Goal: Task Accomplishment & Management: Manage account settings

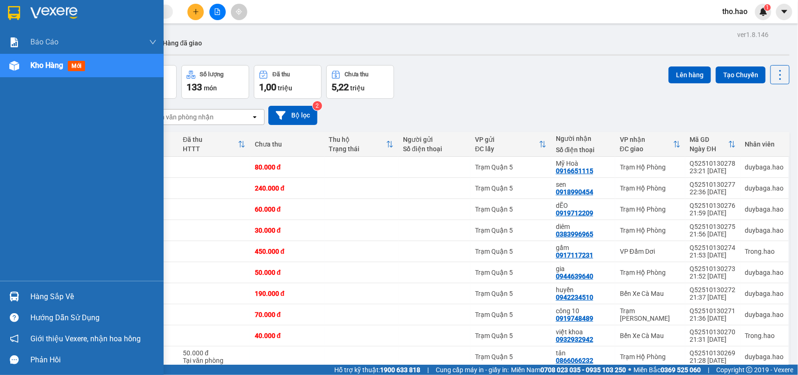
click at [34, 290] on div "Hàng sắp về" at bounding box center [93, 296] width 126 height 14
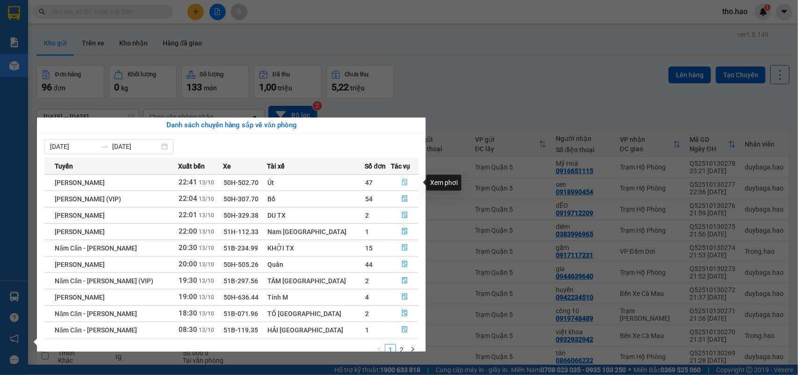
click at [403, 181] on icon "file-done" at bounding box center [405, 182] width 6 height 7
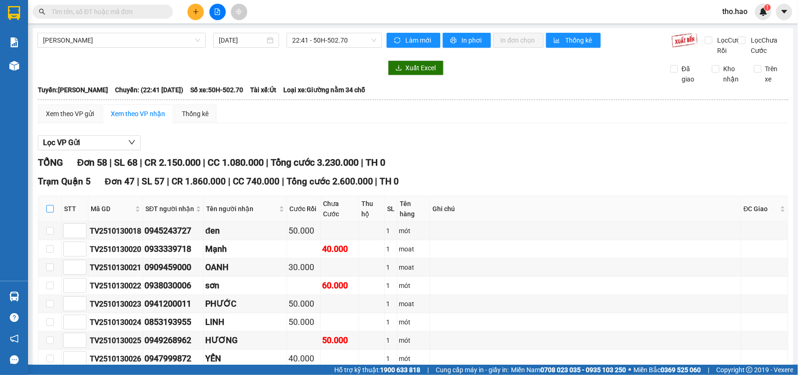
click at [51, 212] on input "checkbox" at bounding box center [49, 208] width 7 height 7
checkbox input "true"
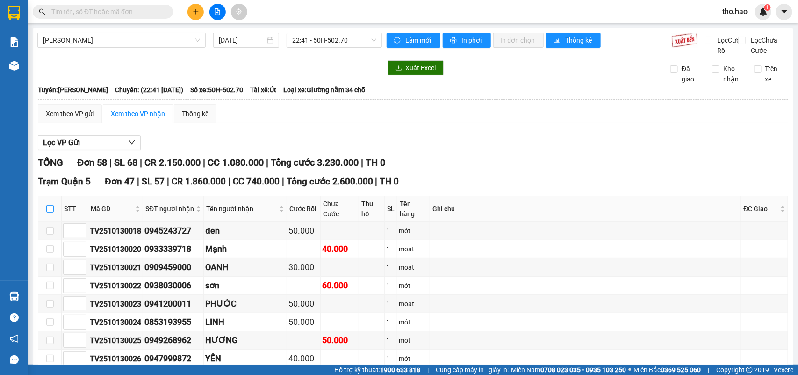
checkbox input "true"
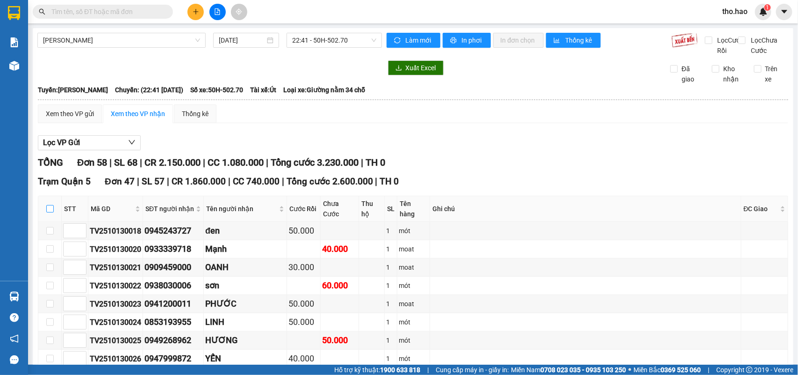
checkbox input "true"
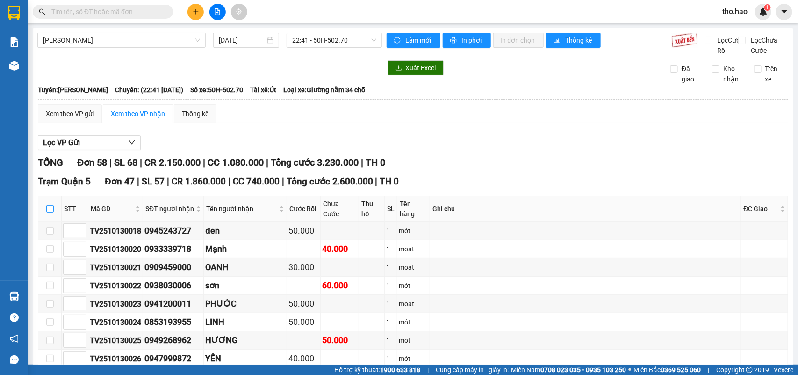
checkbox input "true"
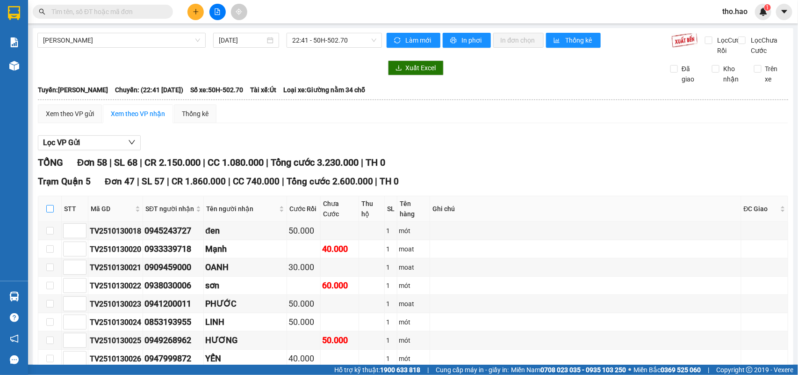
checkbox input "true"
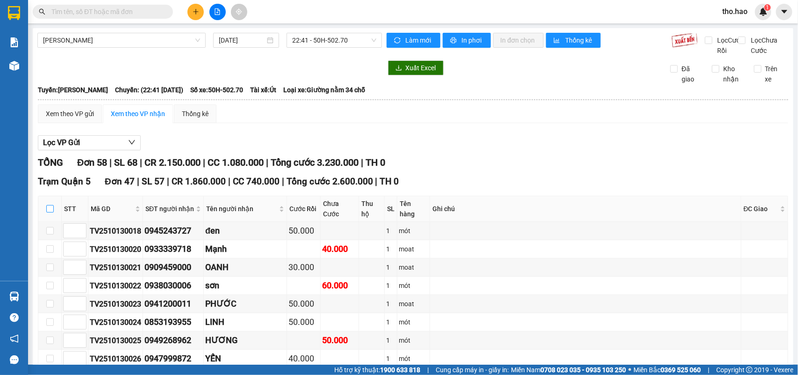
checkbox input "true"
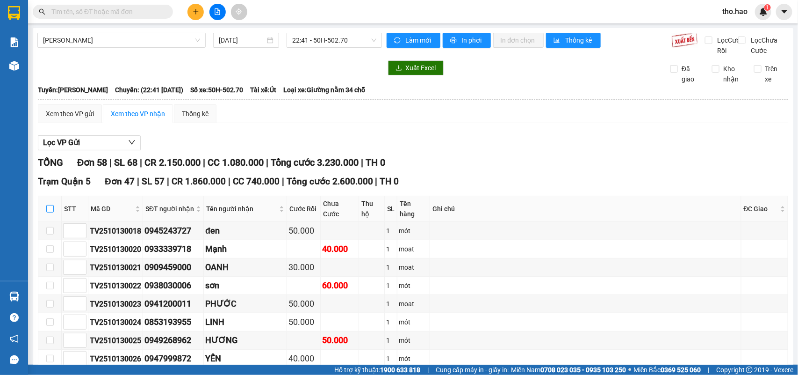
checkbox input "true"
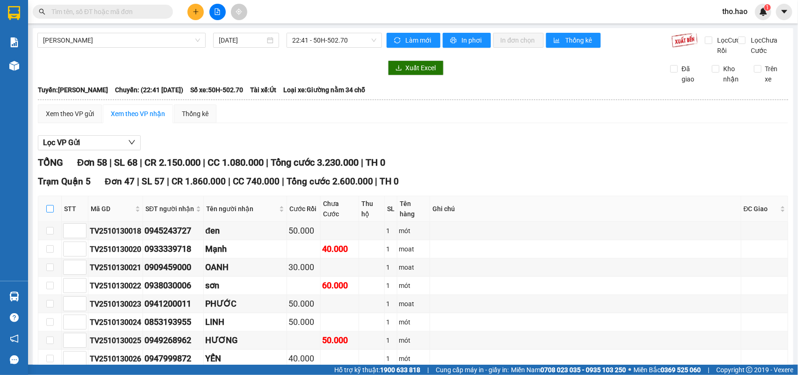
checkbox input "true"
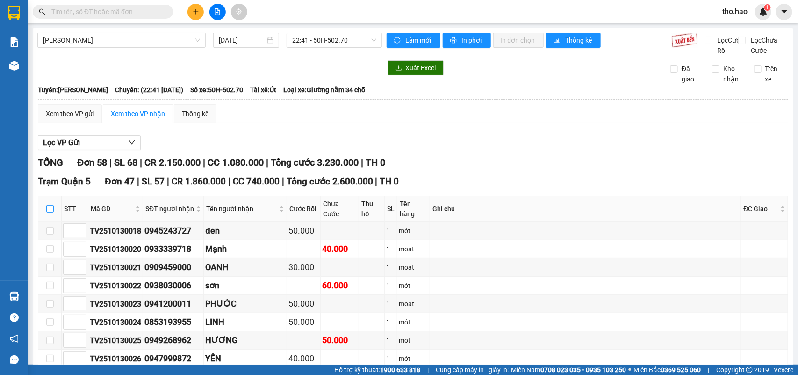
checkbox input "true"
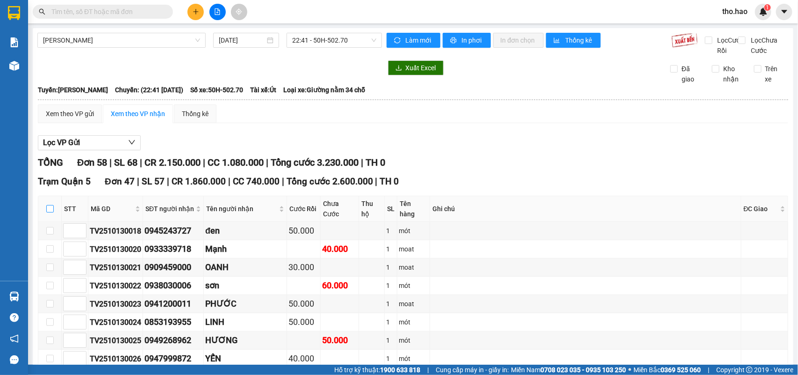
checkbox input "true"
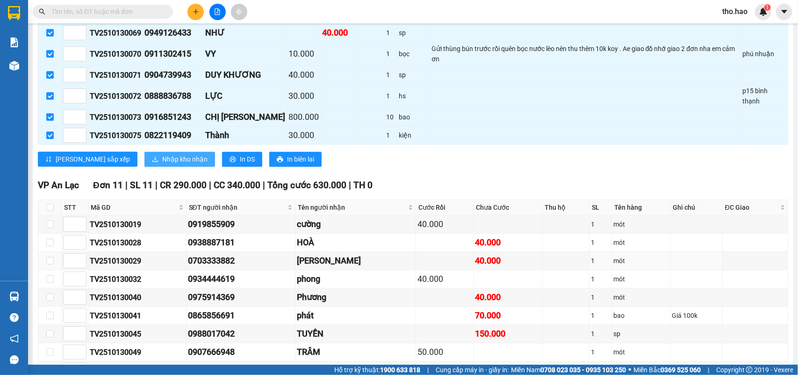
scroll to position [938, 0]
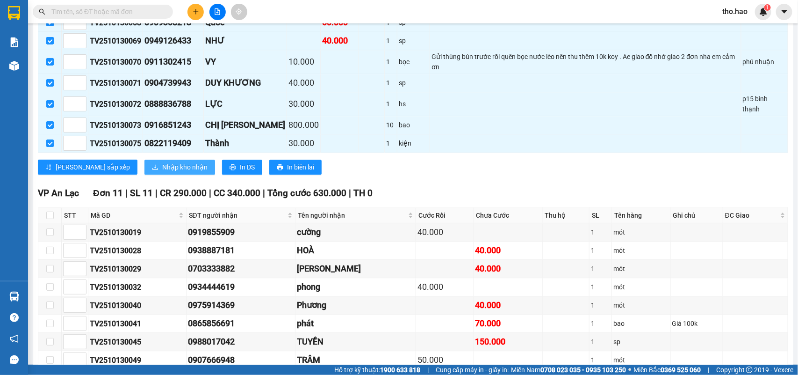
click at [162, 172] on span "Nhập kho nhận" at bounding box center [184, 167] width 45 height 10
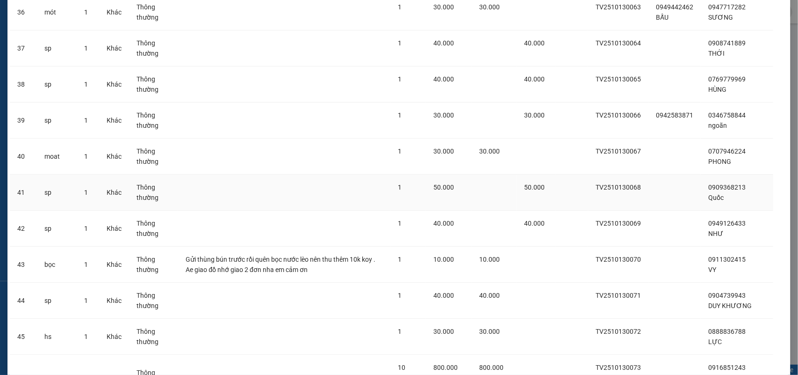
scroll to position [1491, 0]
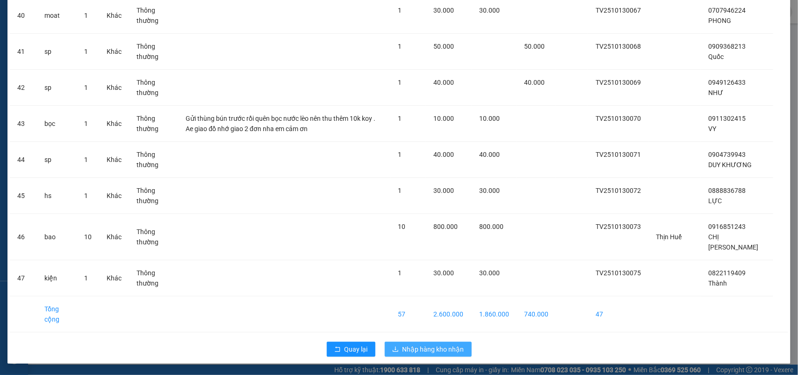
click at [405, 345] on span "Nhập hàng kho nhận" at bounding box center [434, 349] width 62 height 10
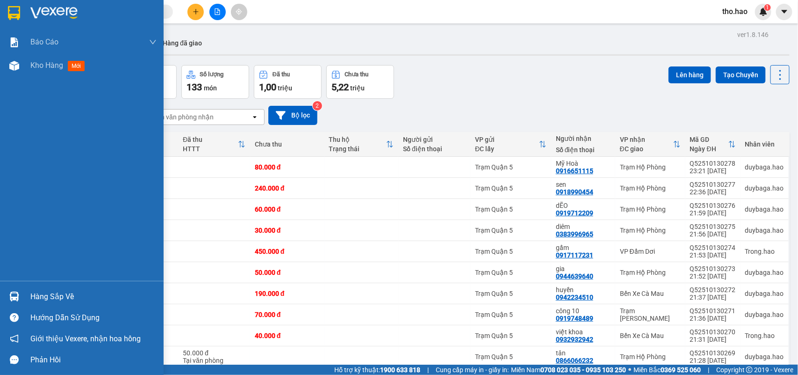
click at [38, 290] on div "Hàng sắp về" at bounding box center [93, 296] width 126 height 14
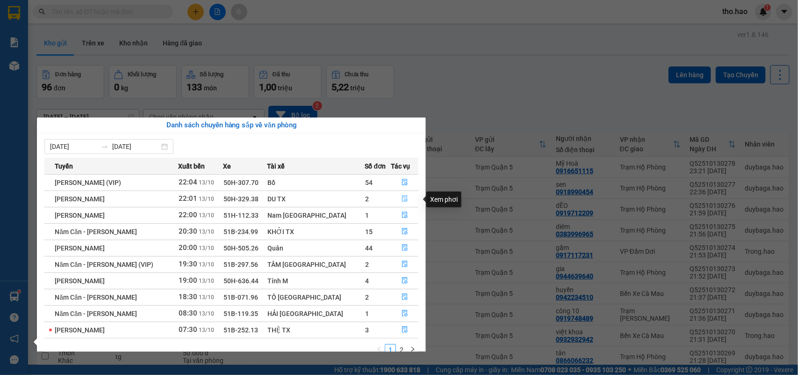
click at [402, 200] on icon "file-done" at bounding box center [405, 198] width 7 height 7
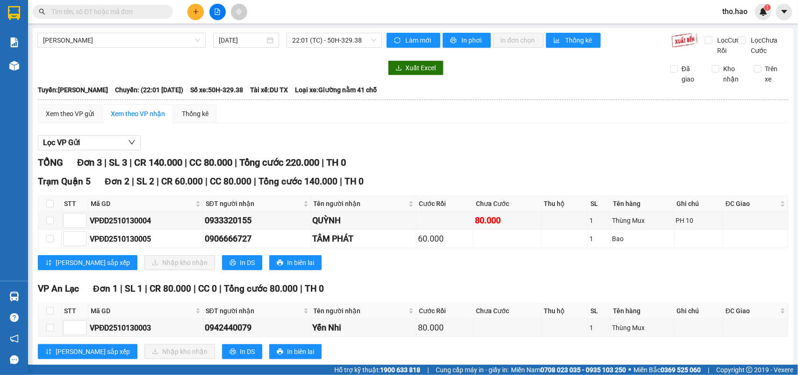
scroll to position [33, 0]
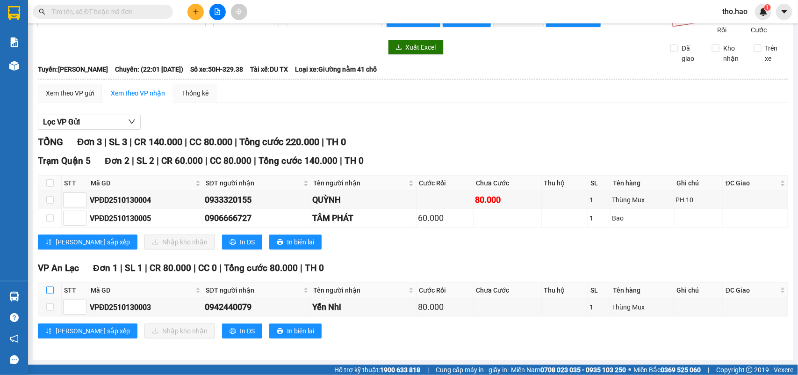
click at [51, 289] on input "checkbox" at bounding box center [49, 289] width 7 height 7
checkbox input "true"
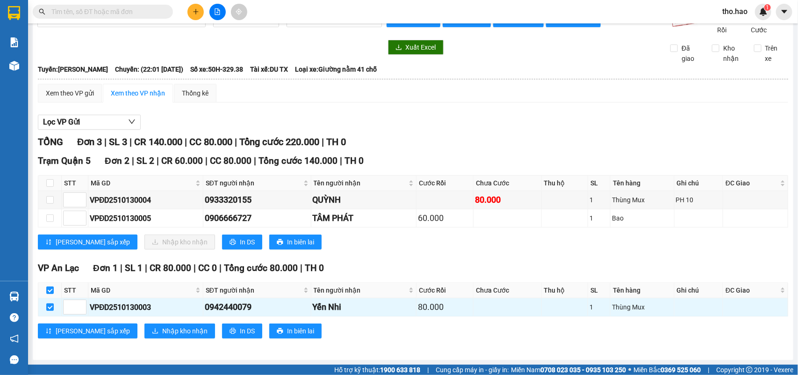
click at [48, 283] on th at bounding box center [49, 289] width 23 height 15
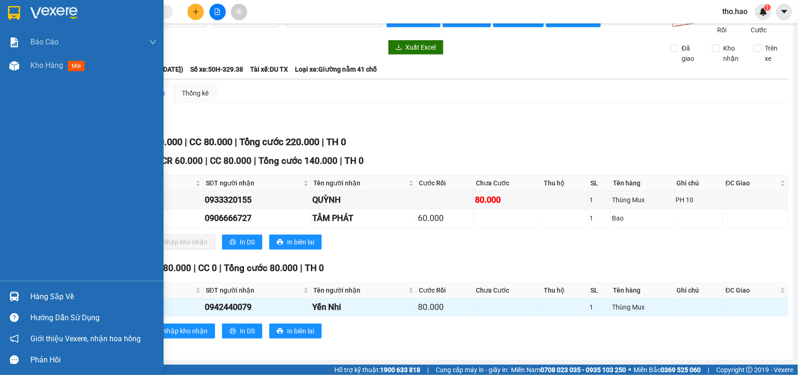
click at [51, 304] on div "Hàng sắp về" at bounding box center [82, 296] width 164 height 21
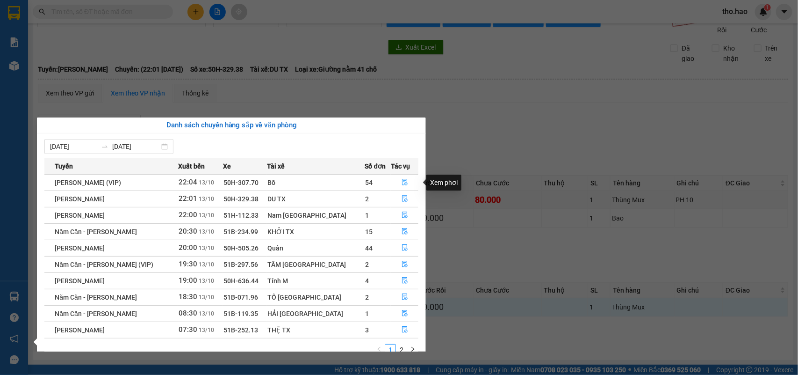
click at [402, 181] on icon "file-done" at bounding box center [405, 182] width 7 height 7
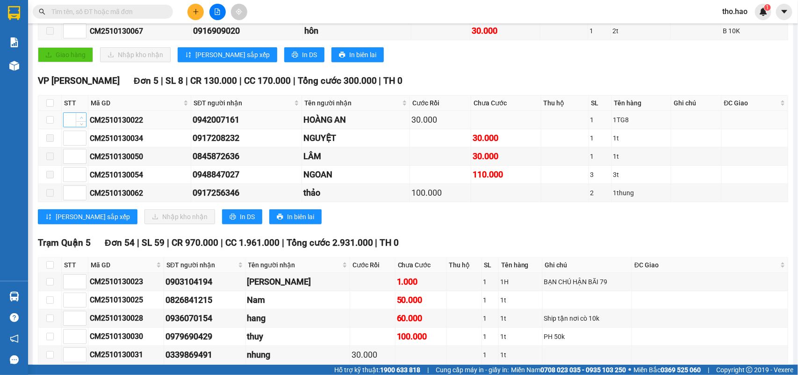
scroll to position [383, 0]
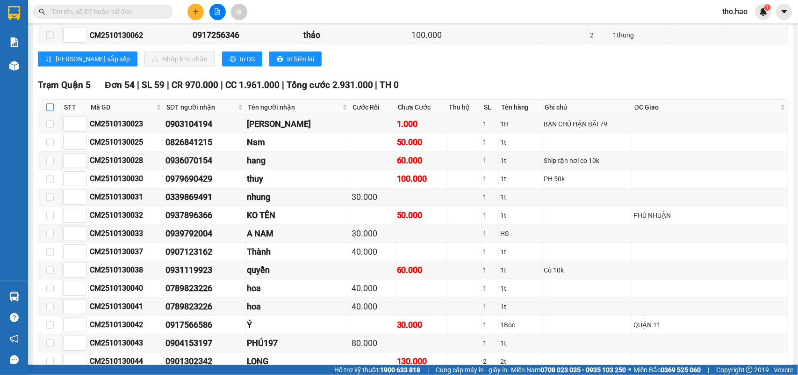
click at [52, 112] on label at bounding box center [49, 107] width 7 height 10
click at [52, 111] on input "checkbox" at bounding box center [49, 106] width 7 height 7
checkbox input "true"
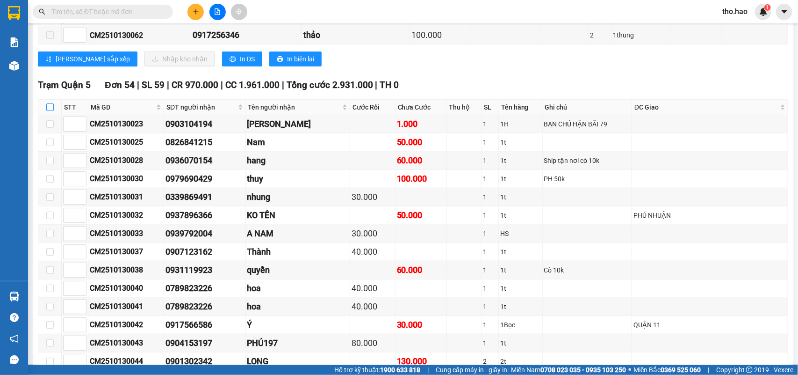
checkbox input "true"
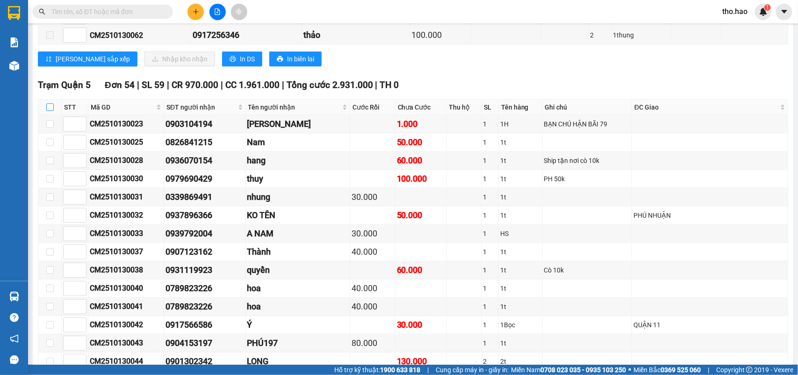
checkbox input "true"
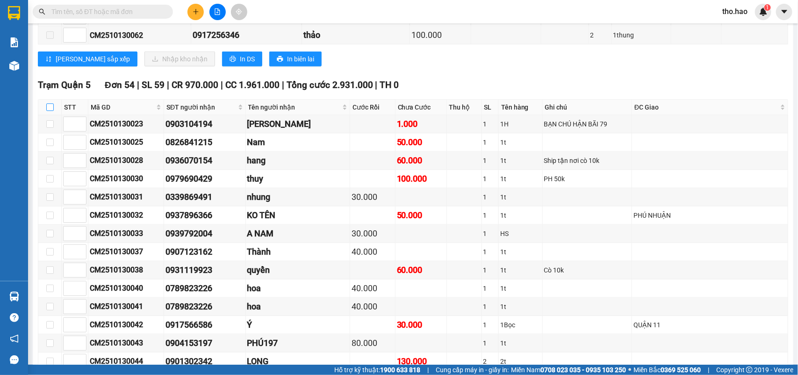
checkbox input "true"
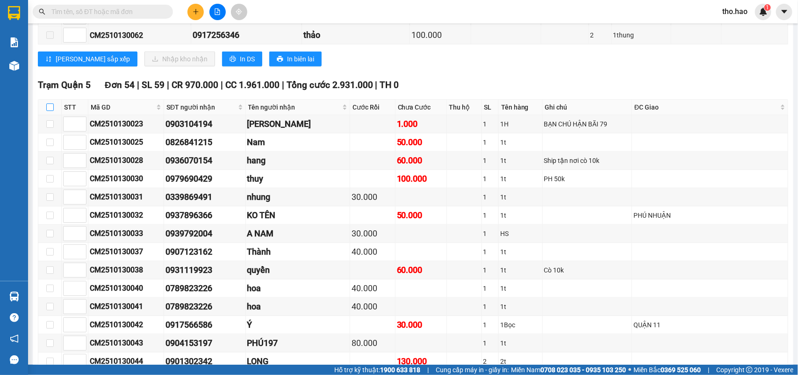
checkbox input "true"
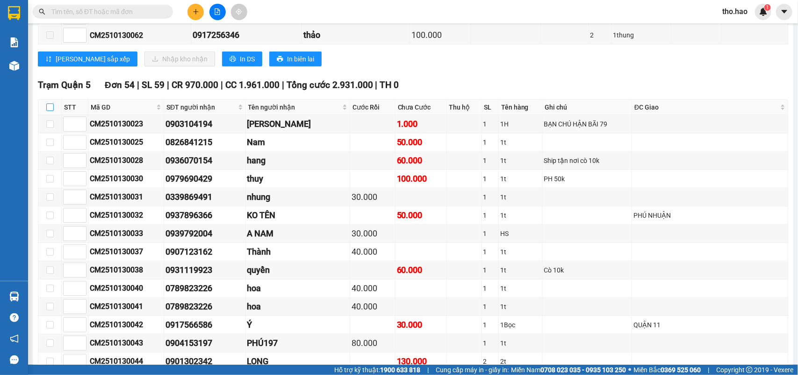
checkbox input "true"
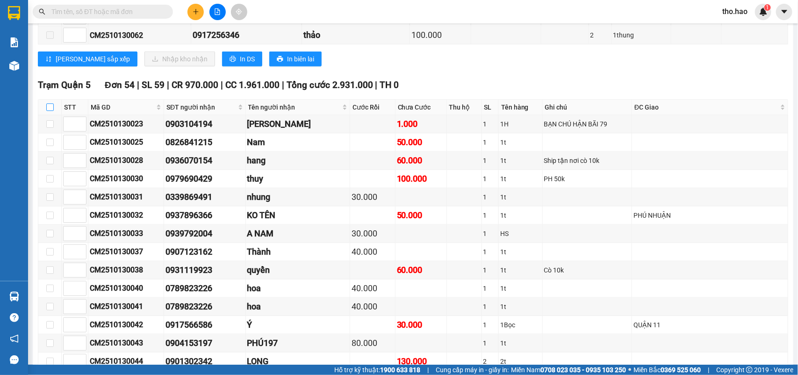
checkbox input "true"
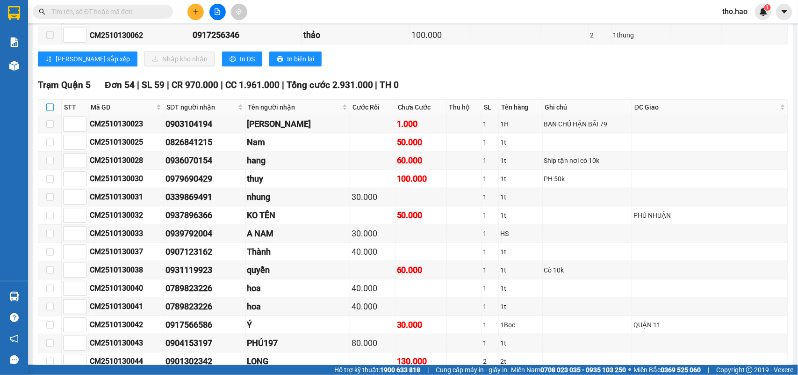
checkbox input "true"
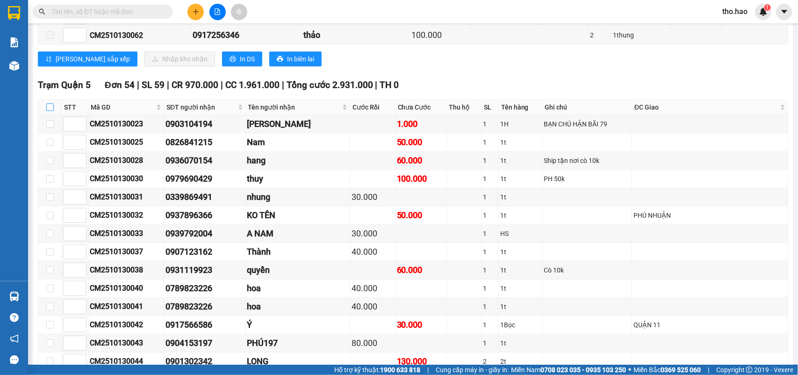
checkbox input "true"
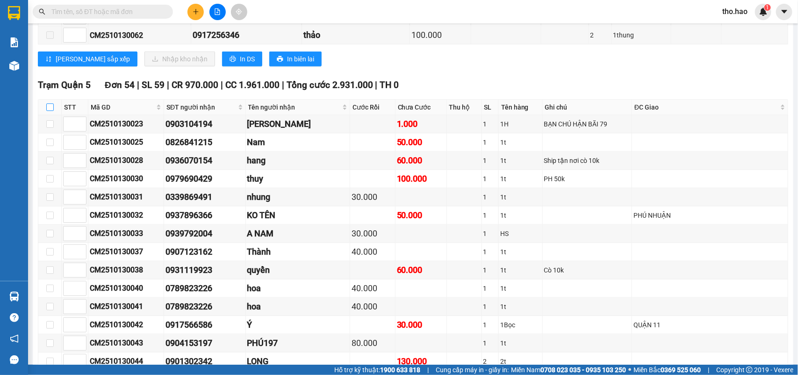
checkbox input "true"
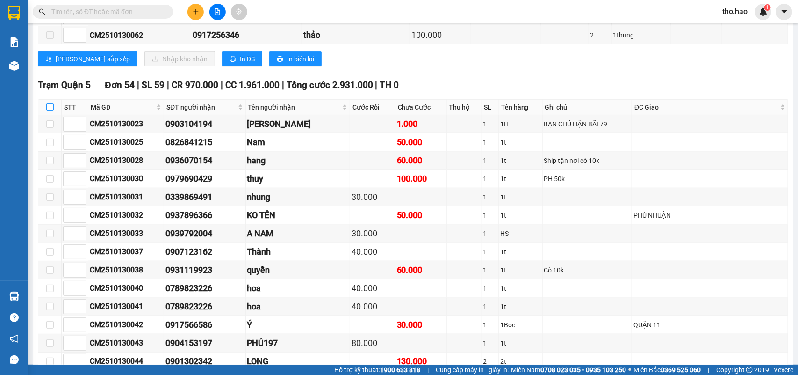
checkbox input "true"
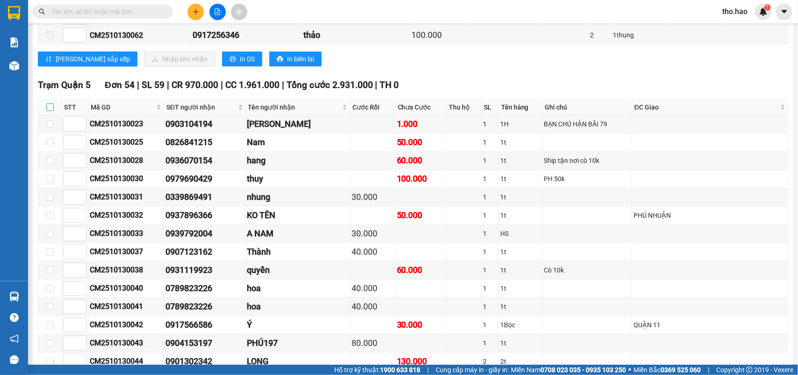
checkbox input "true"
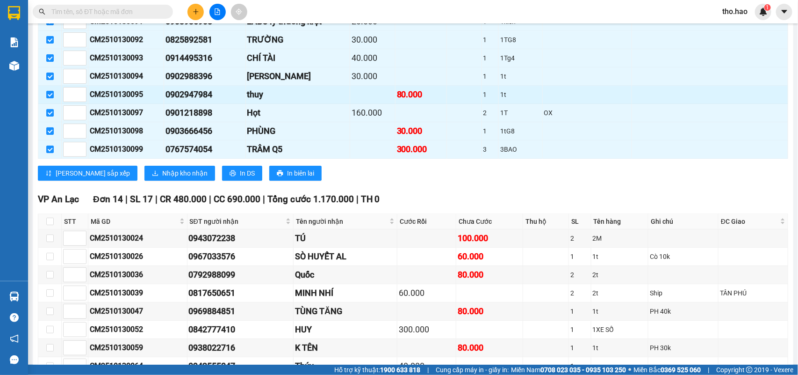
scroll to position [1319, 0]
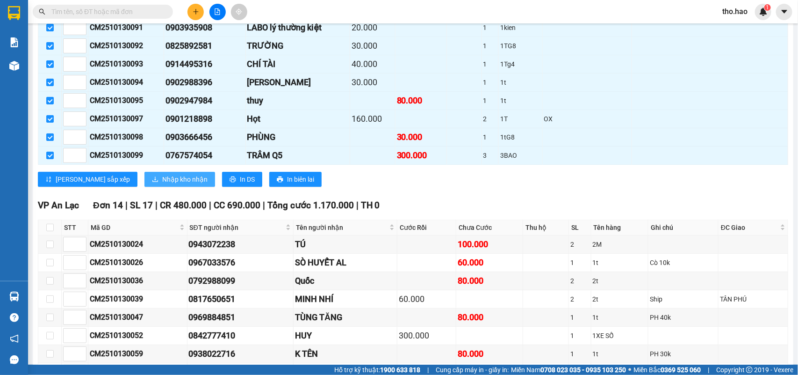
click at [162, 184] on span "Nhập kho nhận" at bounding box center [184, 179] width 45 height 10
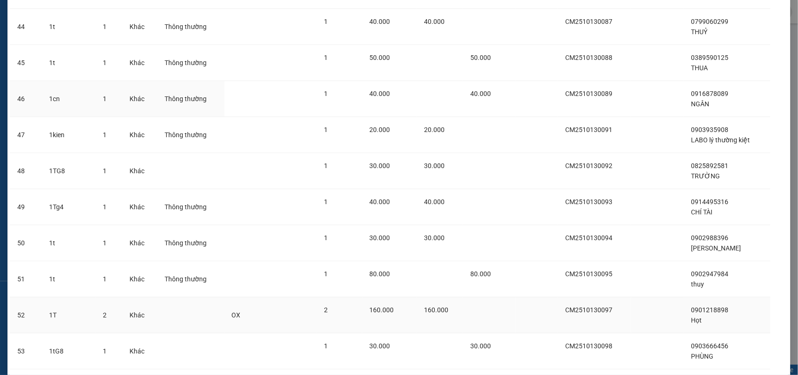
scroll to position [1722, 0]
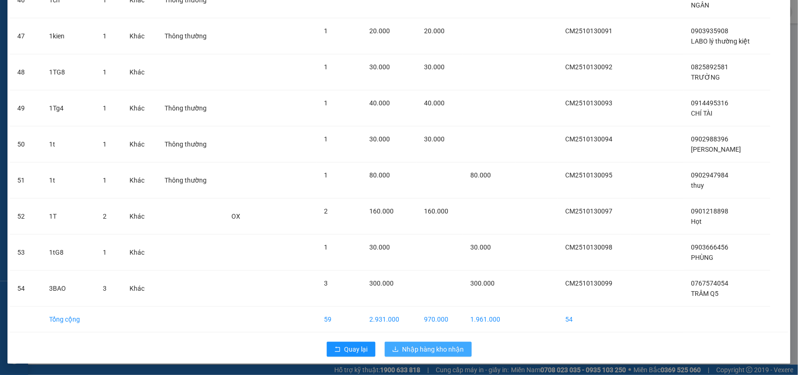
click at [433, 345] on span "Nhập hàng kho nhận" at bounding box center [434, 349] width 62 height 10
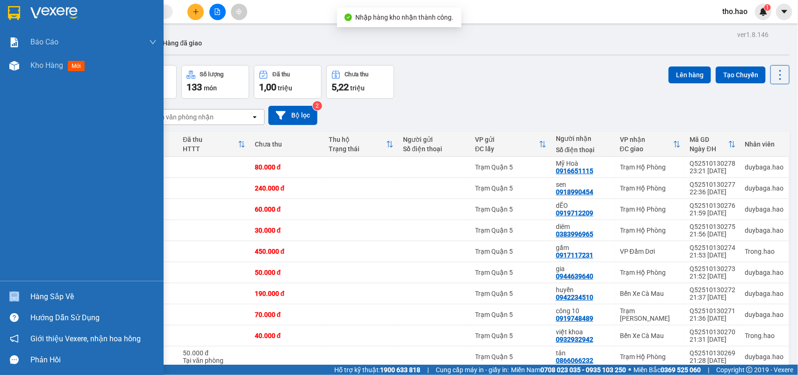
click at [31, 298] on div "Hàng sắp về" at bounding box center [82, 296] width 164 height 21
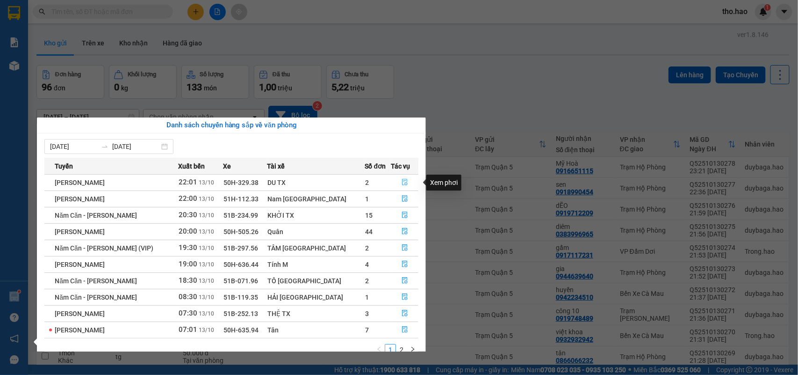
click at [391, 183] on button "button" at bounding box center [404, 182] width 27 height 15
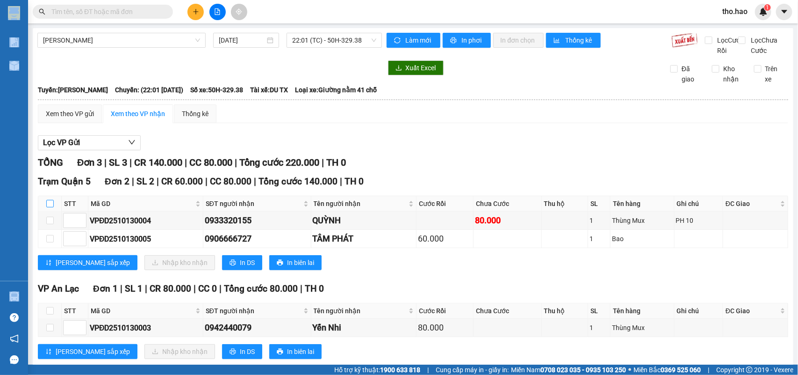
click at [48, 207] on input "checkbox" at bounding box center [49, 203] width 7 height 7
checkbox input "true"
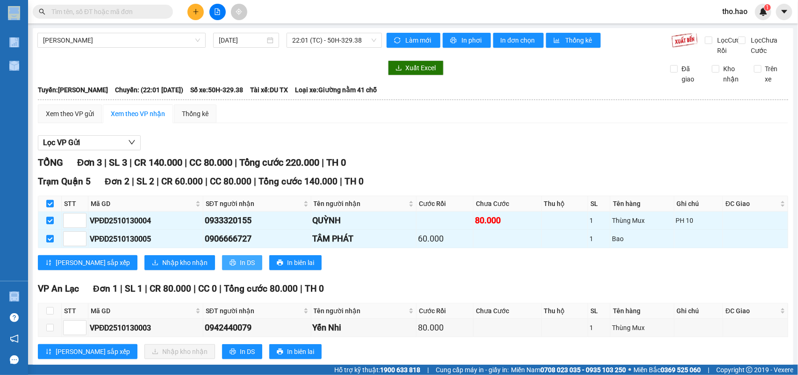
scroll to position [33, 0]
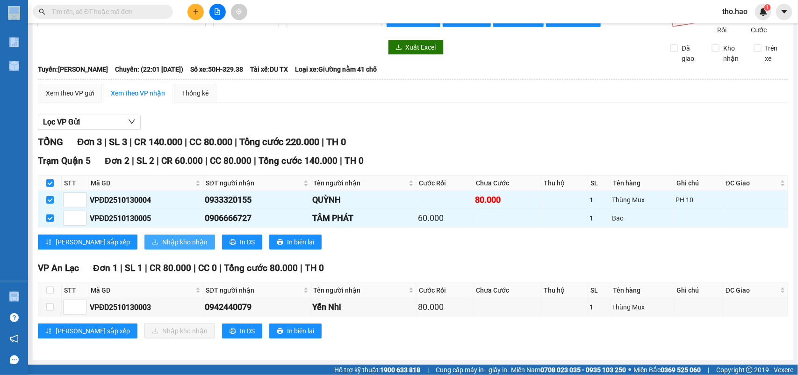
click at [145, 239] on button "Nhập kho nhận" at bounding box center [180, 241] width 71 height 15
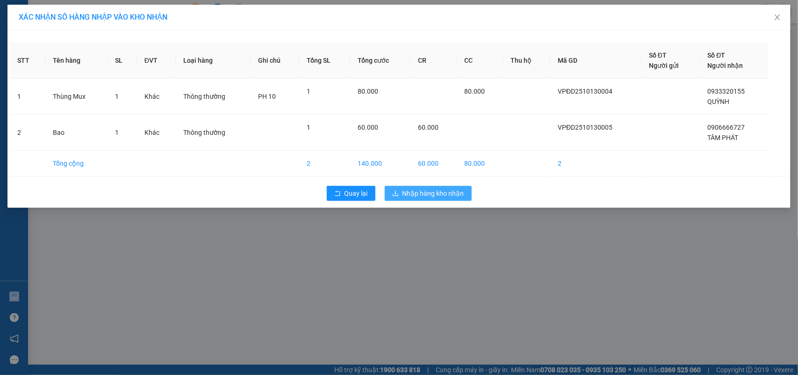
click at [398, 192] on icon "download" at bounding box center [395, 193] width 7 height 7
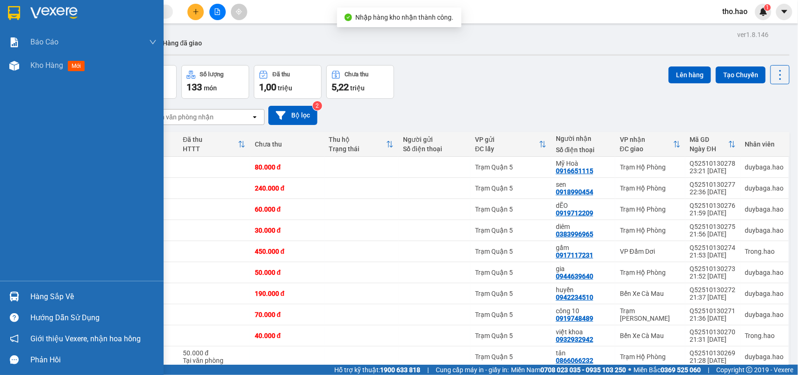
click at [20, 298] on div at bounding box center [14, 296] width 16 height 16
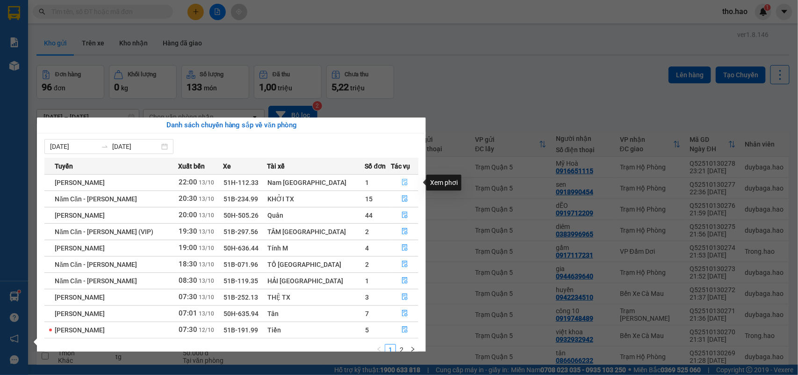
click at [403, 179] on icon "file-done" at bounding box center [405, 182] width 7 height 7
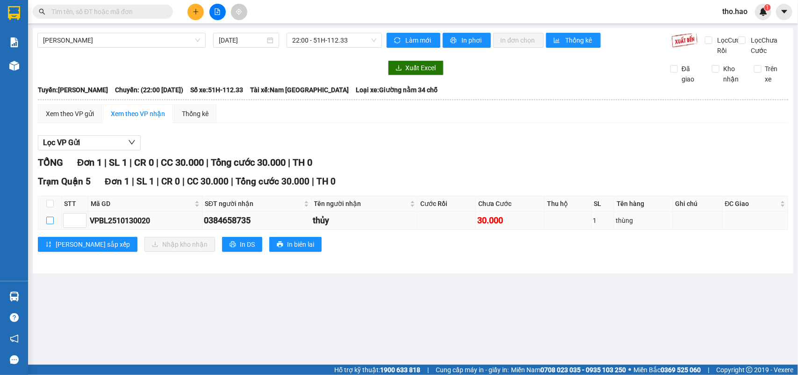
click at [52, 224] on input "checkbox" at bounding box center [49, 220] width 7 height 7
checkbox input "true"
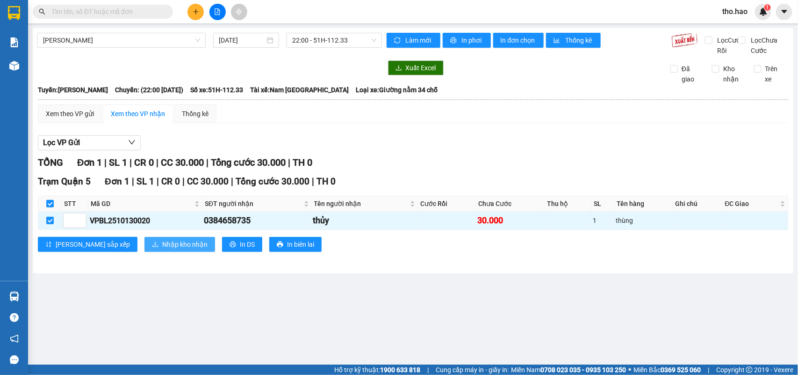
click at [162, 249] on span "Nhập kho nhận" at bounding box center [184, 244] width 45 height 10
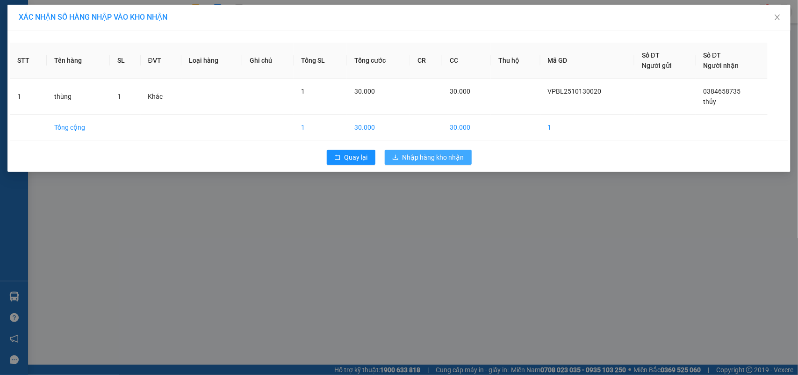
click at [407, 152] on span "Nhập hàng kho nhận" at bounding box center [434, 157] width 62 height 10
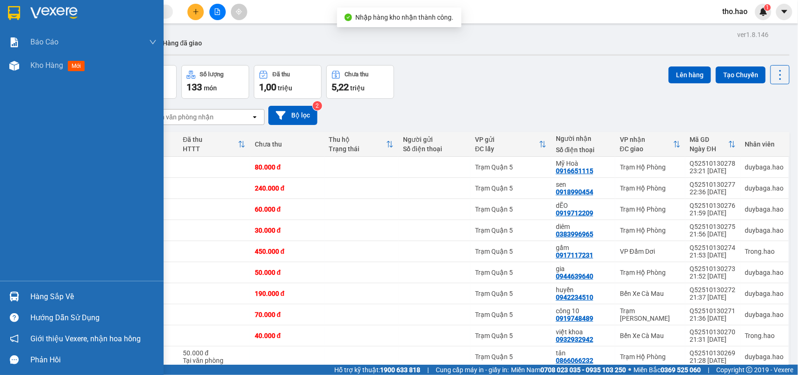
click at [5, 292] on div "Hàng sắp về" at bounding box center [82, 296] width 164 height 21
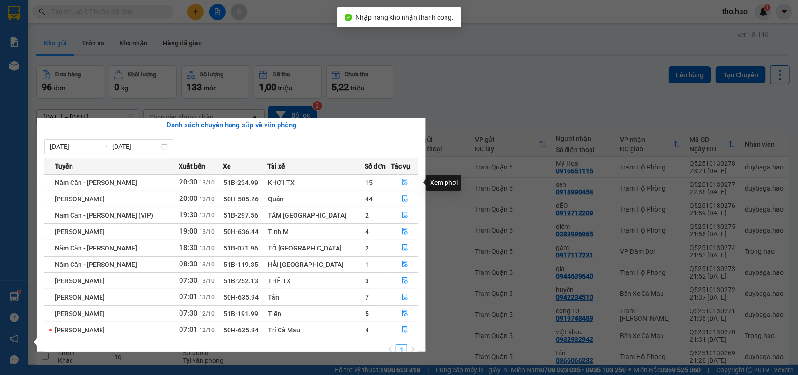
click at [403, 188] on button "button" at bounding box center [404, 182] width 27 height 15
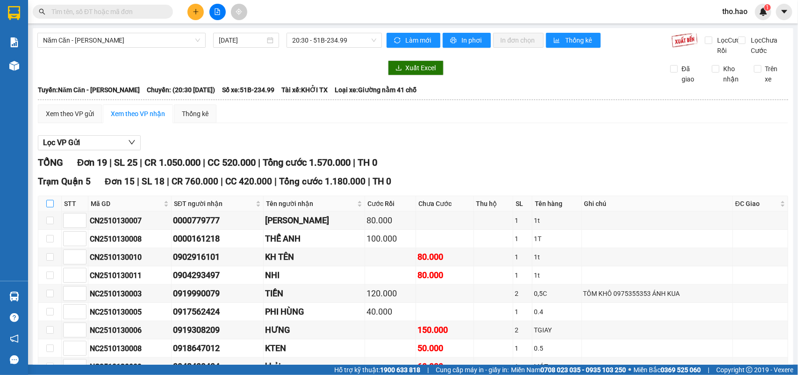
click at [50, 207] on input "checkbox" at bounding box center [49, 203] width 7 height 7
checkbox input "true"
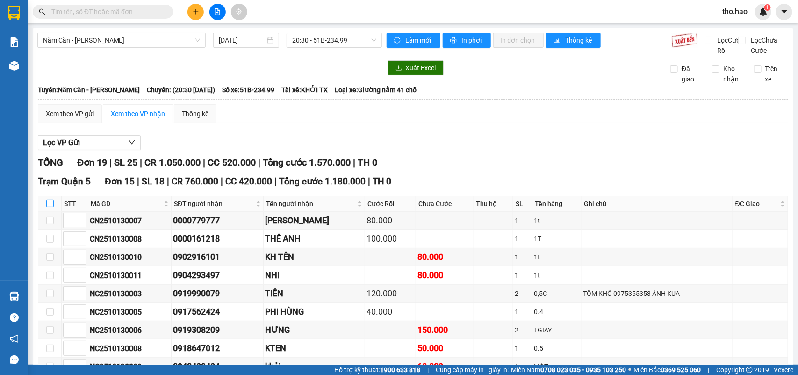
checkbox input "true"
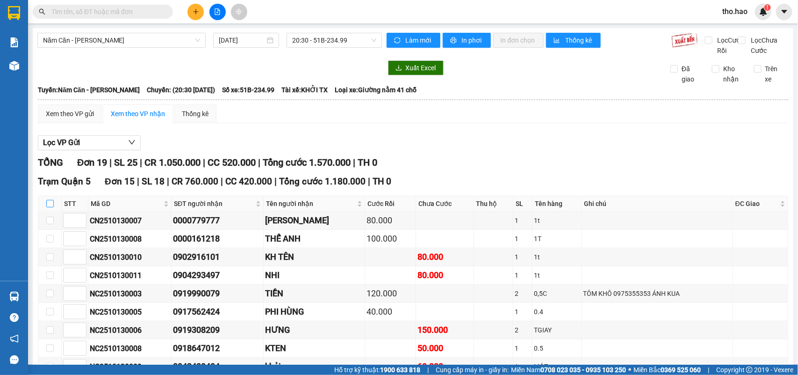
checkbox input "true"
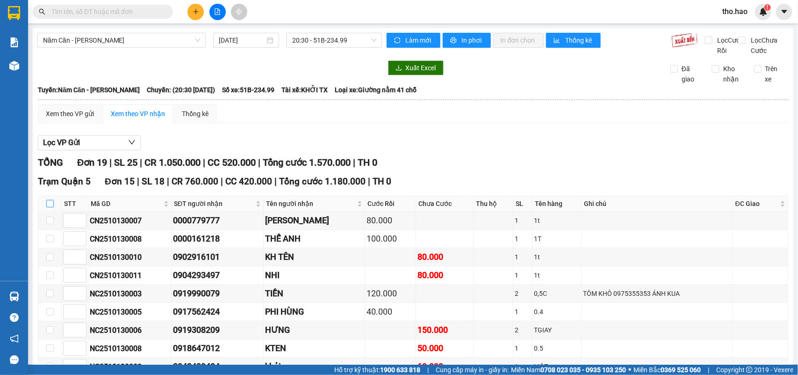
checkbox input "true"
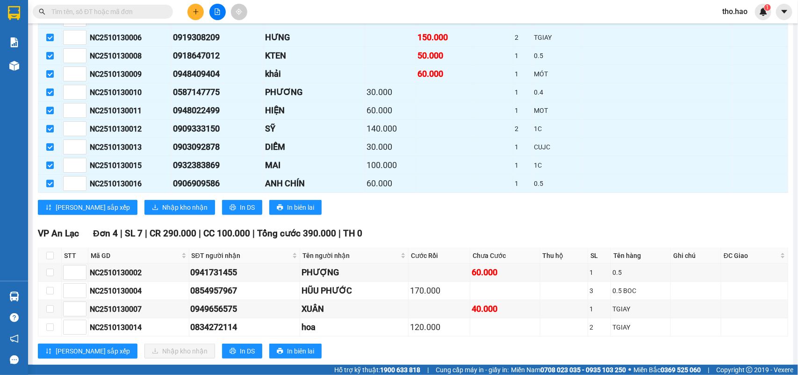
scroll to position [330, 0]
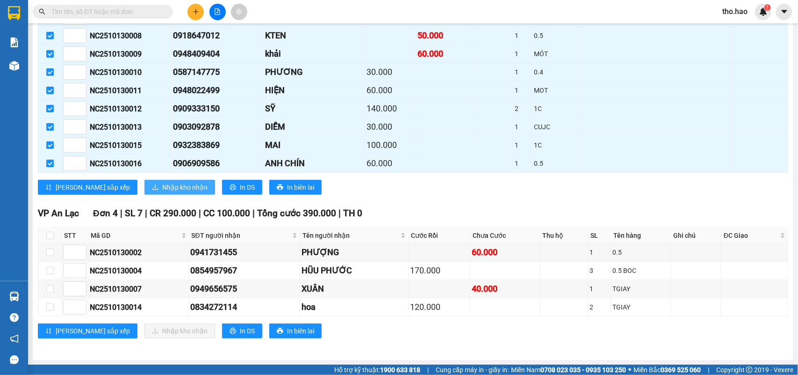
click at [162, 186] on span "Nhập kho nhận" at bounding box center [184, 187] width 45 height 10
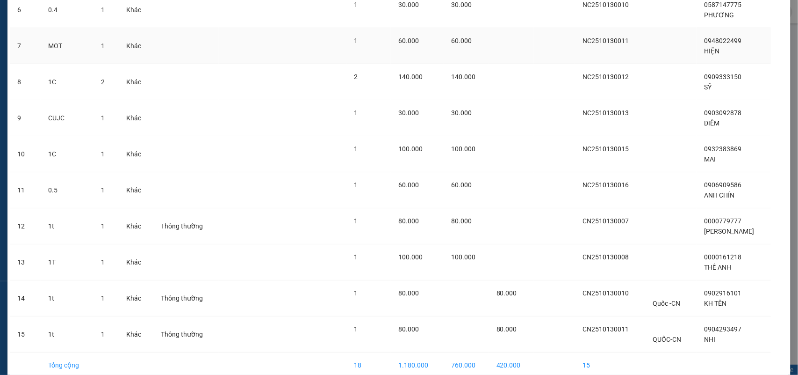
scroll to position [314, 0]
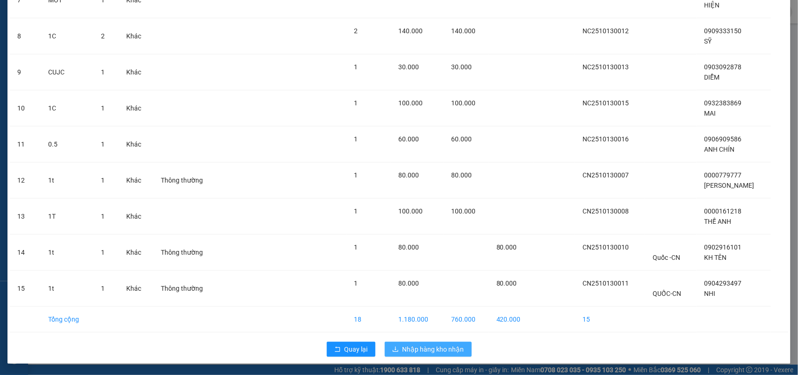
click at [443, 344] on button "Nhập hàng kho nhận" at bounding box center [428, 348] width 87 height 15
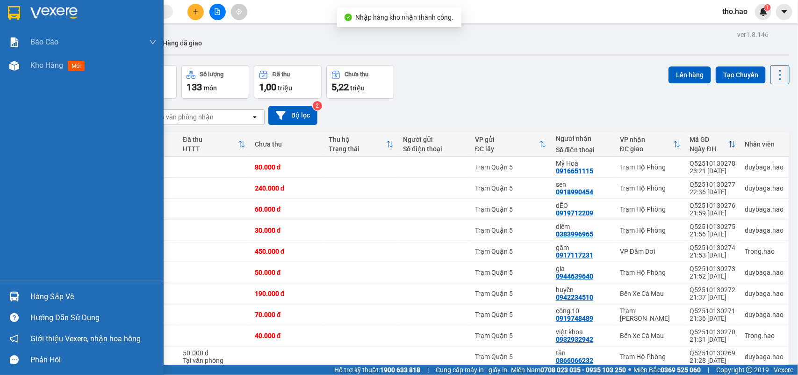
click at [24, 296] on div "Hàng sắp về" at bounding box center [82, 296] width 164 height 21
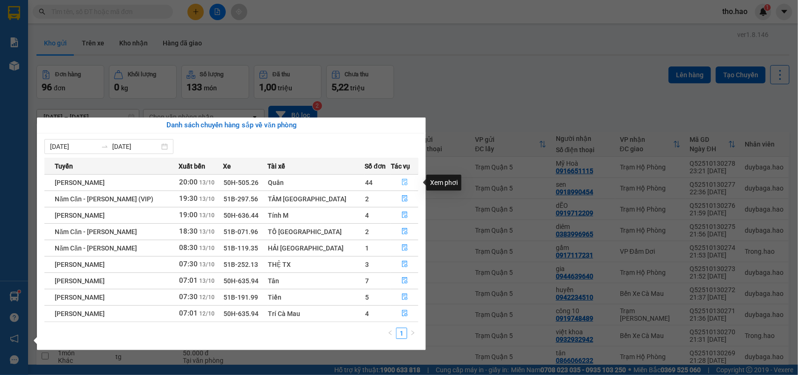
click at [396, 181] on button "button" at bounding box center [404, 182] width 27 height 15
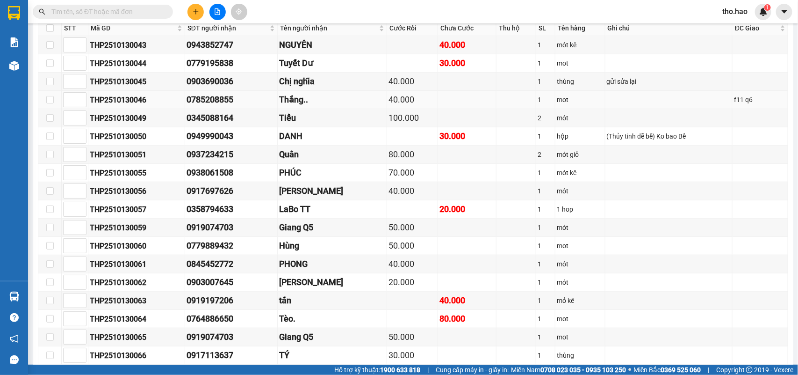
scroll to position [58, 0]
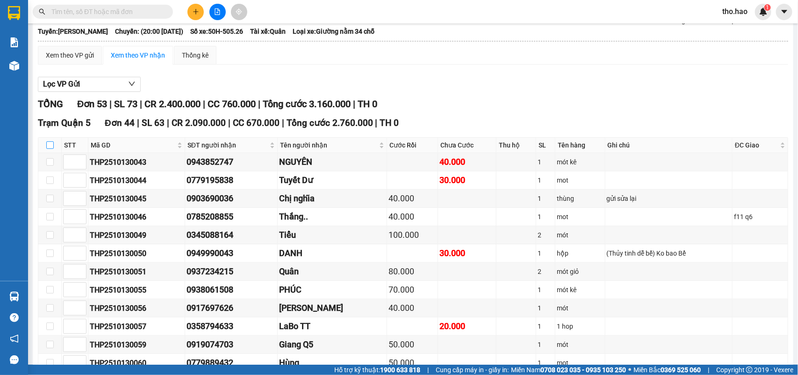
click at [48, 149] on input "checkbox" at bounding box center [49, 144] width 7 height 7
checkbox input "true"
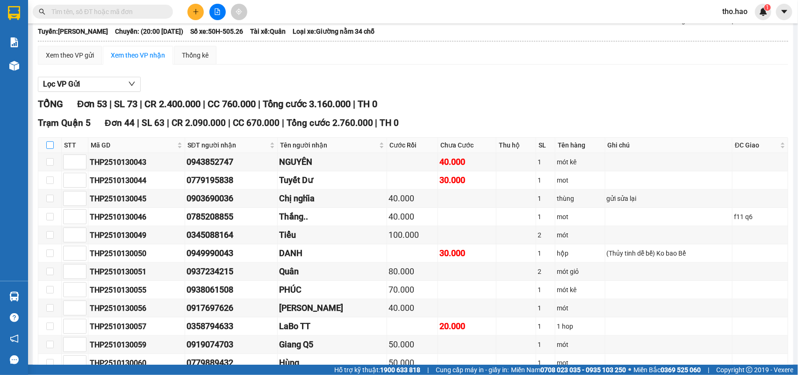
checkbox input "true"
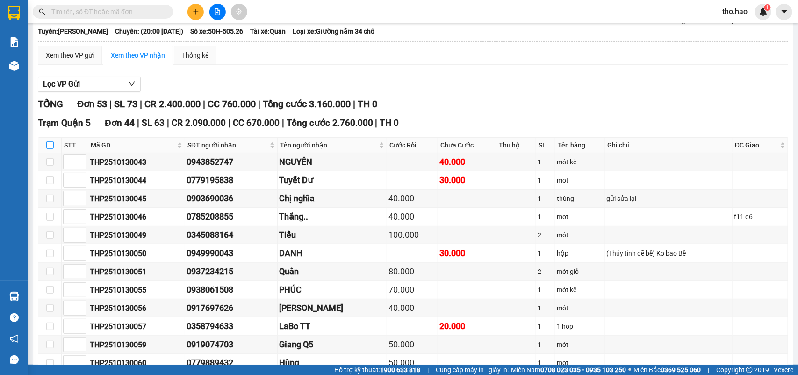
checkbox input "true"
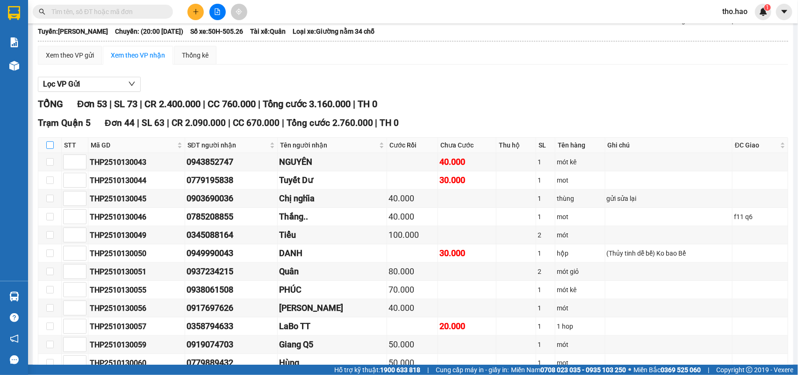
checkbox input "true"
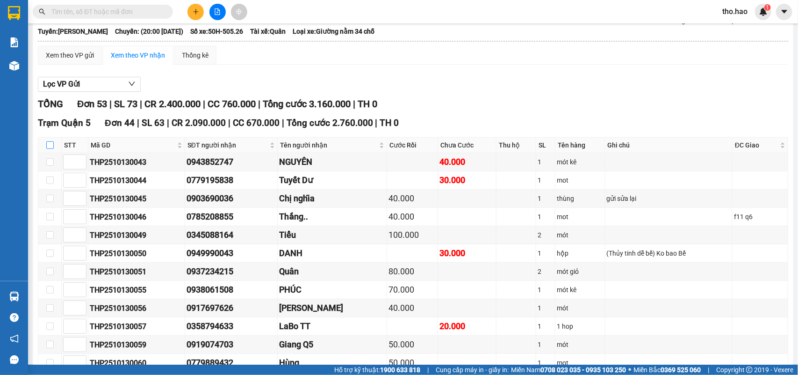
checkbox input "true"
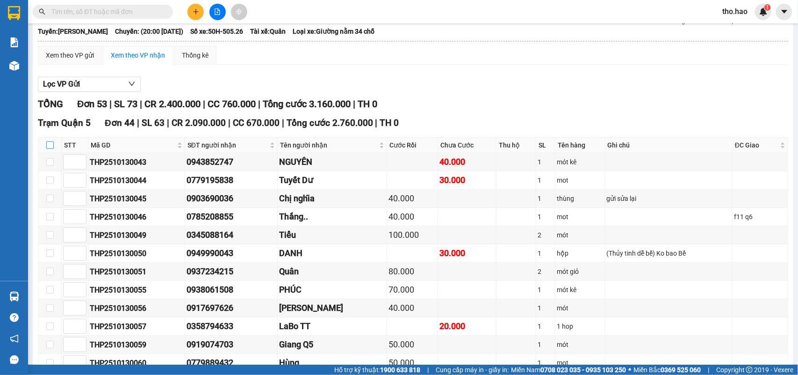
checkbox input "true"
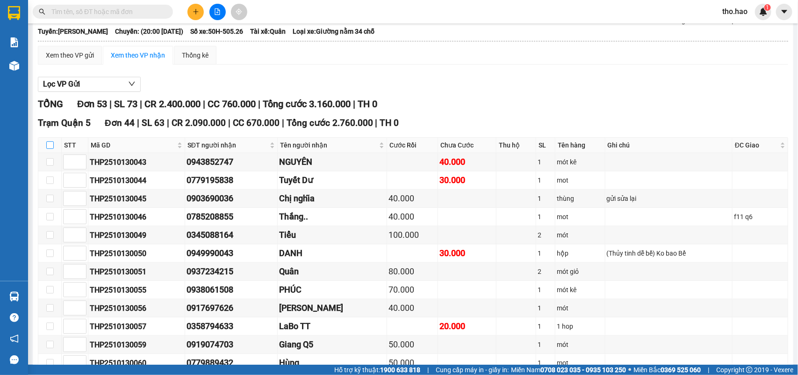
checkbox input "true"
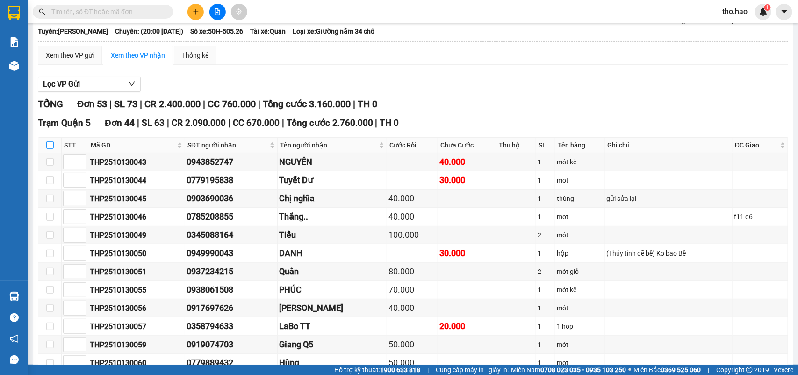
checkbox input "true"
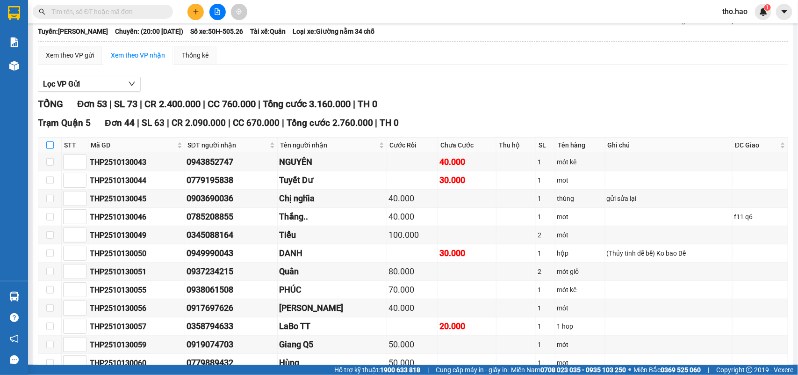
checkbox input "true"
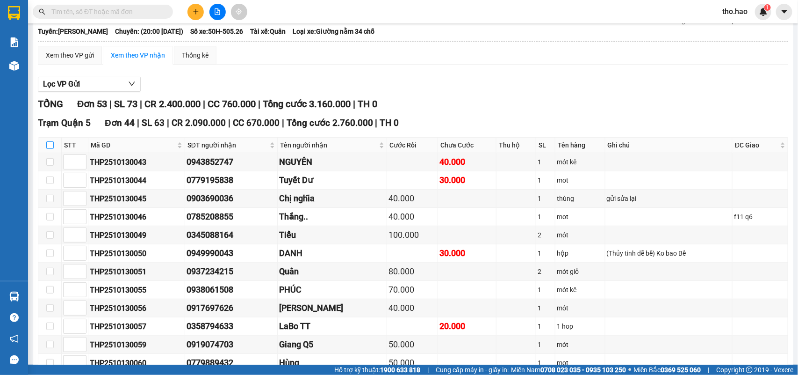
checkbox input "true"
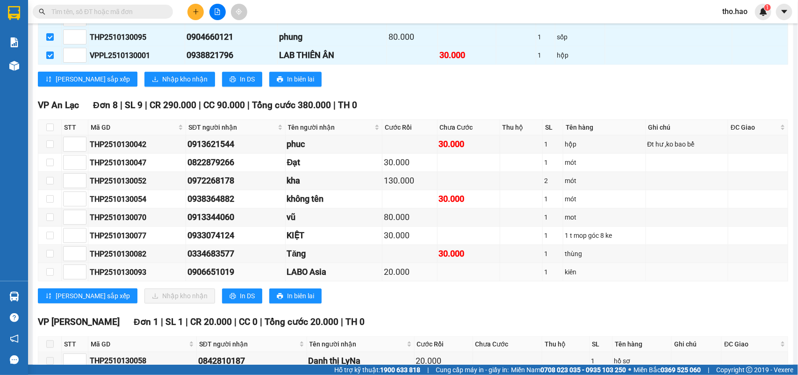
scroll to position [877, 0]
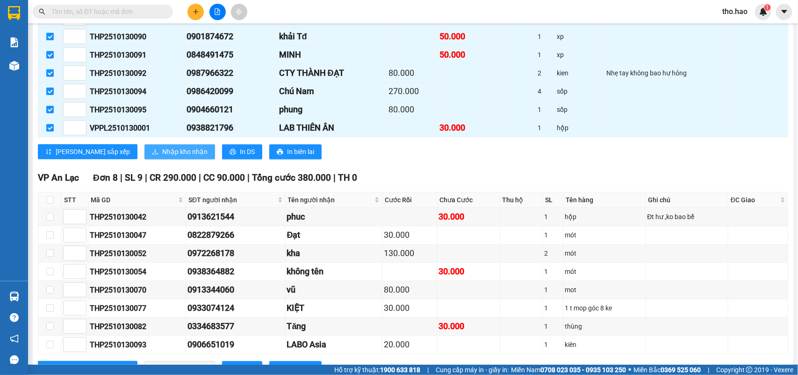
click at [166, 159] on button "Nhập kho nhận" at bounding box center [180, 151] width 71 height 15
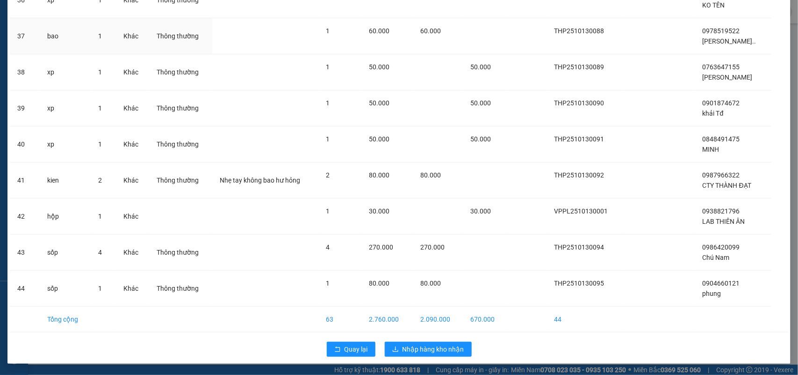
scroll to position [1361, 0]
click at [435, 349] on span "Nhập hàng kho nhận" at bounding box center [434, 349] width 62 height 10
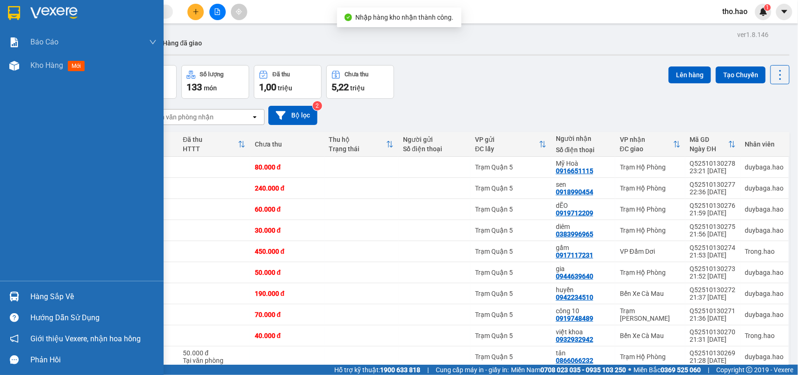
click at [52, 290] on div "Hàng sắp về" at bounding box center [93, 296] width 126 height 14
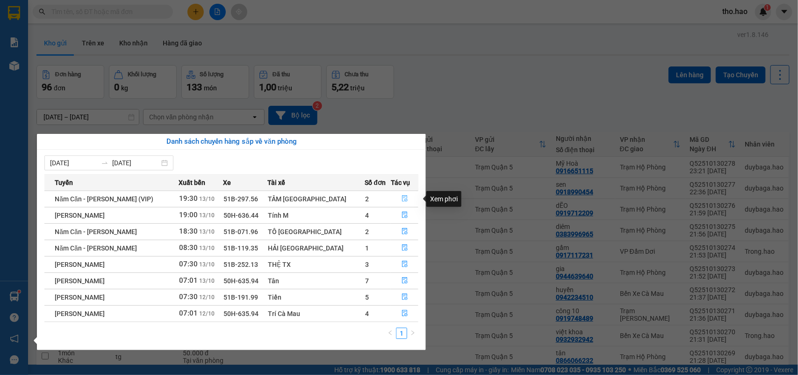
click at [402, 199] on icon "file-done" at bounding box center [405, 198] width 7 height 7
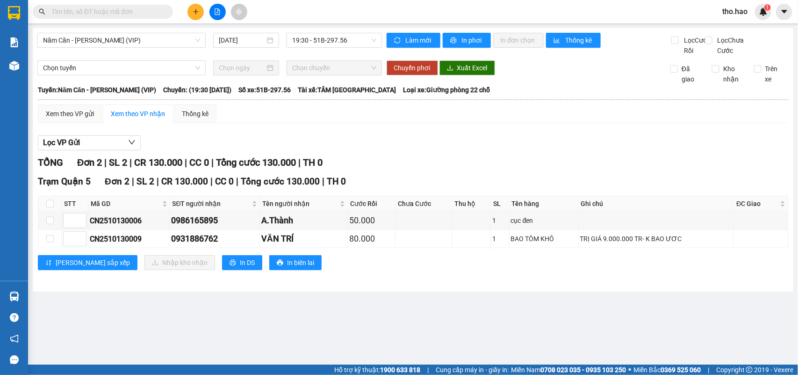
drag, startPoint x: 31, startPoint y: 216, endPoint x: 38, endPoint y: 215, distance: 6.6
click at [36, 216] on main "Năm Căn - [PERSON_NAME] (VIP) [DATE] 19:30 - 51B-297.56 Làm mới In phơi In đơn …" at bounding box center [399, 182] width 798 height 364
click at [50, 207] on input "checkbox" at bounding box center [49, 203] width 7 height 7
checkbox input "true"
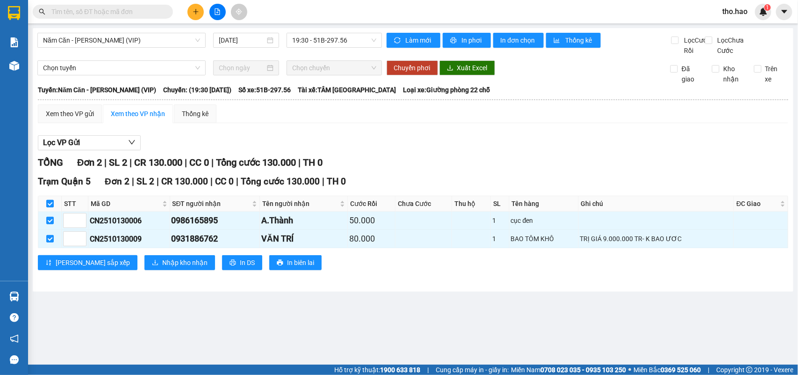
checkbox input "true"
click at [162, 268] on span "Nhập kho nhận" at bounding box center [184, 262] width 45 height 10
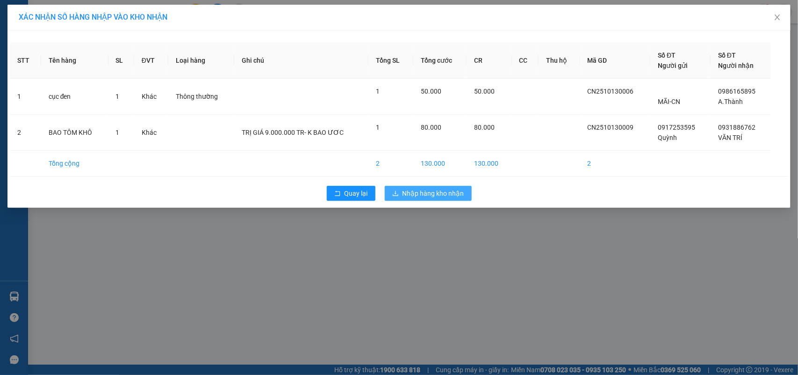
click at [475, 199] on div "Quay lại Nhập hàng kho nhận" at bounding box center [399, 193] width 779 height 24
click at [465, 199] on button "Nhập hàng kho nhận" at bounding box center [428, 193] width 87 height 15
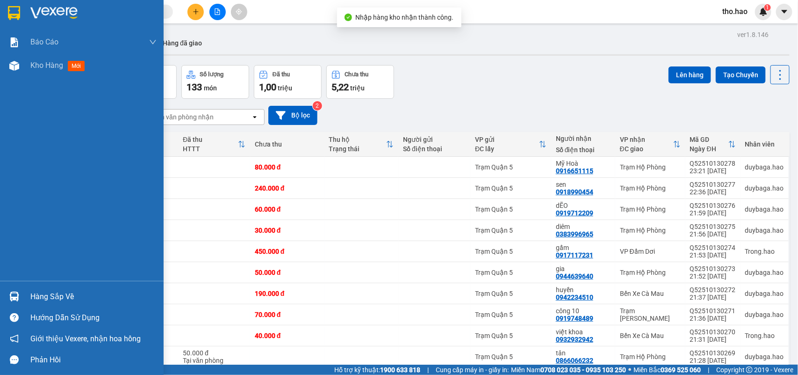
click at [38, 291] on div "Hàng sắp về" at bounding box center [93, 296] width 126 height 14
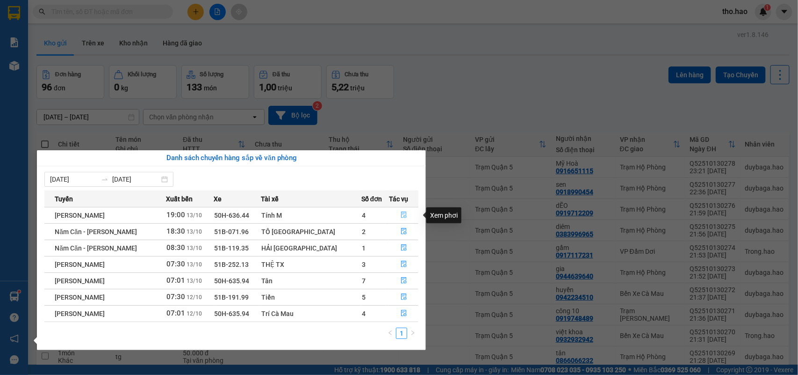
click at [401, 217] on icon "file-done" at bounding box center [404, 214] width 7 height 7
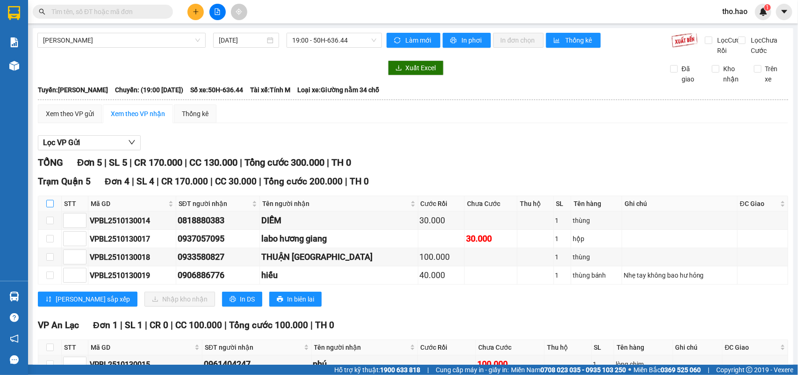
click at [47, 207] on input "checkbox" at bounding box center [49, 203] width 7 height 7
checkbox input "true"
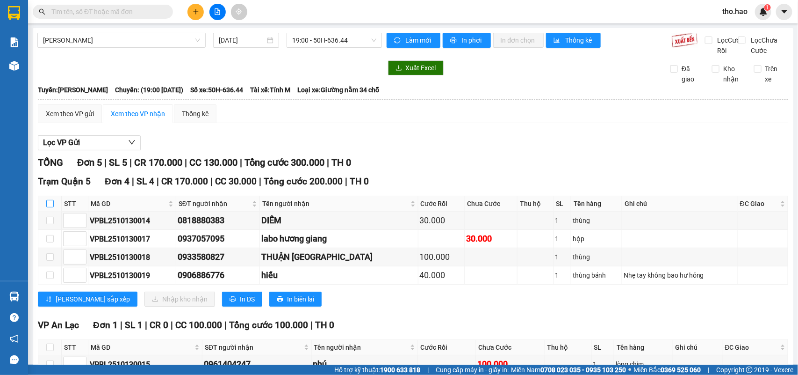
checkbox input "true"
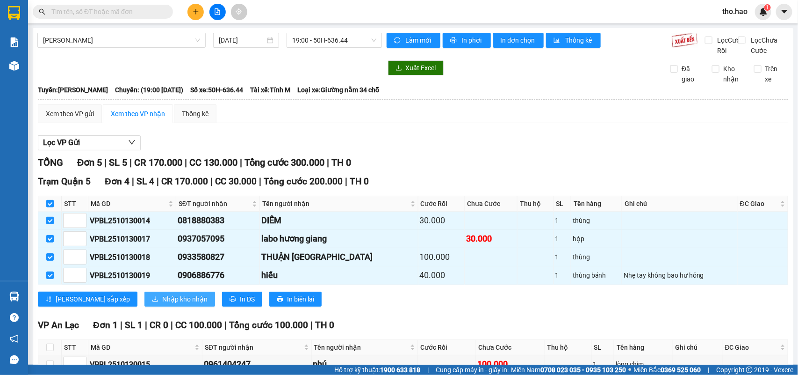
click at [162, 304] on span "Nhập kho nhận" at bounding box center [184, 299] width 45 height 10
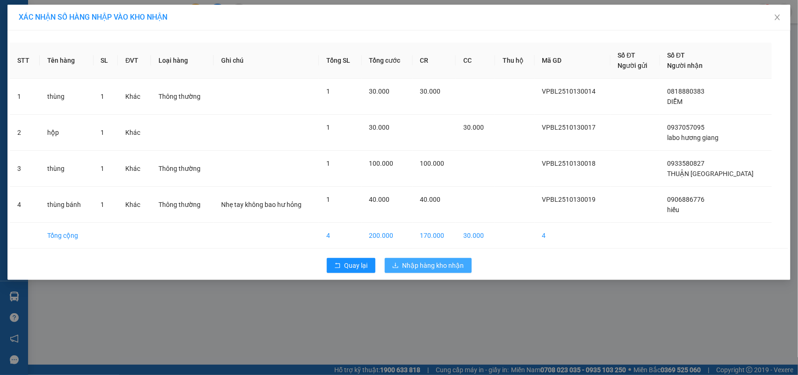
click at [446, 263] on span "Nhập hàng kho nhận" at bounding box center [434, 265] width 62 height 10
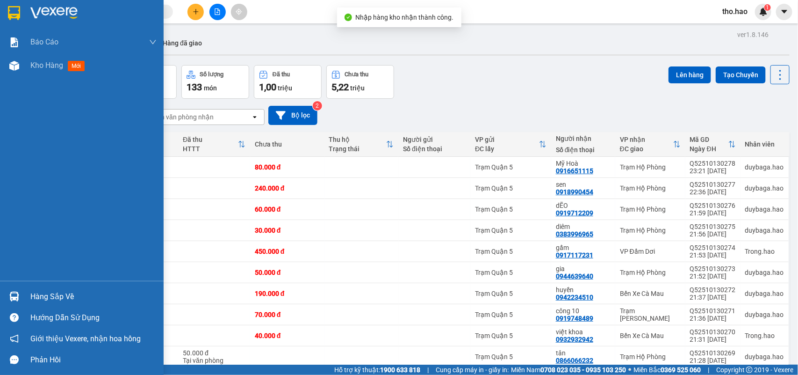
click at [10, 292] on img at bounding box center [14, 296] width 10 height 10
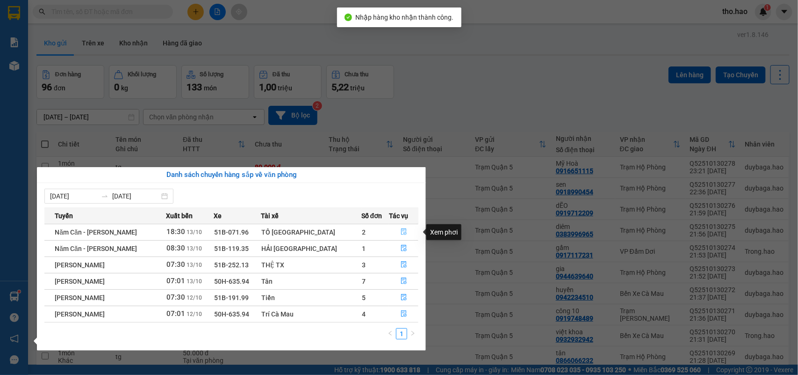
click at [401, 236] on span "file-done" at bounding box center [404, 231] width 7 height 7
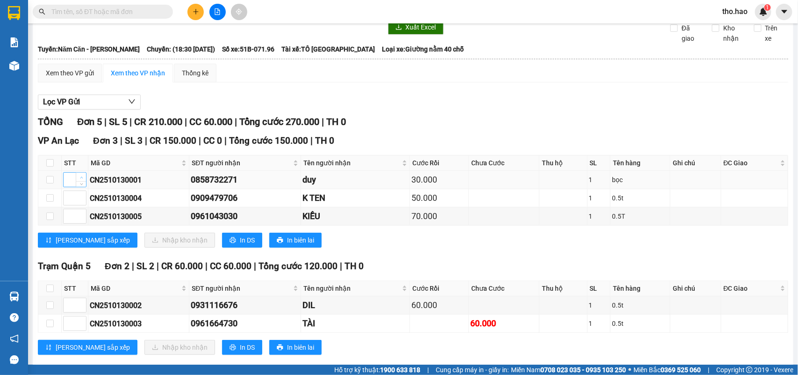
scroll to position [58, 0]
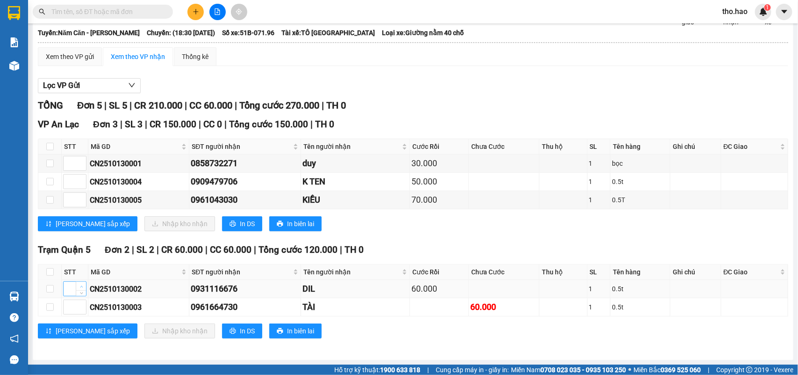
type input "1"
click at [78, 290] on span "Increase Value" at bounding box center [81, 286] width 10 height 8
click at [81, 311] on icon "down" at bounding box center [81, 309] width 3 height 3
type input "2"
click at [78, 308] on span "Increase Value" at bounding box center [81, 304] width 10 height 8
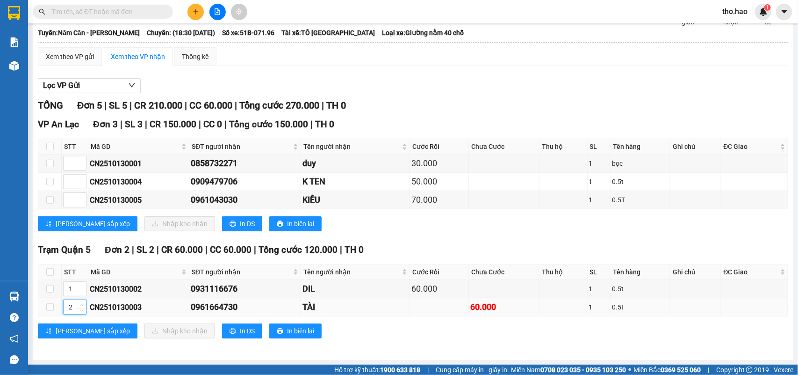
click at [80, 306] on icon "up" at bounding box center [81, 304] width 3 height 3
drag, startPoint x: 89, startPoint y: 317, endPoint x: 63, endPoint y: 304, distance: 28.9
click at [85, 316] on tr "2 CN2510130003 0961664730 TÀI 60.000 1 0.5t" at bounding box center [413, 307] width 750 height 18
drag, startPoint x: 56, startPoint y: 278, endPoint x: 52, endPoint y: 283, distance: 6.3
click at [52, 280] on th at bounding box center [49, 271] width 23 height 15
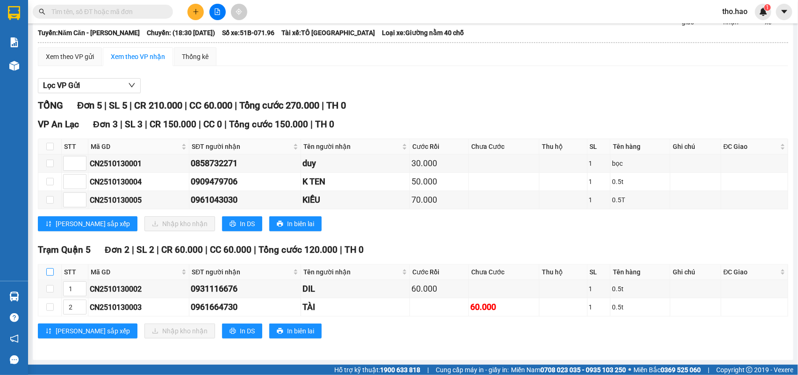
click at [52, 275] on input "checkbox" at bounding box center [49, 271] width 7 height 7
checkbox input "true"
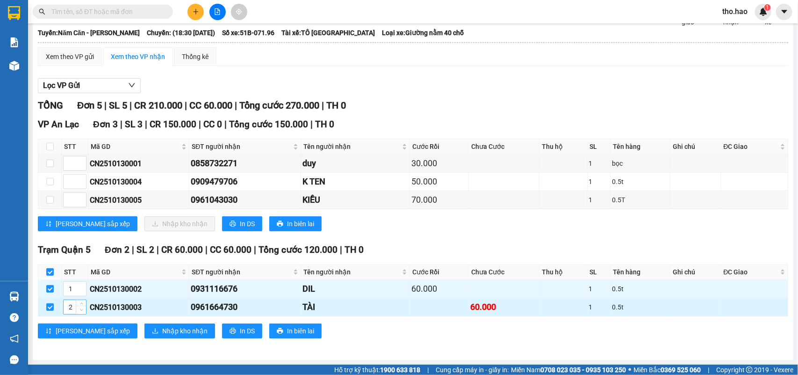
type input "1"
click at [84, 314] on span "Decrease Value" at bounding box center [81, 309] width 10 height 8
click at [80, 314] on span "Decrease Value" at bounding box center [81, 309] width 10 height 8
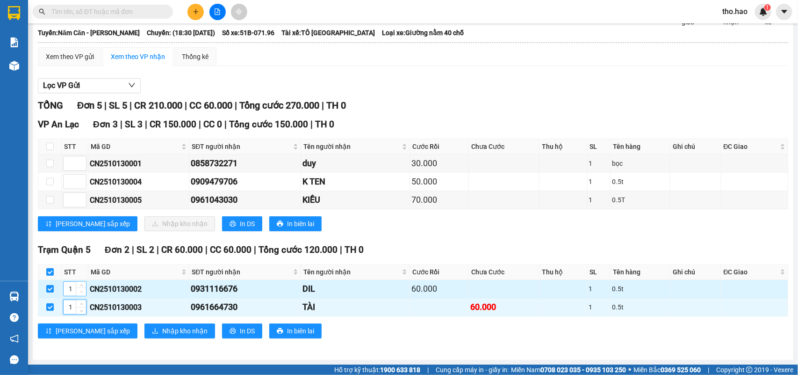
click at [79, 295] on span "down" at bounding box center [82, 292] width 6 height 6
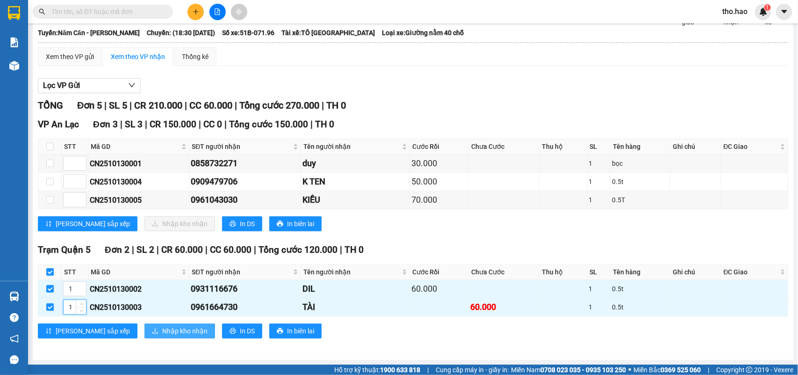
click at [162, 336] on span "Nhập kho nhận" at bounding box center [184, 331] width 45 height 10
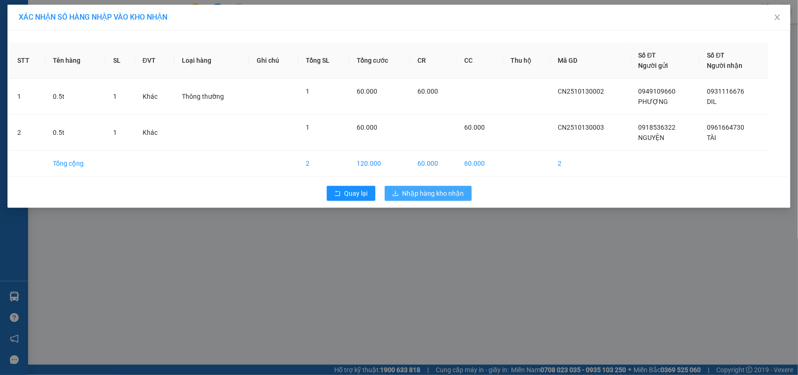
click at [435, 197] on span "Nhập hàng kho nhận" at bounding box center [434, 193] width 62 height 10
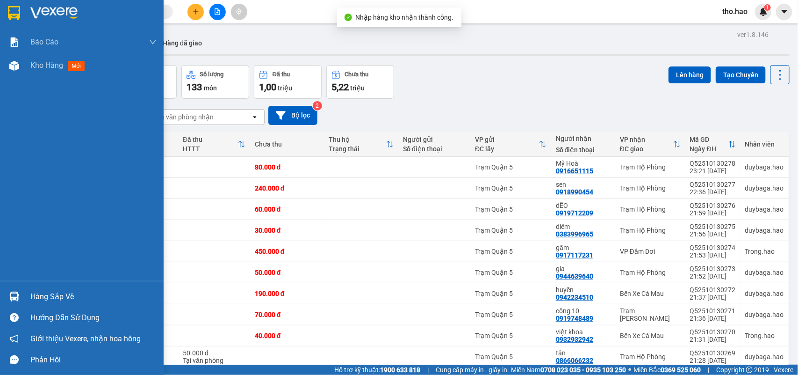
click at [57, 298] on div "Hàng sắp về" at bounding box center [93, 296] width 126 height 14
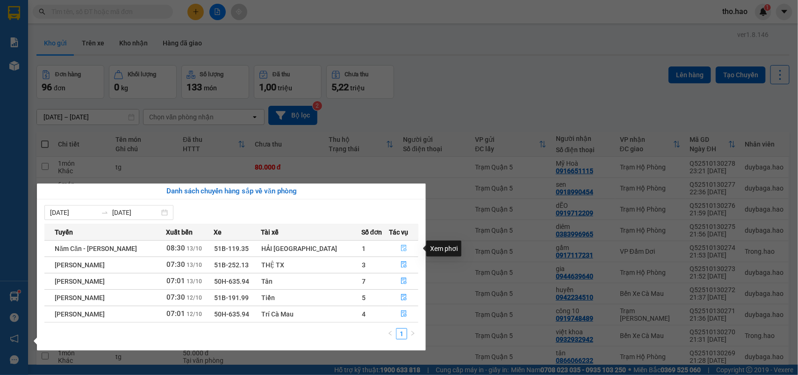
click at [395, 249] on button "button" at bounding box center [404, 248] width 29 height 15
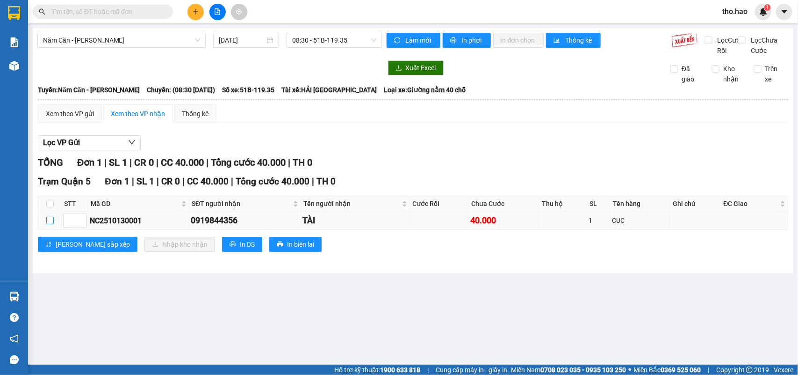
click at [51, 224] on input "checkbox" at bounding box center [49, 220] width 7 height 7
checkbox input "true"
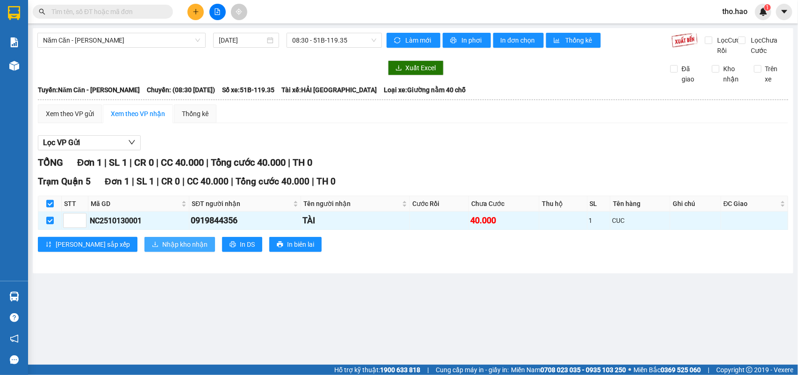
click at [165, 249] on span "Nhập kho nhận" at bounding box center [184, 244] width 45 height 10
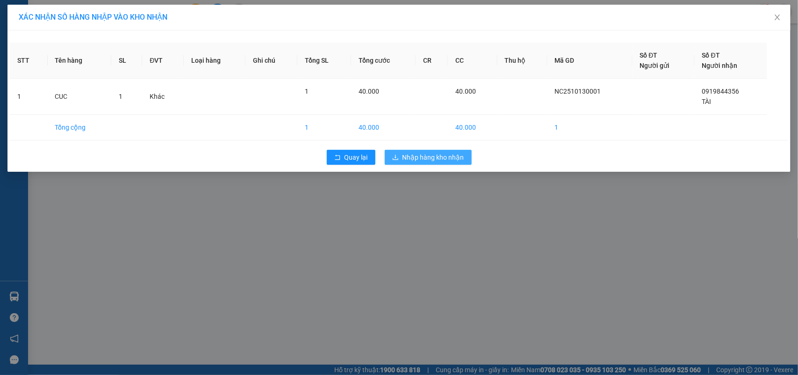
click at [393, 162] on button "Nhập hàng kho nhận" at bounding box center [428, 157] width 87 height 15
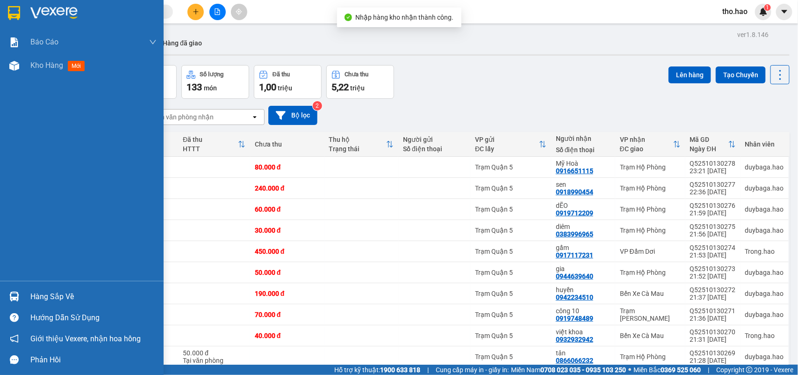
click at [22, 291] on div at bounding box center [14, 296] width 16 height 16
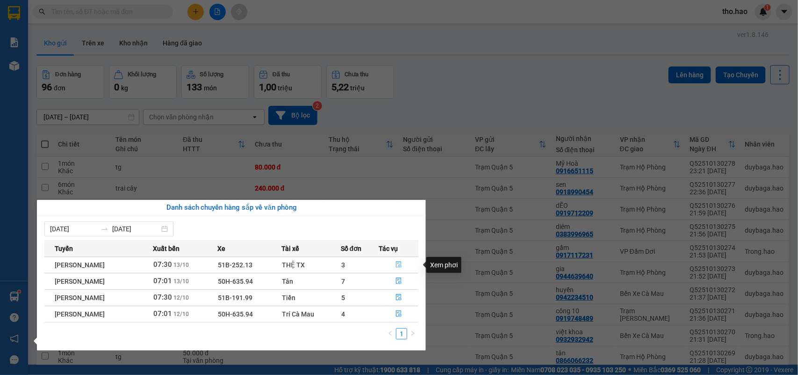
click at [401, 266] on icon "file-done" at bounding box center [399, 264] width 7 height 7
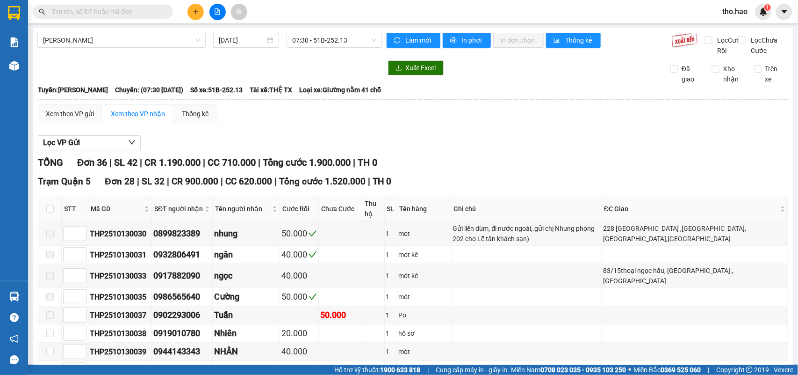
click at [54, 221] on th at bounding box center [49, 209] width 23 height 26
click at [51, 212] on input "checkbox" at bounding box center [49, 208] width 7 height 7
checkbox input "true"
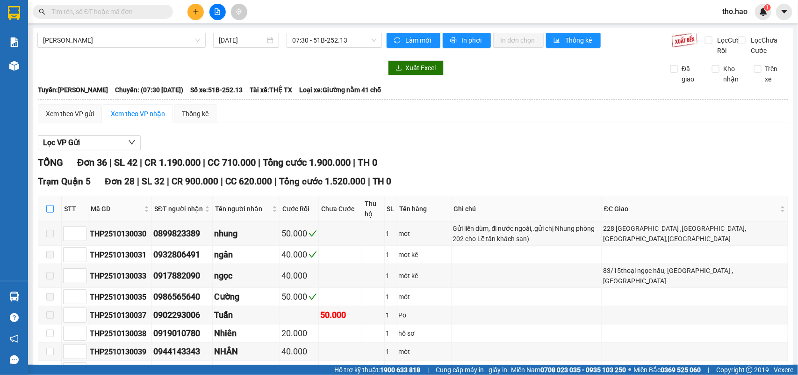
checkbox input "true"
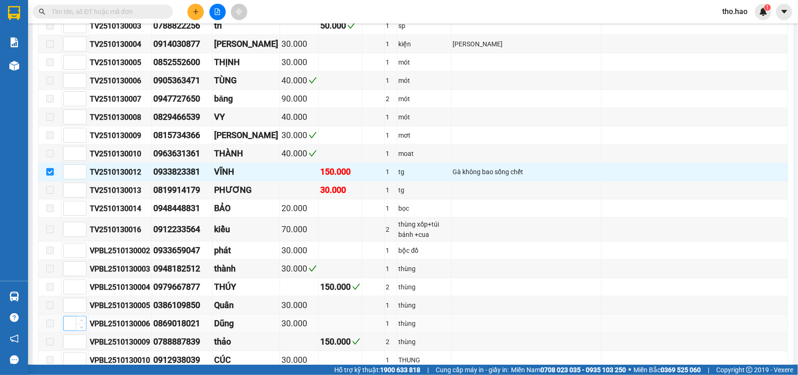
scroll to position [175, 0]
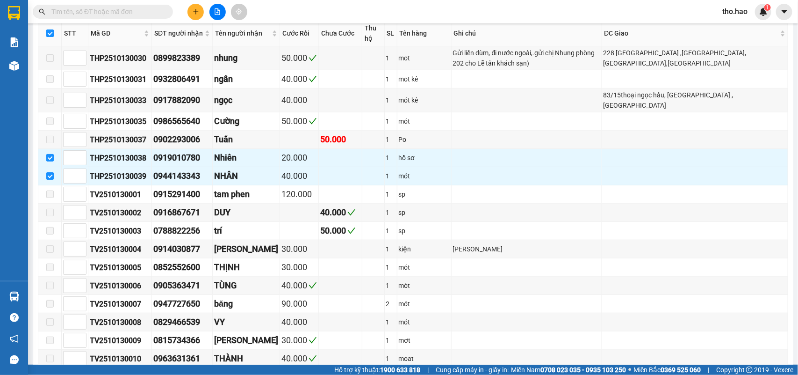
click at [46, 37] on input "checkbox" at bounding box center [49, 32] width 7 height 7
checkbox input "false"
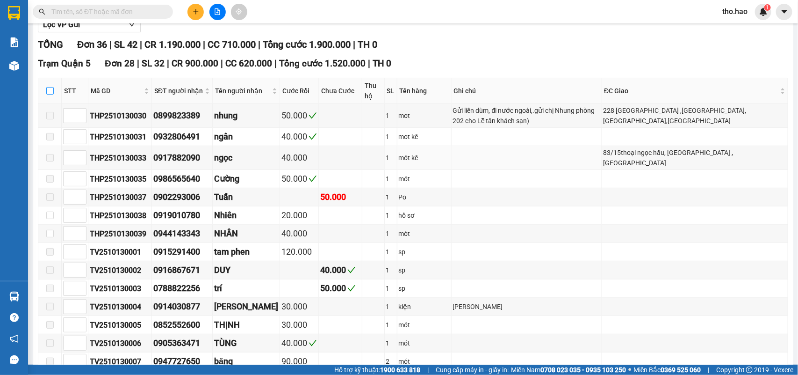
scroll to position [117, 0]
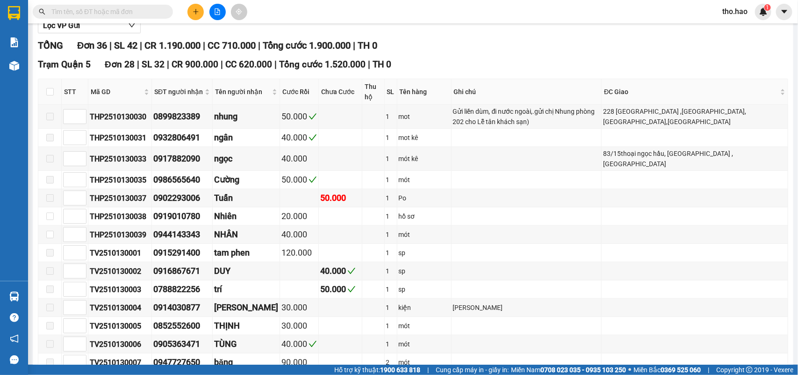
click at [54, 98] on th at bounding box center [49, 92] width 23 height 26
click at [52, 95] on input "checkbox" at bounding box center [49, 91] width 7 height 7
checkbox input "true"
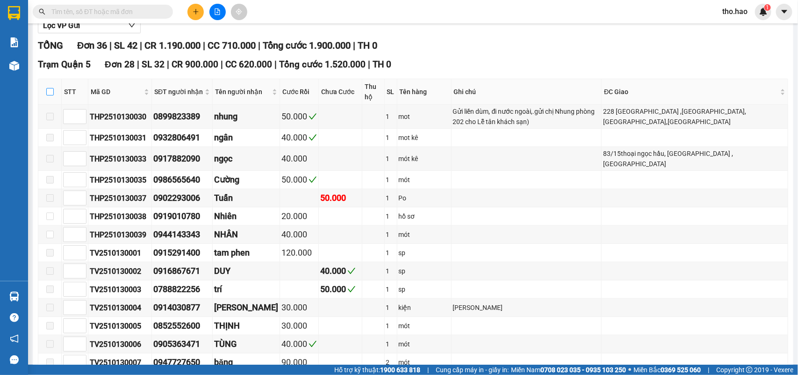
checkbox input "true"
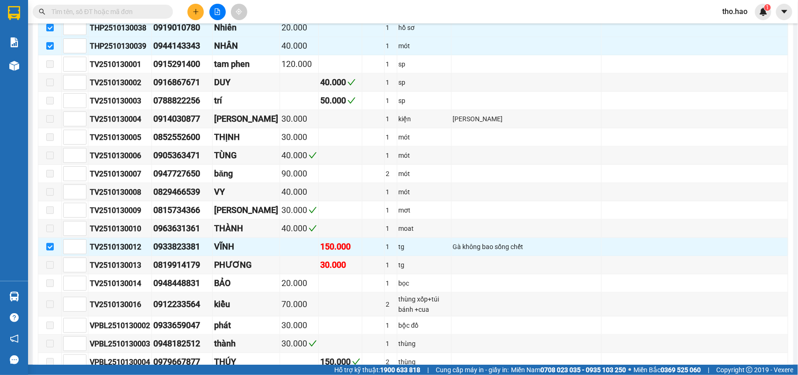
scroll to position [468, 0]
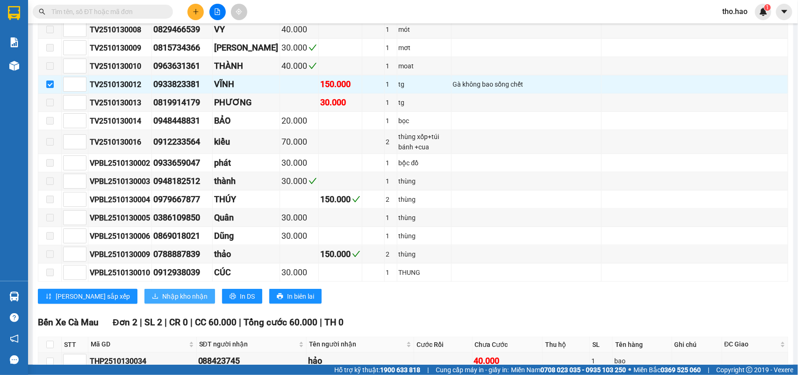
click at [168, 304] on button "Nhập kho nhận" at bounding box center [180, 296] width 71 height 15
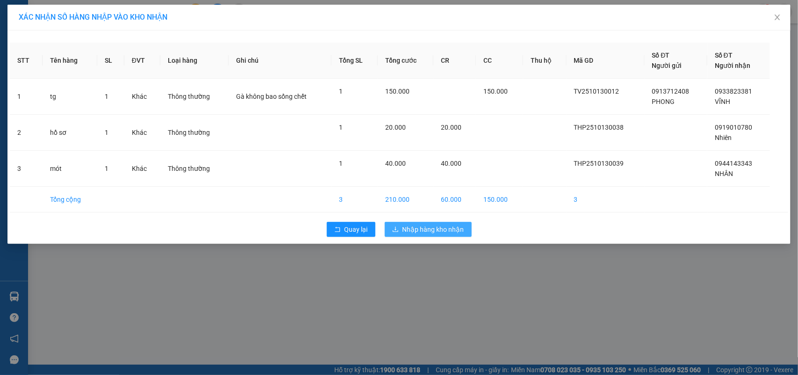
click at [415, 237] on button "Nhập hàng kho nhận" at bounding box center [428, 229] width 87 height 15
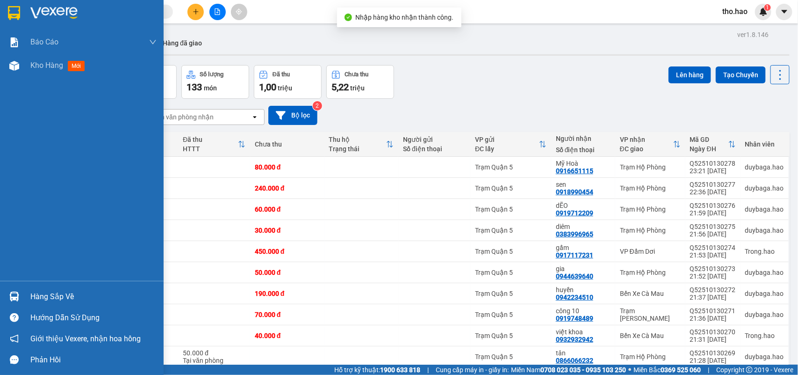
click at [31, 284] on div "Hàng sắp về Hướng dẫn sử dụng Giới thiệu Vexere, nhận hoa hồng Phản hồi" at bounding box center [82, 325] width 164 height 89
click at [44, 292] on div "Hàng sắp về" at bounding box center [93, 296] width 126 height 14
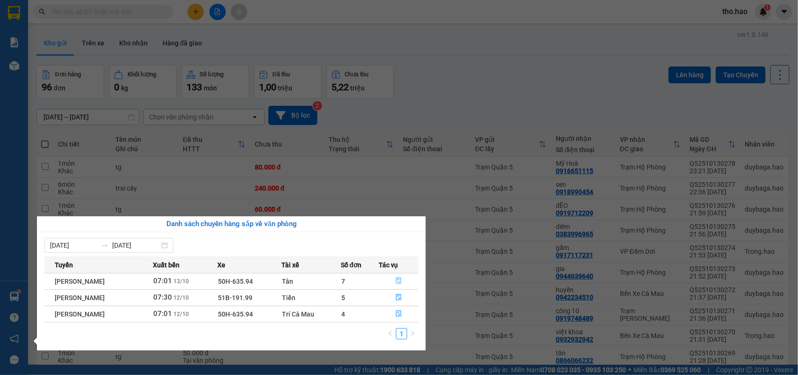
click at [398, 282] on icon "file-done" at bounding box center [399, 280] width 6 height 7
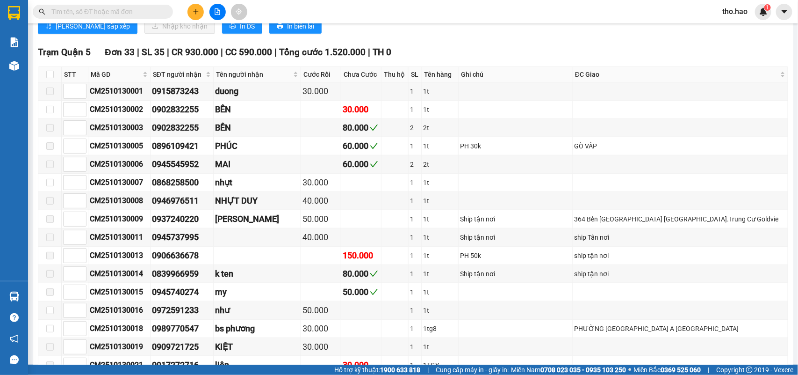
scroll to position [351, 0]
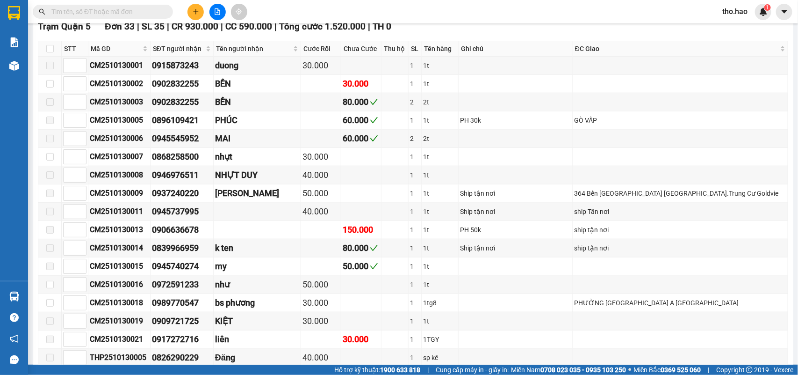
click at [48, 57] on th at bounding box center [49, 48] width 23 height 15
click at [48, 52] on input "checkbox" at bounding box center [49, 48] width 7 height 7
checkbox input "true"
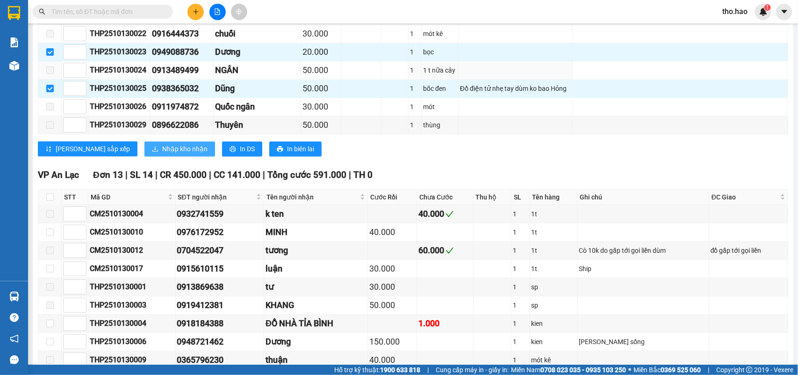
scroll to position [877, 0]
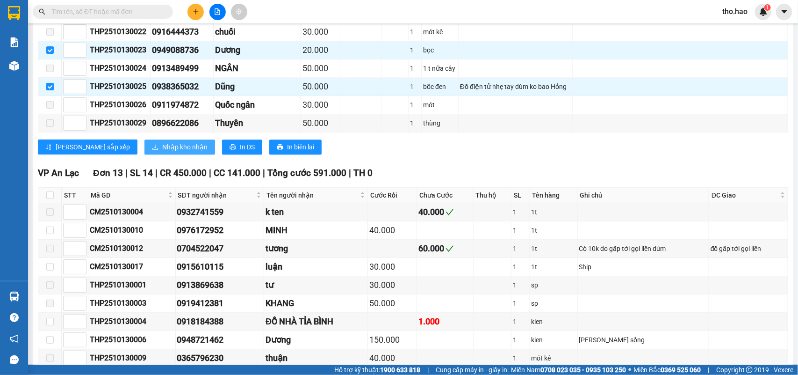
click at [162, 152] on span "Nhập kho nhận" at bounding box center [184, 147] width 45 height 10
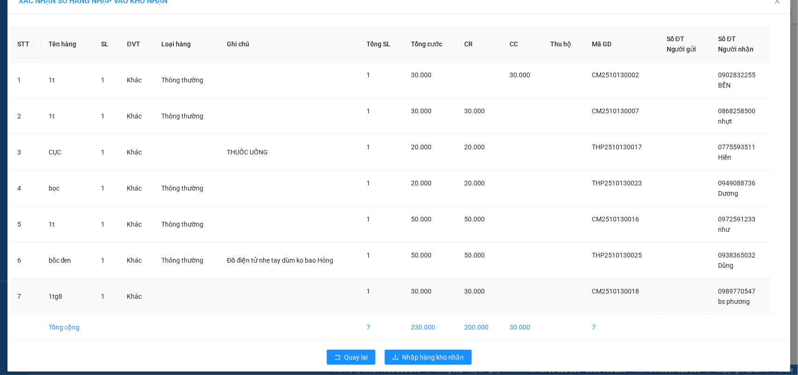
scroll to position [25, 0]
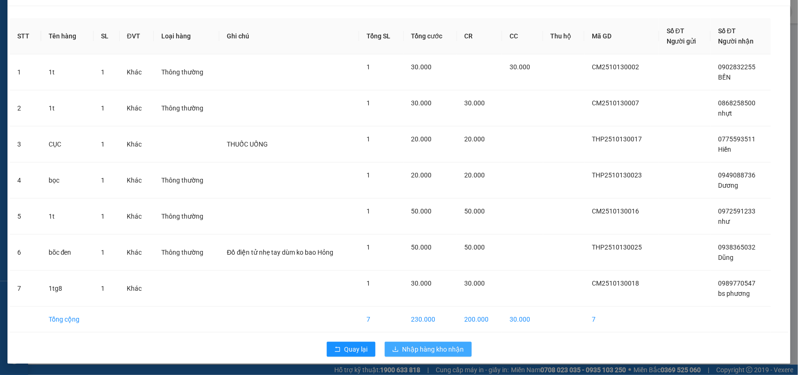
click at [442, 344] on span "Nhập hàng kho nhận" at bounding box center [434, 349] width 62 height 10
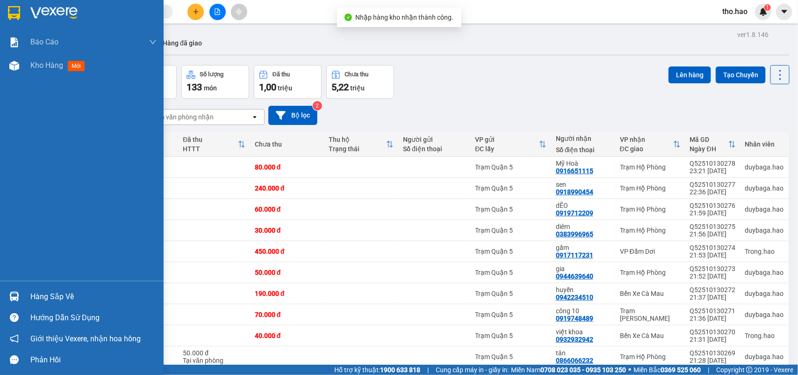
click at [30, 291] on div "Hàng sắp về" at bounding box center [93, 296] width 126 height 14
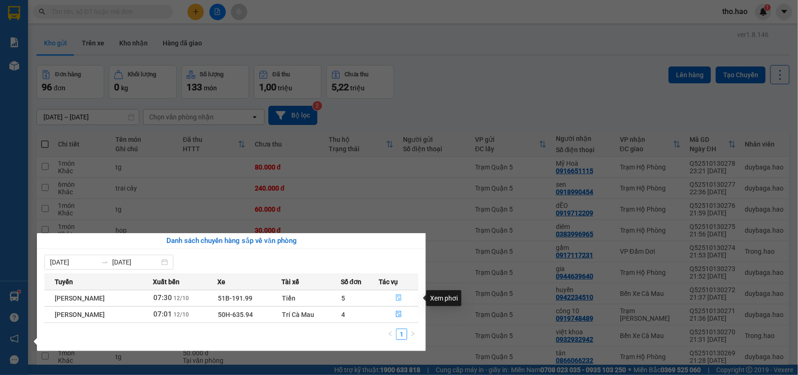
click at [396, 298] on button "button" at bounding box center [398, 297] width 39 height 15
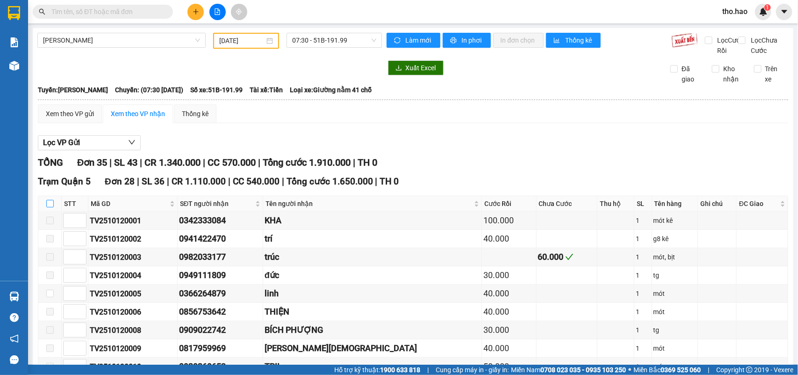
click at [51, 207] on input "checkbox" at bounding box center [49, 203] width 7 height 7
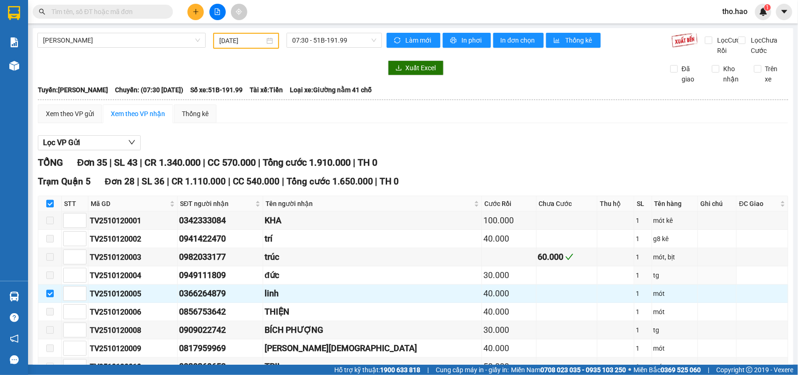
scroll to position [409, 0]
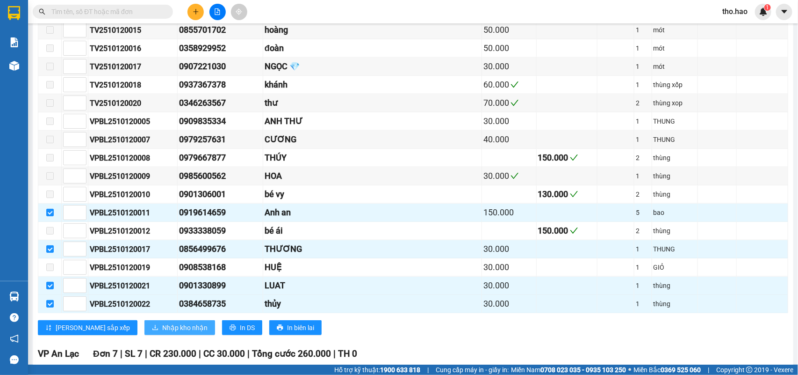
click at [162, 333] on span "Nhập kho nhận" at bounding box center [184, 327] width 45 height 10
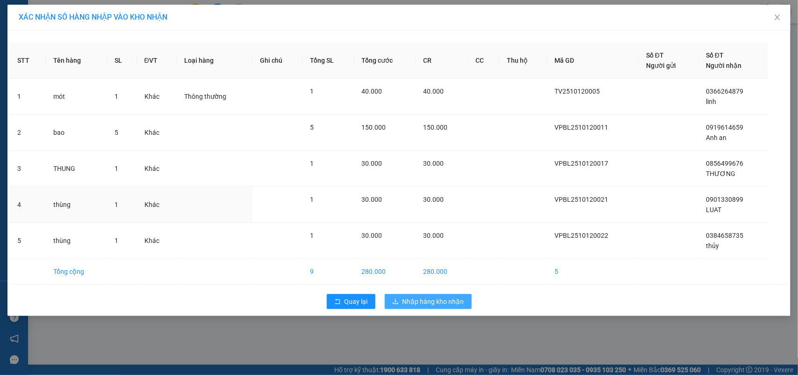
click at [438, 198] on span "30.000" at bounding box center [433, 198] width 21 height 7
click at [434, 302] on span "Nhập hàng kho nhận" at bounding box center [434, 301] width 62 height 10
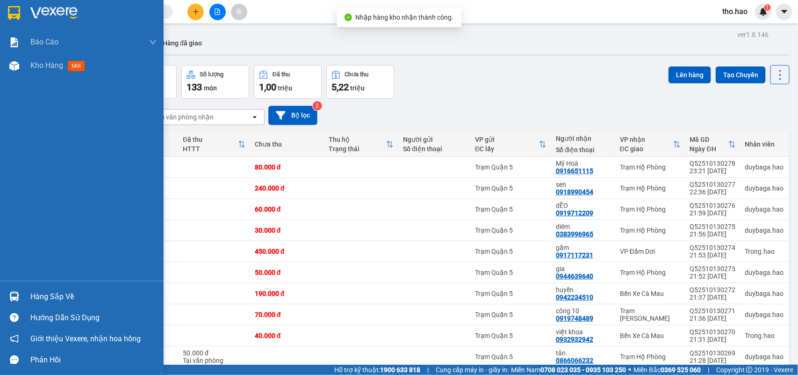
click at [38, 295] on div "Hàng sắp về" at bounding box center [93, 296] width 126 height 14
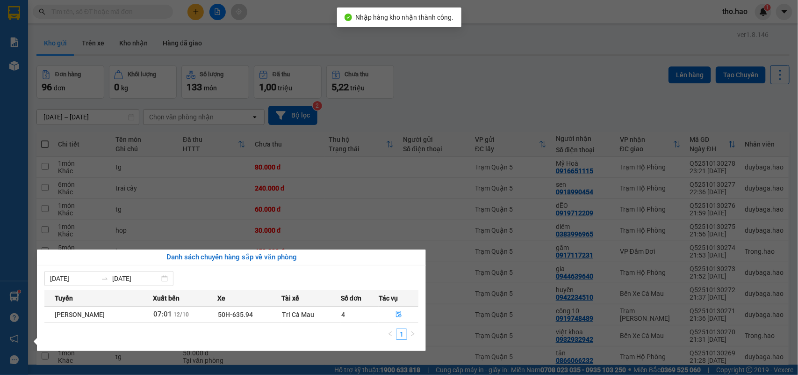
click at [349, 319] on td "4" at bounding box center [360, 314] width 38 height 16
click at [392, 319] on button "button" at bounding box center [398, 314] width 39 height 15
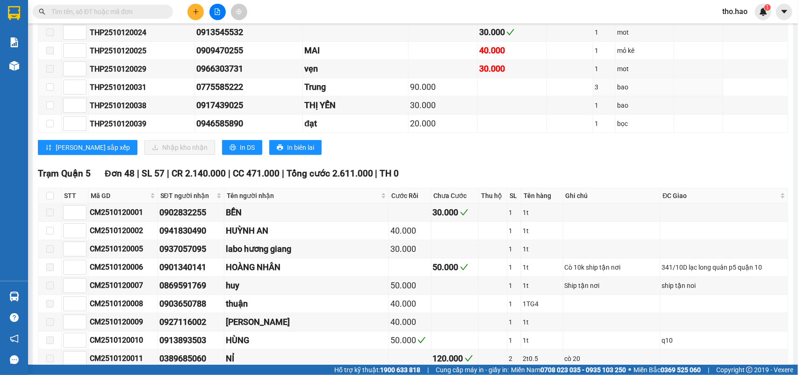
scroll to position [351, 0]
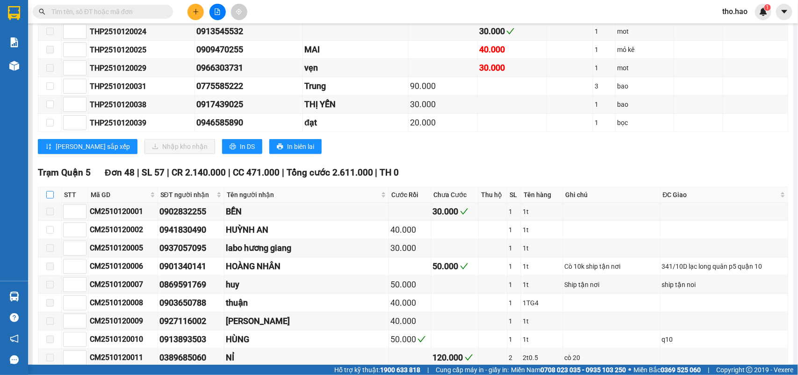
click at [52, 198] on input "checkbox" at bounding box center [49, 194] width 7 height 7
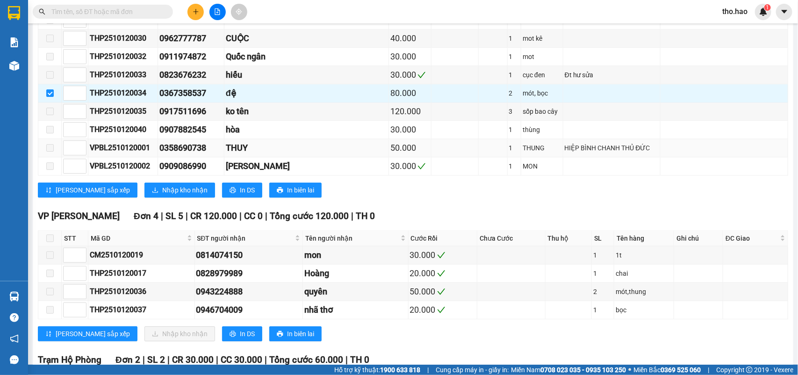
scroll to position [1252, 0]
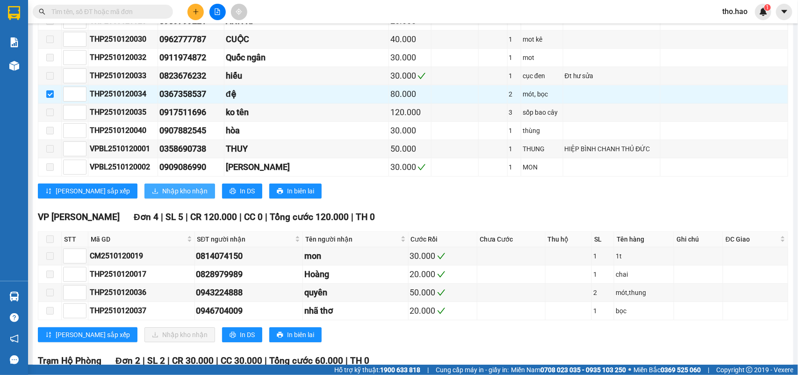
click at [162, 196] on span "Nhập kho nhận" at bounding box center [184, 191] width 45 height 10
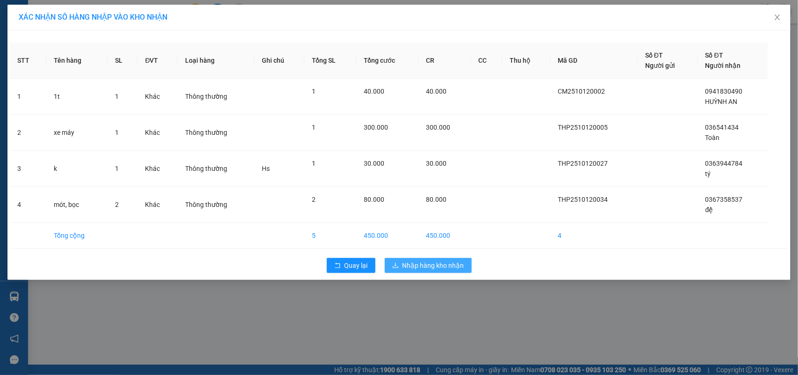
click at [445, 270] on span "Nhập hàng kho nhận" at bounding box center [434, 265] width 62 height 10
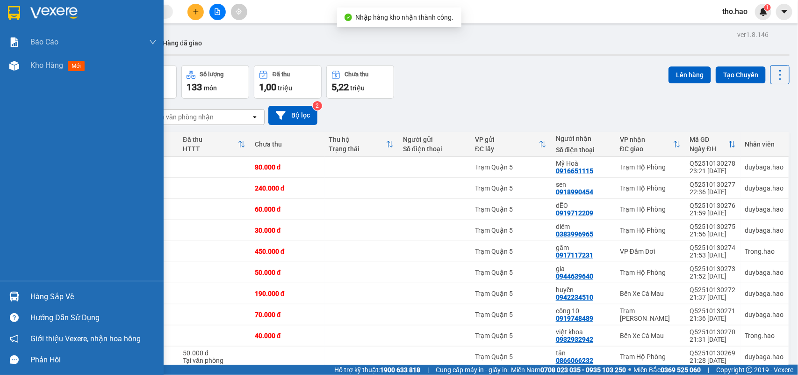
click at [27, 8] on div at bounding box center [82, 15] width 164 height 30
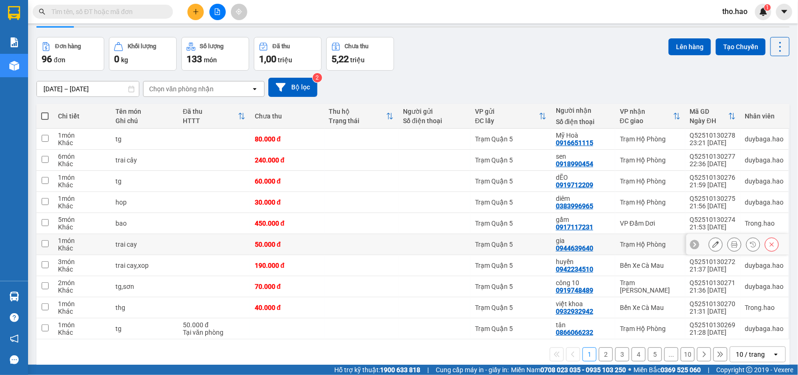
scroll to position [43, 0]
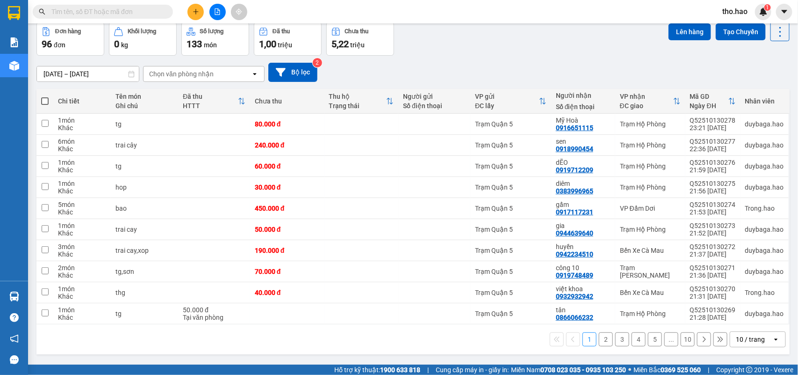
click at [746, 333] on div "10 / trang" at bounding box center [752, 339] width 42 height 15
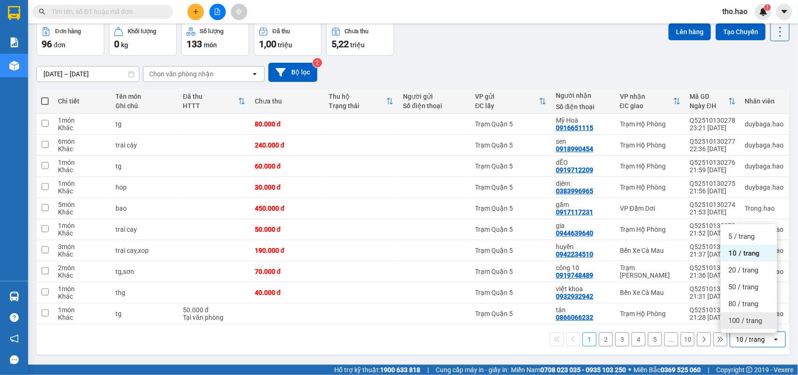
drag, startPoint x: 749, startPoint y: 316, endPoint x: 615, endPoint y: 270, distance: 141.8
click at [749, 316] on span "100 / trang" at bounding box center [746, 320] width 34 height 9
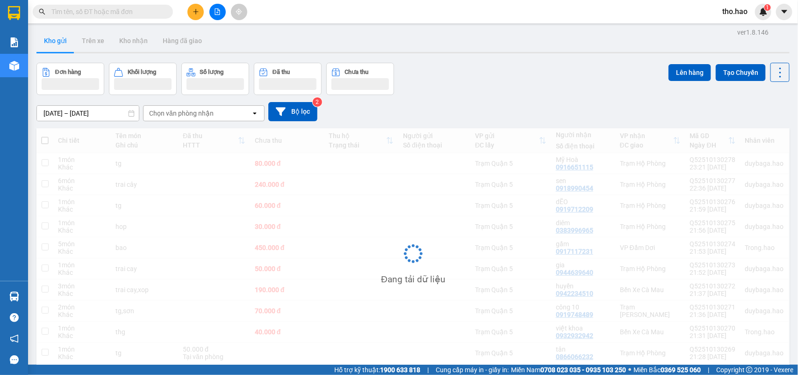
scroll to position [0, 0]
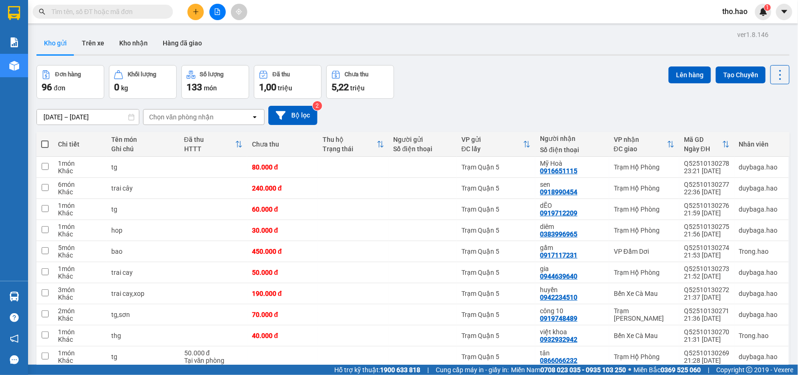
click at [44, 145] on span at bounding box center [44, 143] width 7 height 7
click at [45, 139] on input "checkbox" at bounding box center [45, 139] width 0 height 0
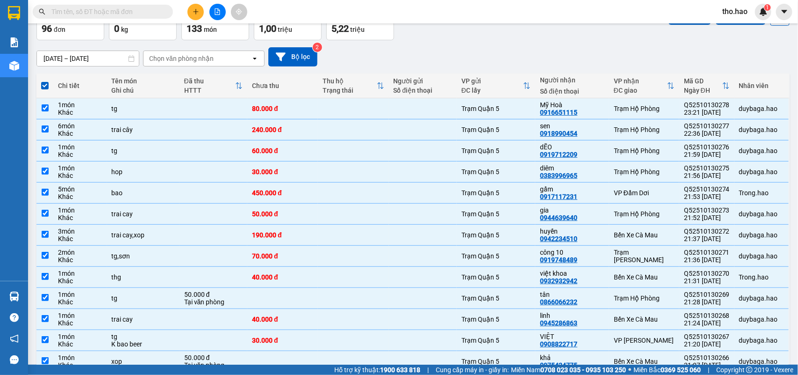
click at [662, 72] on div "[DATE] – [DATE] Press the down arrow key to interact with the calendar and sele…" at bounding box center [412, 56] width 753 height 33
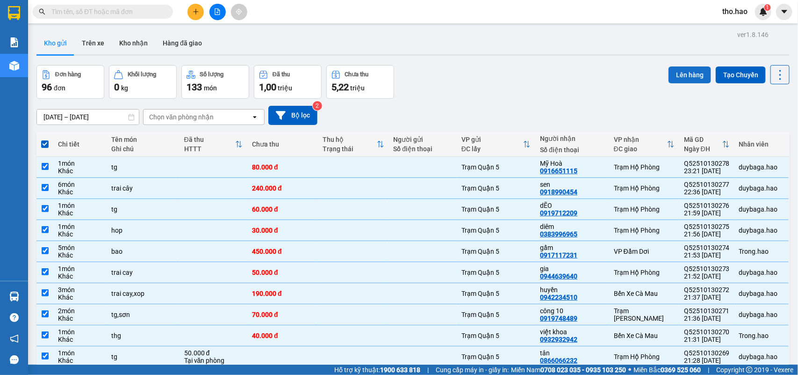
drag, startPoint x: 679, startPoint y: 75, endPoint x: 663, endPoint y: 75, distance: 15.4
click at [678, 75] on button "Lên hàng" at bounding box center [690, 74] width 43 height 17
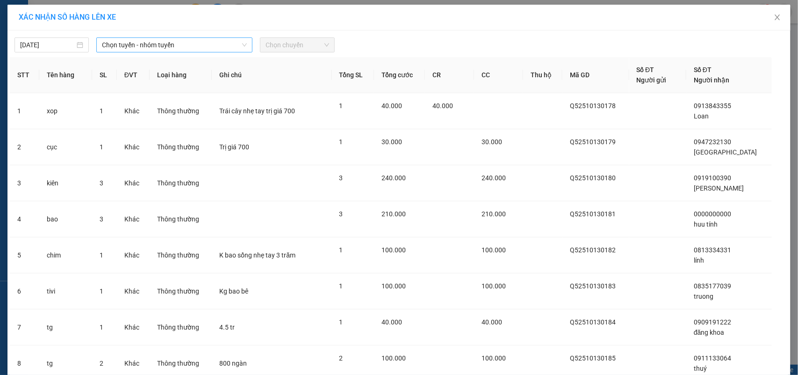
click at [146, 43] on span "Chọn tuyến - nhóm tuyến" at bounding box center [174, 45] width 145 height 14
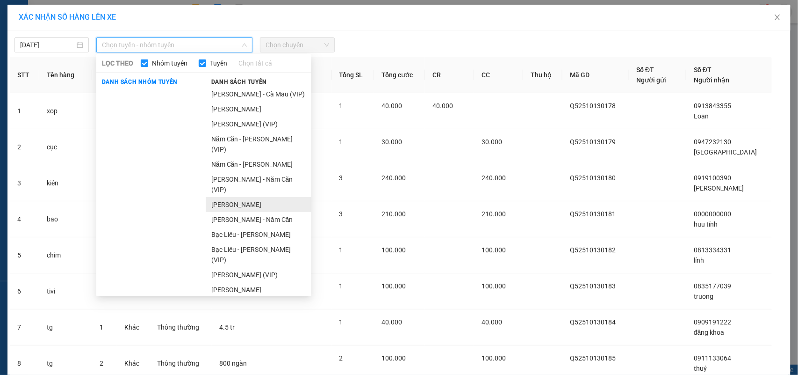
drag, startPoint x: 250, startPoint y: 185, endPoint x: 316, endPoint y: 57, distance: 143.9
click at [250, 197] on li "[PERSON_NAME]" at bounding box center [259, 204] width 106 height 15
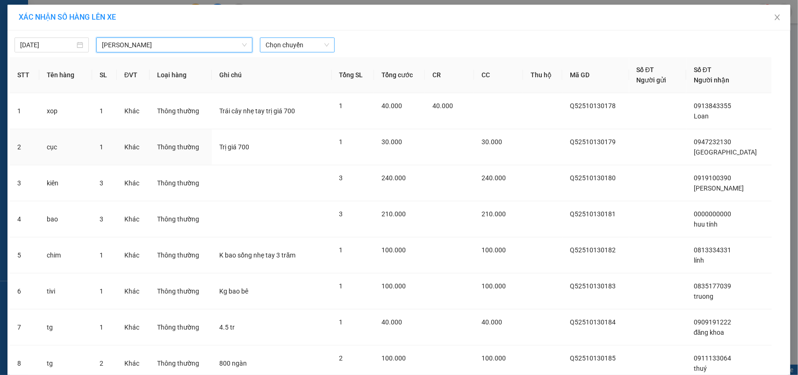
click at [303, 45] on span "Chọn chuyến" at bounding box center [297, 45] width 63 height 14
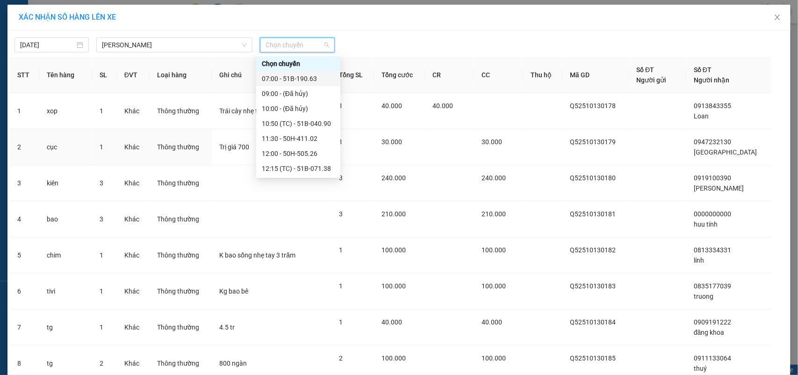
click at [301, 76] on div "07:00 - 51B-190.63" at bounding box center [298, 78] width 73 height 10
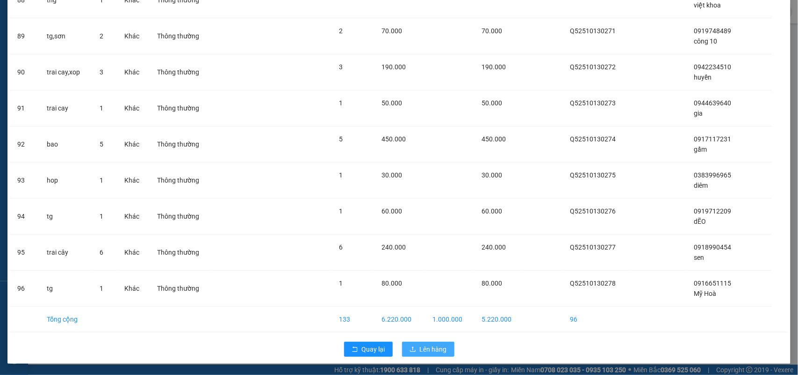
scroll to position [3260, 0]
click at [426, 344] on button "Lên hàng" at bounding box center [428, 348] width 52 height 15
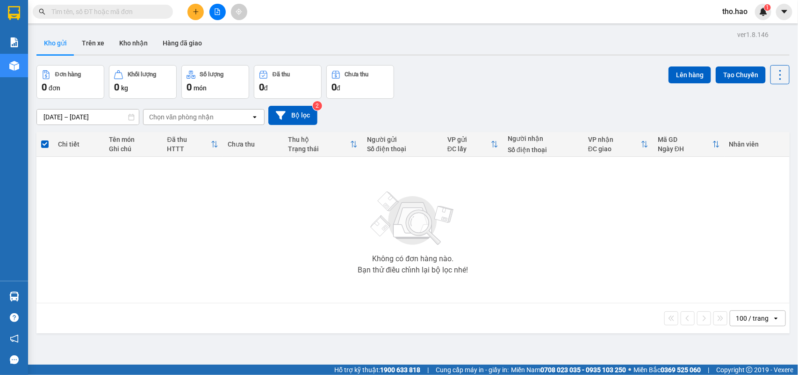
click at [113, 15] on input "text" at bounding box center [106, 12] width 110 height 10
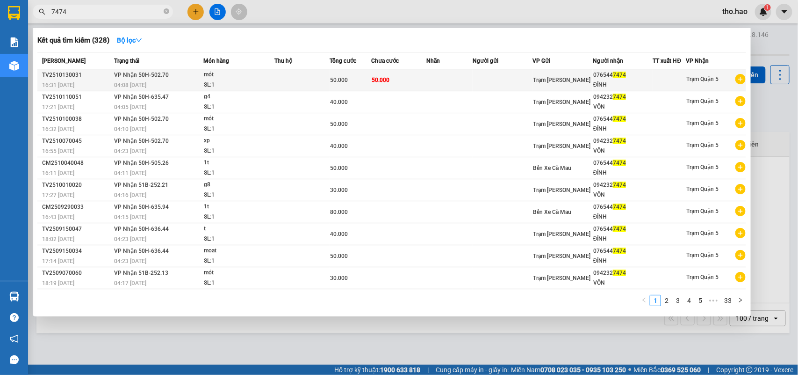
click at [534, 74] on td "Trạm [PERSON_NAME]" at bounding box center [563, 80] width 60 height 22
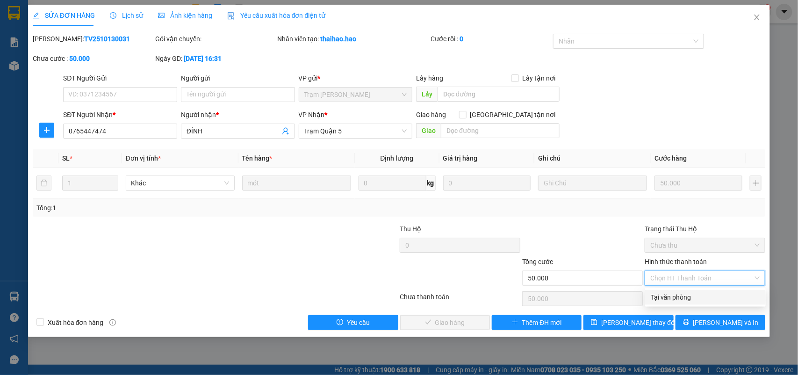
click at [665, 295] on div "Tại văn phòng" at bounding box center [705, 297] width 109 height 10
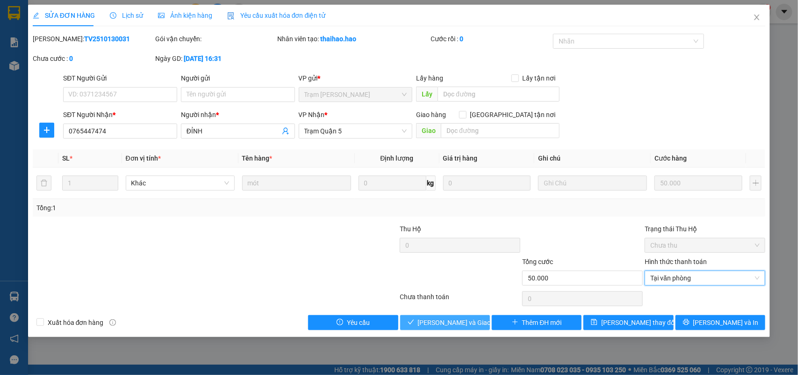
click at [431, 325] on span "[PERSON_NAME] và Giao hàng" at bounding box center [463, 322] width 90 height 10
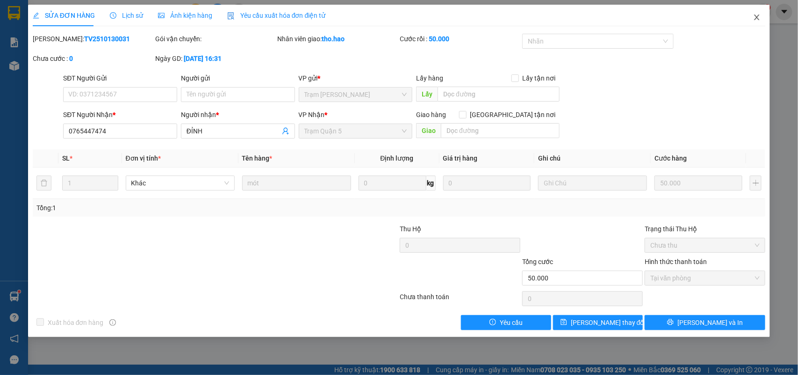
click at [758, 14] on icon "close" at bounding box center [756, 17] width 7 height 7
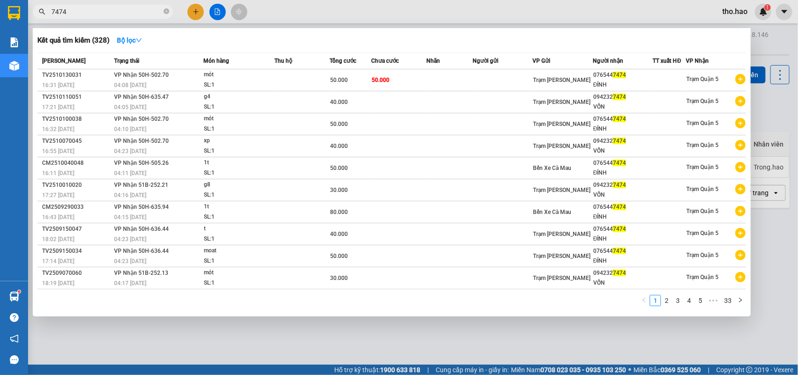
click at [169, 12] on span "7474" at bounding box center [103, 12] width 140 height 14
click at [166, 12] on icon "close-circle" at bounding box center [167, 11] width 6 height 6
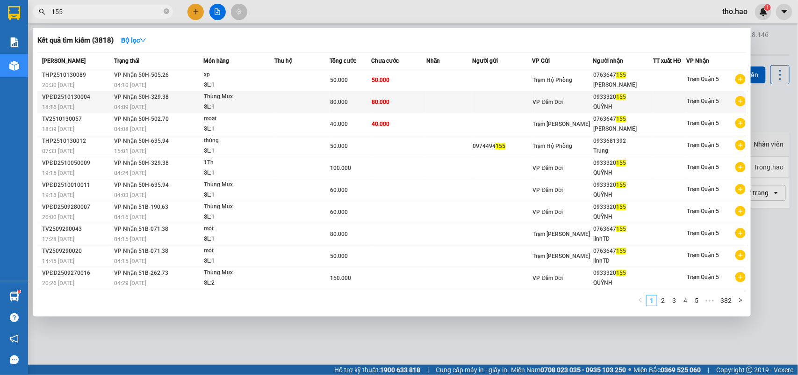
click at [435, 99] on td at bounding box center [450, 102] width 46 height 22
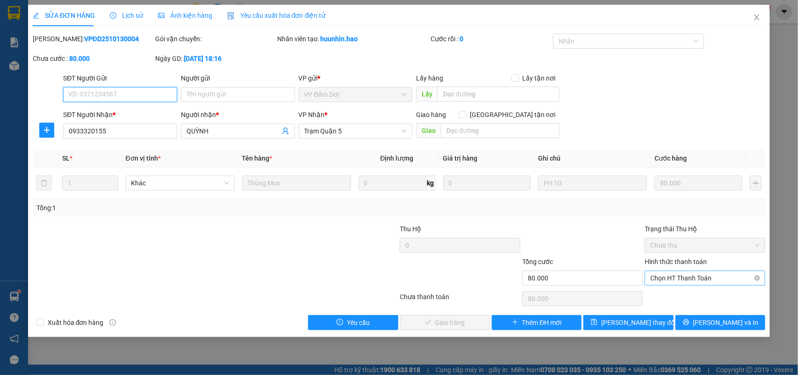
click at [682, 278] on span "Chọn HT Thanh Toán" at bounding box center [705, 278] width 109 height 14
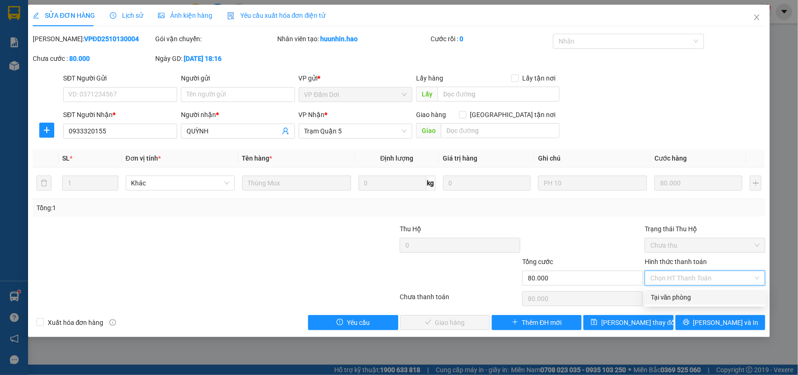
drag, startPoint x: 677, startPoint y: 295, endPoint x: 660, endPoint y: 297, distance: 17.5
click at [674, 295] on div "Tại văn phòng" at bounding box center [705, 297] width 109 height 10
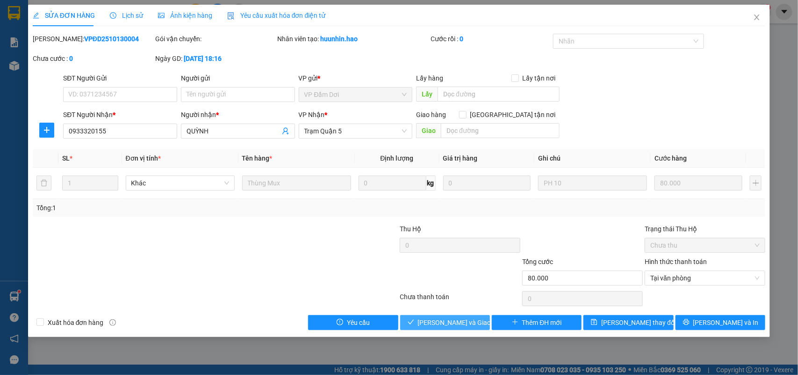
click at [431, 318] on span "[PERSON_NAME] và Giao hàng" at bounding box center [463, 322] width 90 height 10
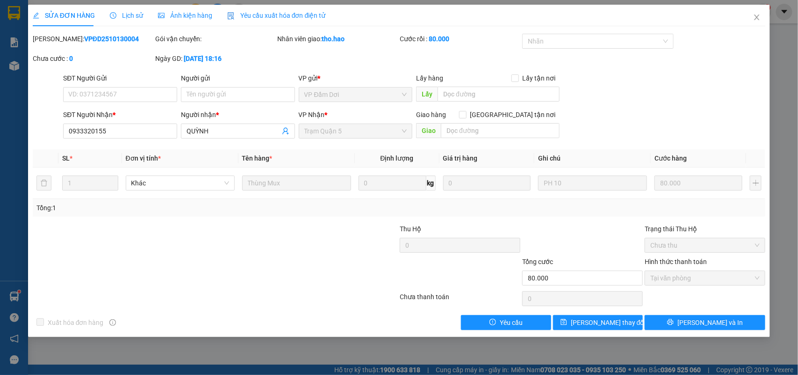
drag, startPoint x: 134, startPoint y: 269, endPoint x: 49, endPoint y: 62, distance: 224.4
click at [47, 59] on div "Chưa cước : 0" at bounding box center [93, 58] width 121 height 10
click at [758, 14] on icon "close" at bounding box center [756, 17] width 7 height 7
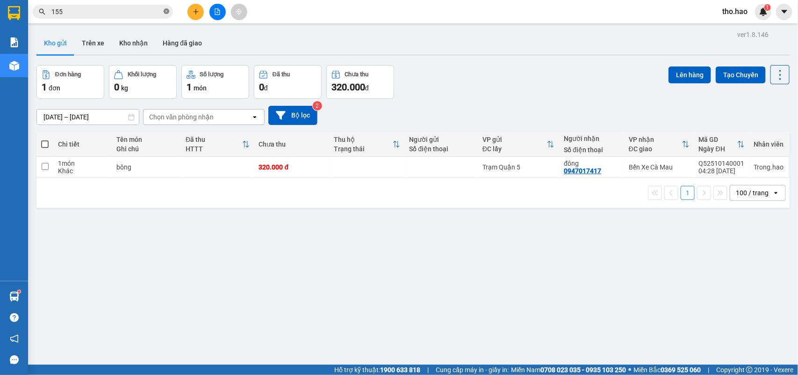
click at [165, 12] on icon "close-circle" at bounding box center [167, 11] width 6 height 6
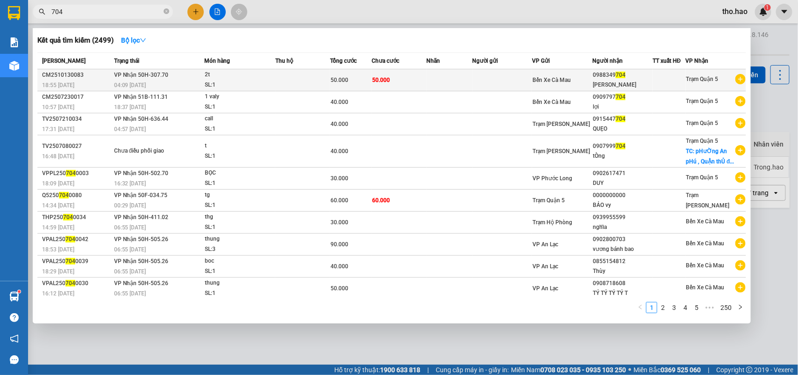
click at [474, 80] on td at bounding box center [502, 80] width 59 height 22
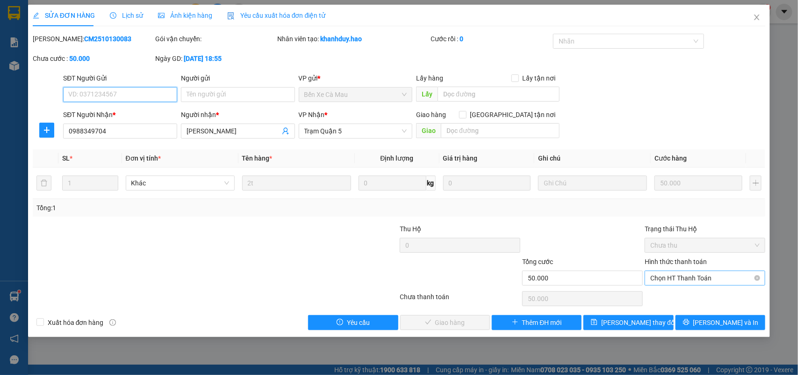
click at [700, 279] on span "Chọn HT Thanh Toán" at bounding box center [705, 278] width 109 height 14
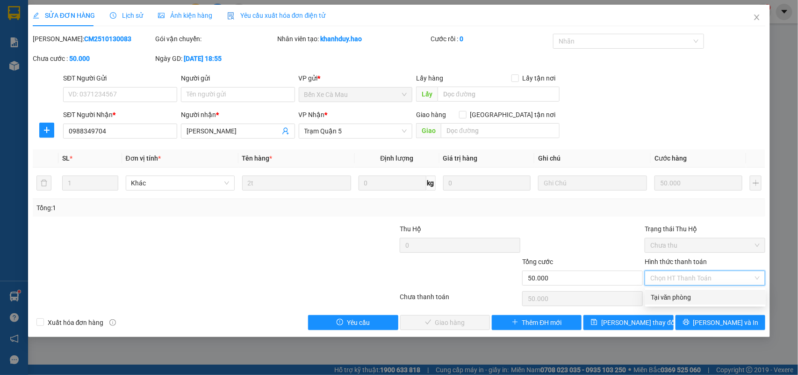
click at [684, 298] on div "Tại văn phòng" at bounding box center [705, 297] width 109 height 10
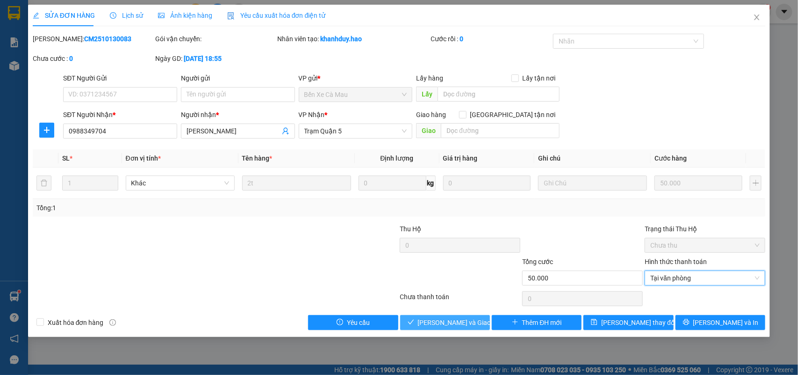
click at [454, 315] on button "[PERSON_NAME] và Giao hàng" at bounding box center [445, 322] width 90 height 15
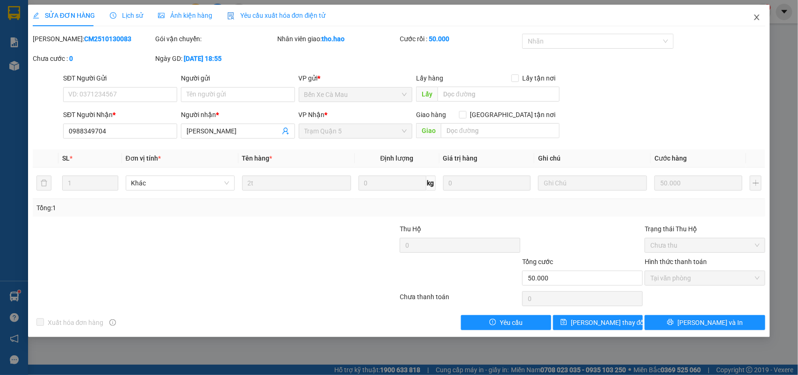
drag, startPoint x: 754, startPoint y: 10, endPoint x: 338, endPoint y: 27, distance: 416.6
click at [755, 10] on span "Close" at bounding box center [757, 18] width 26 height 26
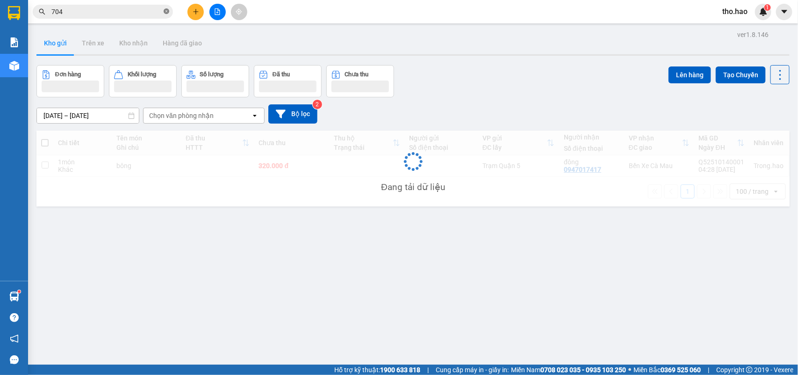
click at [167, 12] on icon "close-circle" at bounding box center [167, 11] width 6 height 6
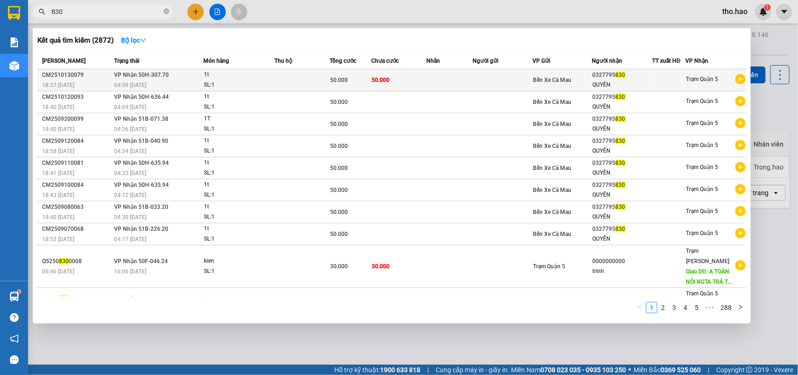
click at [485, 72] on td at bounding box center [503, 80] width 60 height 22
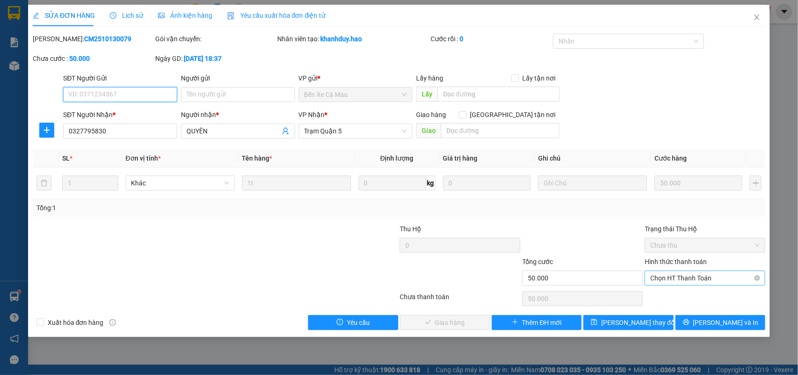
click at [677, 278] on span "Chọn HT Thanh Toán" at bounding box center [705, 278] width 109 height 14
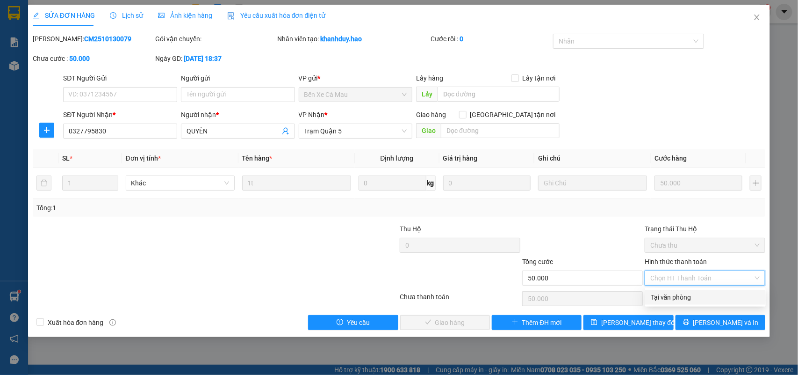
click at [673, 296] on div "Tại văn phòng" at bounding box center [705, 297] width 109 height 10
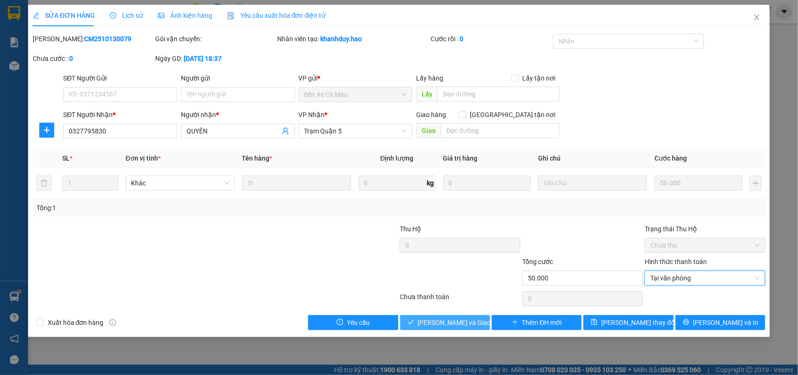
click at [457, 317] on span "[PERSON_NAME] và Giao hàng" at bounding box center [463, 322] width 90 height 10
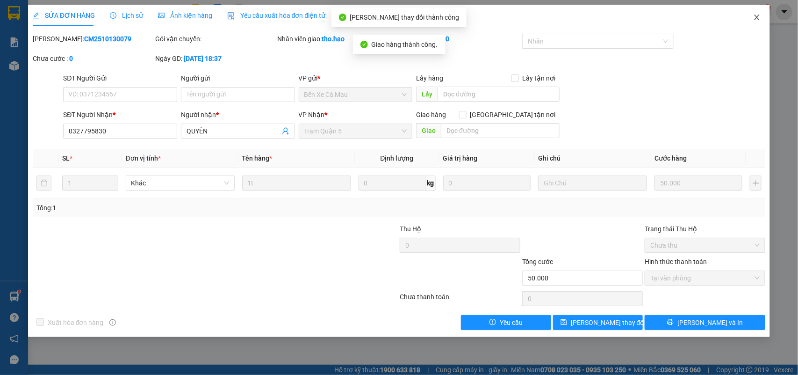
click at [755, 18] on icon "close" at bounding box center [756, 17] width 7 height 7
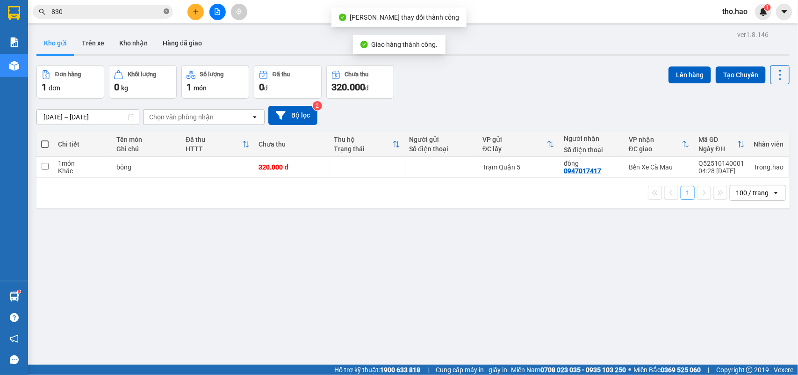
click at [167, 9] on icon "close-circle" at bounding box center [167, 11] width 6 height 6
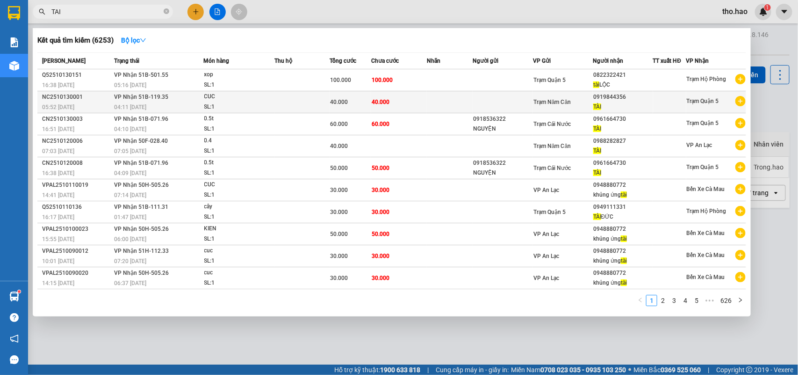
click at [435, 104] on td at bounding box center [450, 102] width 46 height 22
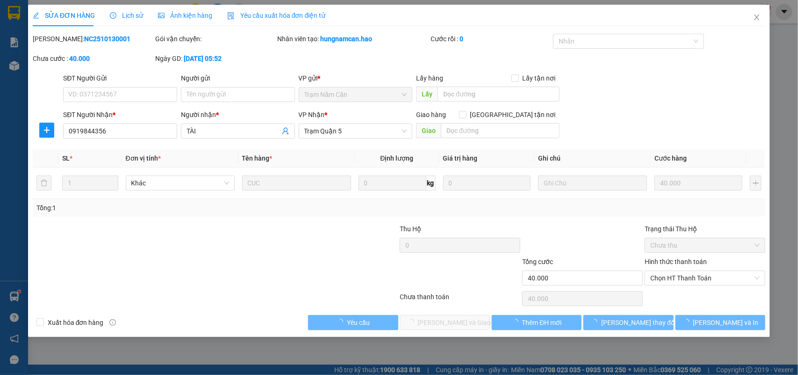
click at [185, 21] on div "Ảnh kiện hàng" at bounding box center [185, 16] width 54 height 22
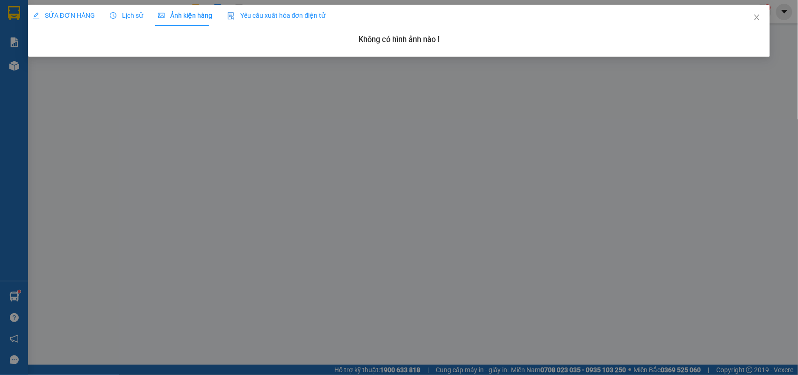
click at [13, 73] on div "SỬA ĐƠN HÀNG Lịch sử Ảnh kiện hàng Yêu cầu xuất hóa đơn điện tử Total Paid Fee …" at bounding box center [399, 187] width 798 height 375
click at [14, 65] on div "SỬA ĐƠN HÀNG Lịch sử Ảnh kiện hàng Yêu cầu xuất hóa đơn điện tử Total Paid Fee …" at bounding box center [399, 187] width 798 height 375
click at [737, 19] on div "SỬA ĐƠN HÀNG Lịch sử Ảnh kiện hàng Yêu cầu xuất hóa đơn điện tử" at bounding box center [399, 16] width 733 height 22
click at [760, 19] on icon "close" at bounding box center [756, 17] width 7 height 7
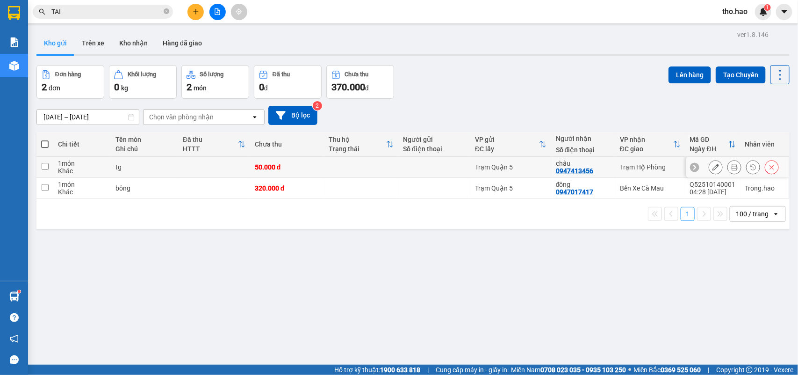
click at [728, 166] on button at bounding box center [734, 167] width 13 height 16
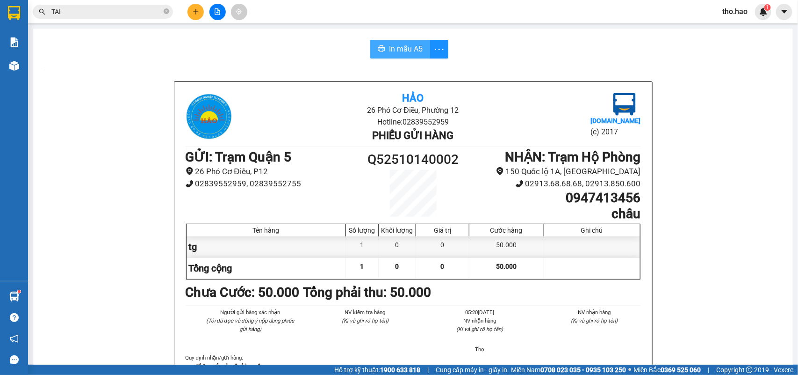
click at [387, 56] on button "In mẫu A5" at bounding box center [400, 49] width 60 height 19
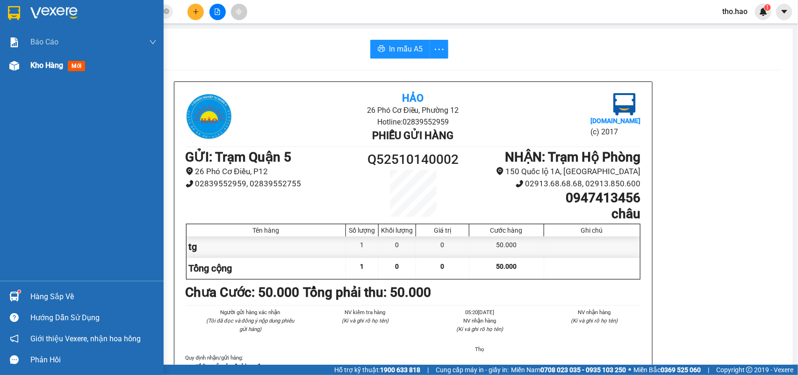
click at [22, 68] on div at bounding box center [14, 66] width 16 height 16
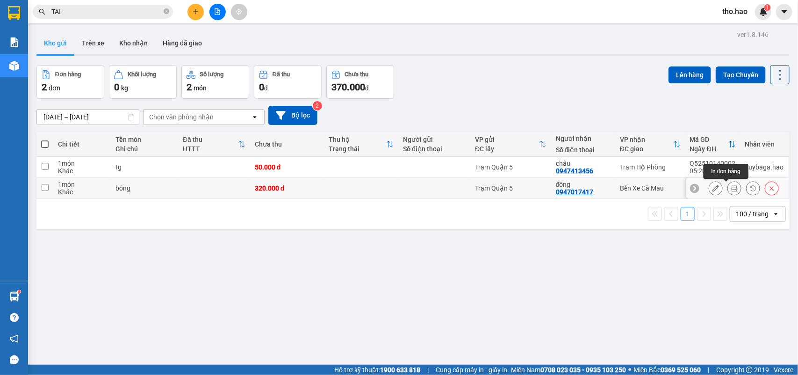
click at [731, 185] on icon at bounding box center [734, 188] width 7 height 7
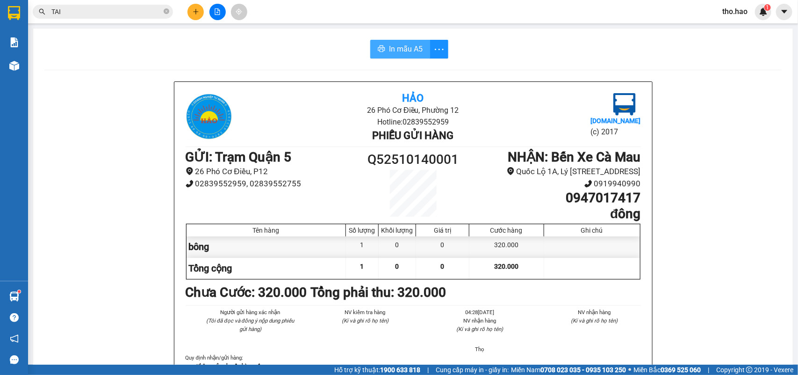
click at [384, 48] on button "In mẫu A5" at bounding box center [400, 49] width 60 height 19
click at [197, 13] on icon "plus" at bounding box center [196, 11] width 7 height 7
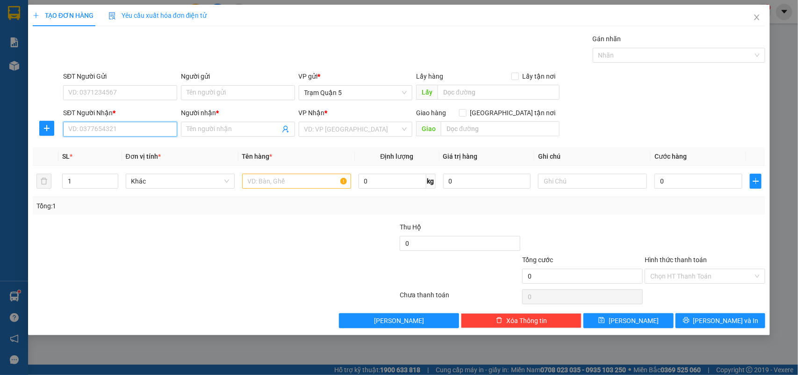
click at [110, 124] on input "SĐT Người Nhận *" at bounding box center [120, 129] width 114 height 15
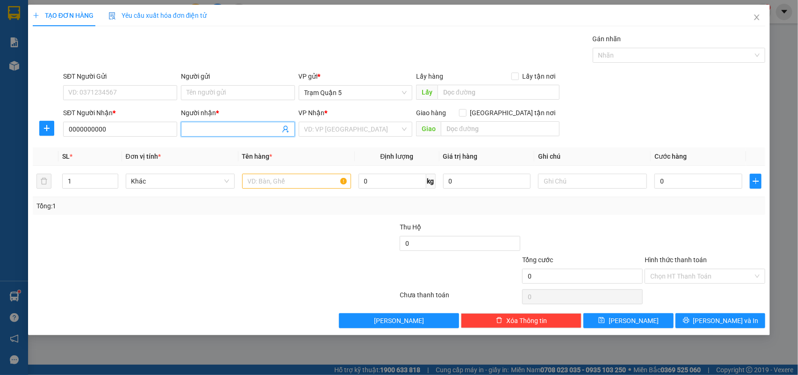
click at [207, 134] on input "Người nhận *" at bounding box center [234, 129] width 94 height 10
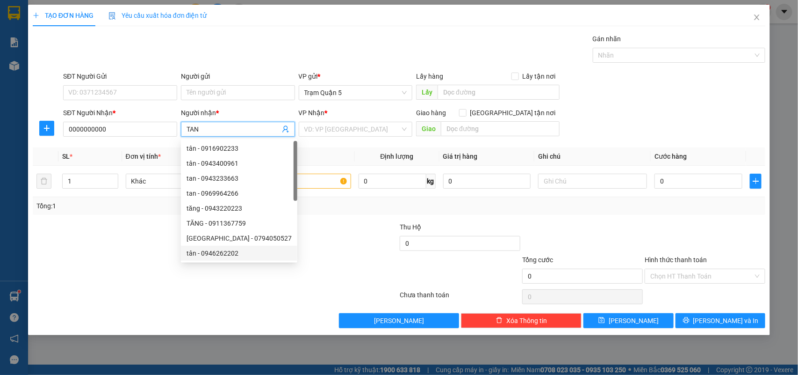
click at [371, 138] on div "VP Nhận * VD: VP [GEOGRAPHIC_DATA]" at bounding box center [356, 124] width 114 height 33
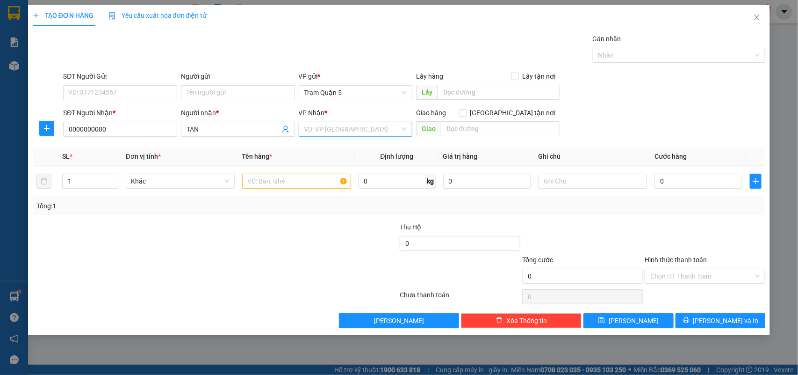
click at [370, 131] on input "search" at bounding box center [352, 129] width 96 height 14
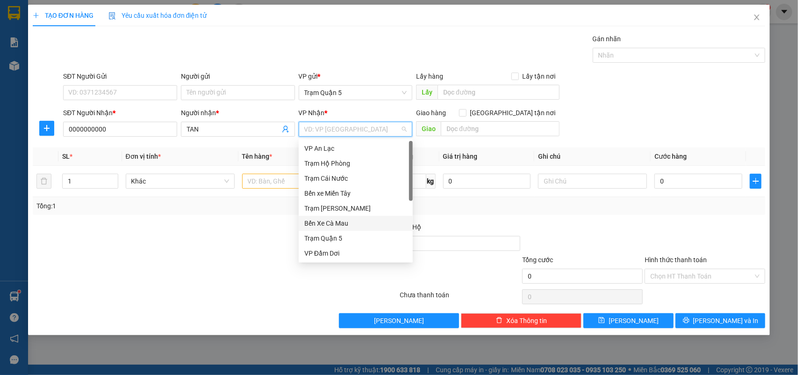
click at [347, 225] on div "Bến Xe Cà Mau" at bounding box center [355, 223] width 103 height 10
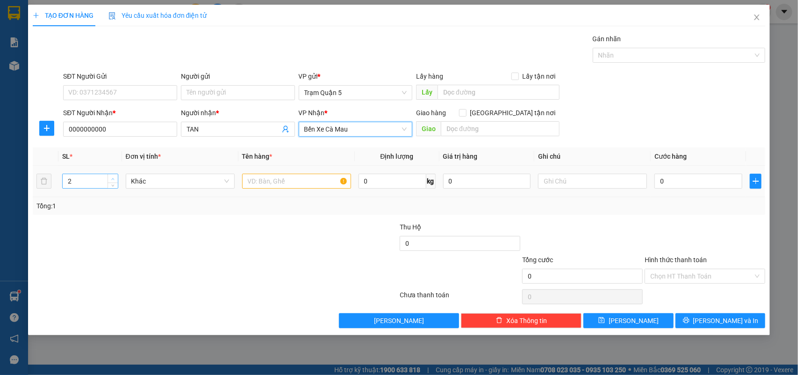
click at [111, 178] on icon "up" at bounding box center [112, 178] width 3 height 3
click at [695, 187] on input "0" at bounding box center [699, 181] width 88 height 15
click at [763, 151] on th at bounding box center [755, 156] width 19 height 18
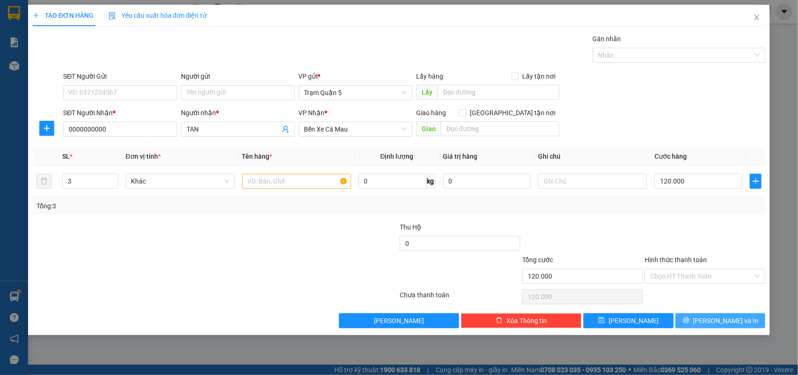
click at [720, 324] on span "[PERSON_NAME] và In" at bounding box center [726, 320] width 65 height 10
click at [305, 181] on input "text" at bounding box center [296, 181] width 109 height 15
click at [705, 316] on button "[PERSON_NAME] và In" at bounding box center [721, 320] width 90 height 15
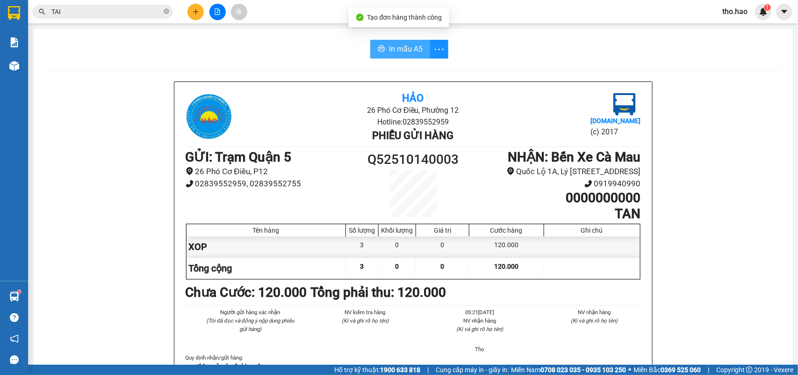
click at [406, 47] on span "In mẫu A5" at bounding box center [406, 49] width 34 height 12
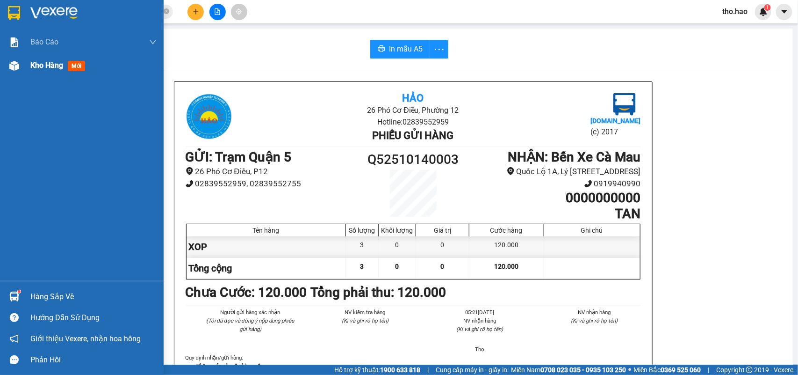
click at [31, 55] on div "Kho hàng mới" at bounding box center [93, 65] width 126 height 23
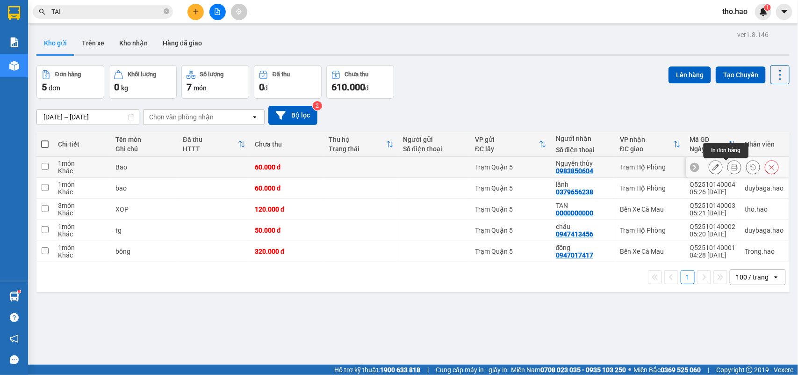
click at [728, 166] on button at bounding box center [734, 167] width 13 height 16
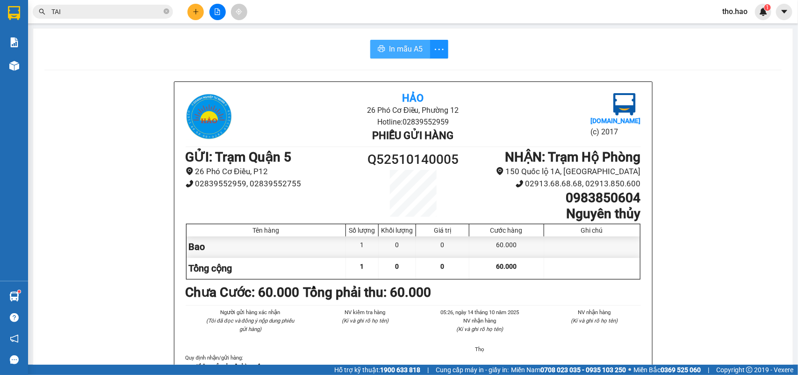
click at [401, 44] on span "In mẫu A5" at bounding box center [406, 49] width 34 height 12
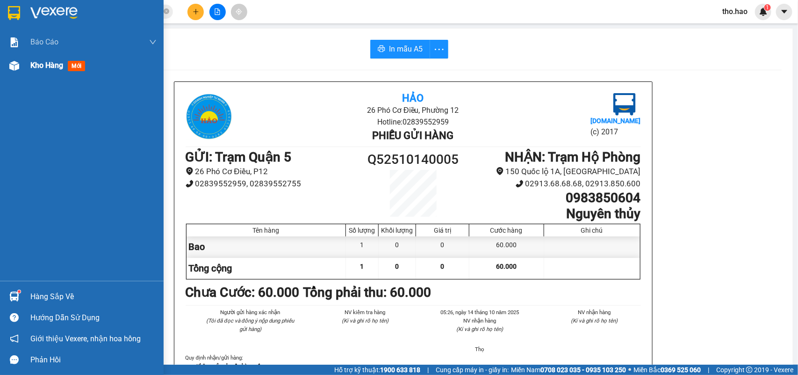
click at [30, 71] on div "Kho hàng mới" at bounding box center [59, 65] width 58 height 12
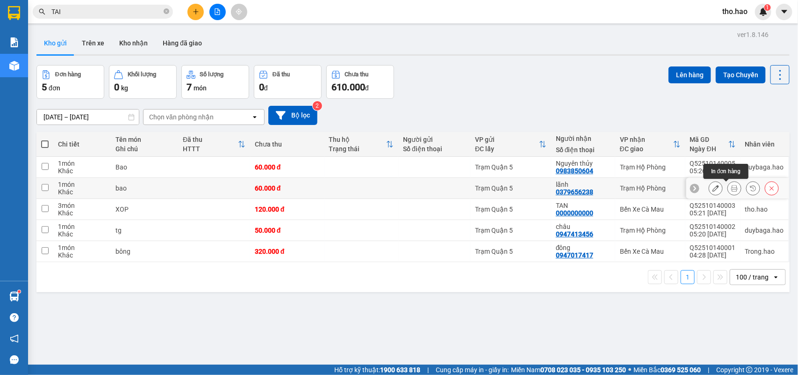
click at [731, 189] on icon at bounding box center [734, 188] width 7 height 7
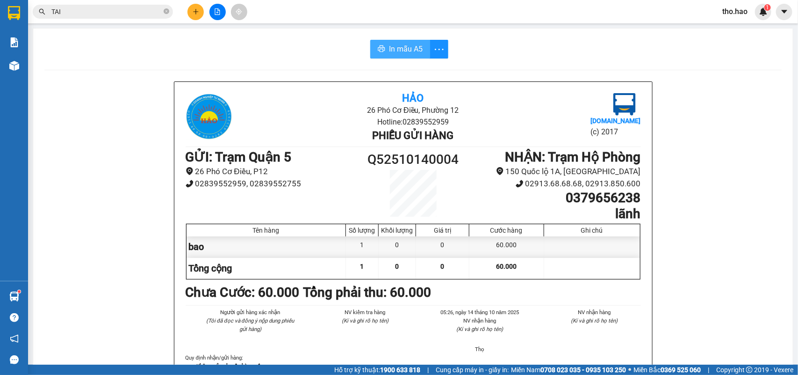
click at [389, 52] on span "In mẫu A5" at bounding box center [406, 49] width 34 height 12
click at [166, 10] on icon "close-circle" at bounding box center [167, 11] width 6 height 6
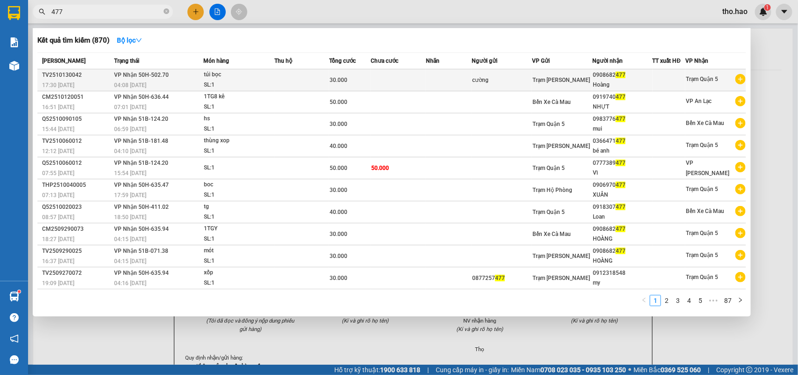
click at [263, 72] on div "túi bọc" at bounding box center [239, 75] width 70 height 10
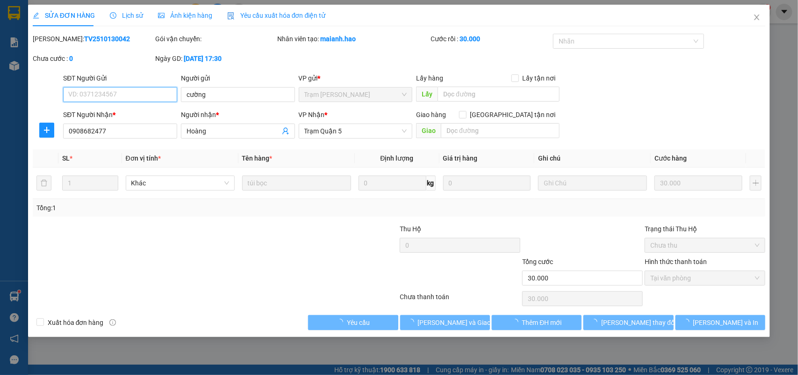
click at [190, 8] on div "Ảnh kiện hàng" at bounding box center [185, 16] width 54 height 22
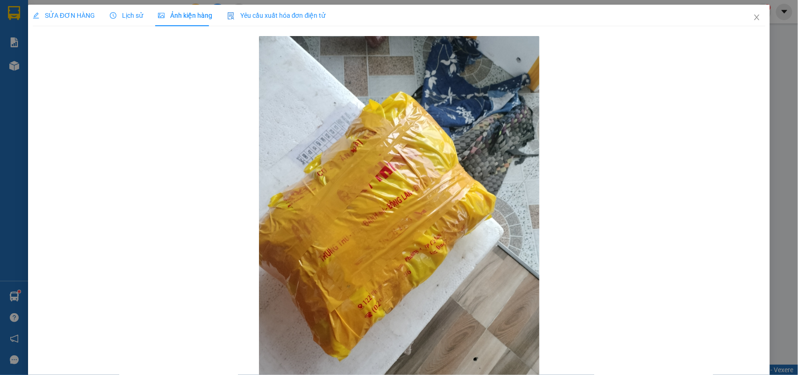
drag, startPoint x: 128, startPoint y: 108, endPoint x: 169, endPoint y: 21, distance: 96.2
click at [137, 94] on div at bounding box center [399, 223] width 733 height 379
click at [744, 13] on span "Close" at bounding box center [757, 18] width 26 height 26
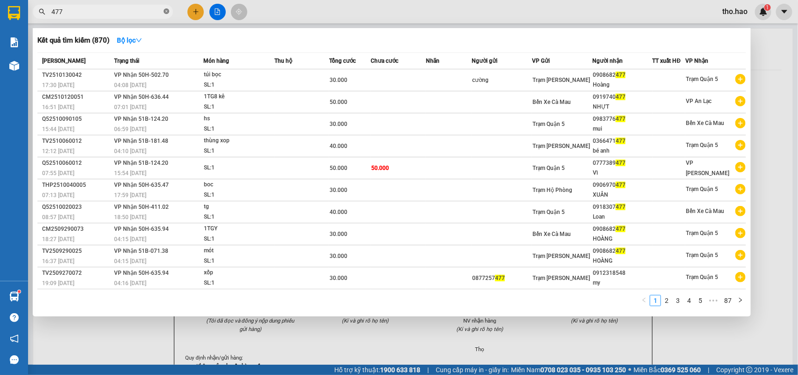
click at [166, 12] on icon "close-circle" at bounding box center [167, 11] width 6 height 6
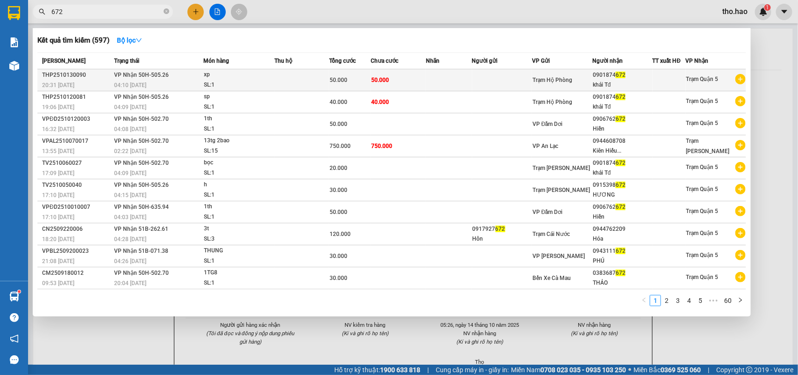
type input "672"
click at [426, 80] on td "50.000" at bounding box center [398, 80] width 55 height 22
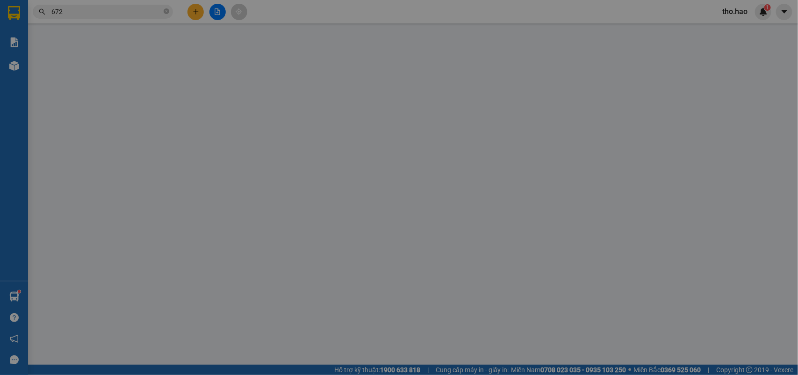
type input "0901874672"
type input "khải Tđ"
type input "50.000"
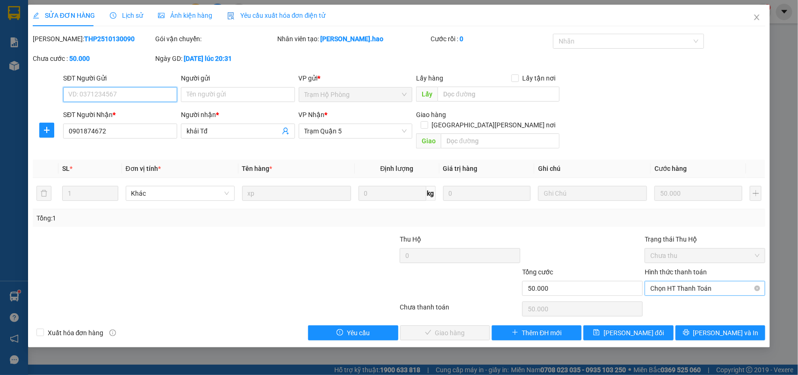
click at [705, 281] on span "Chọn HT Thanh Toán" at bounding box center [705, 288] width 109 height 14
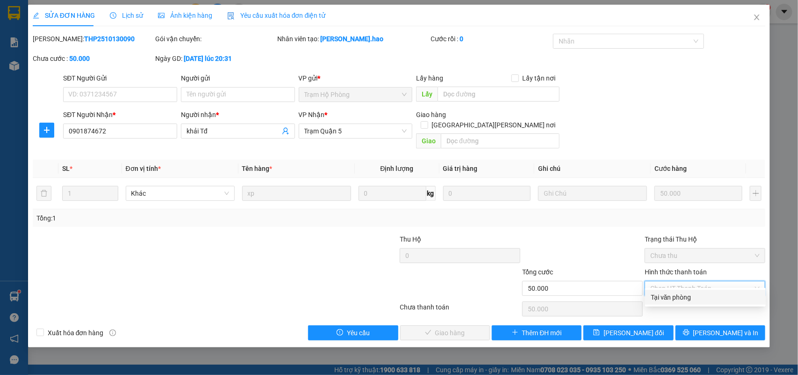
click at [691, 294] on div "Tại văn phòng" at bounding box center [705, 297] width 109 height 10
type input "0"
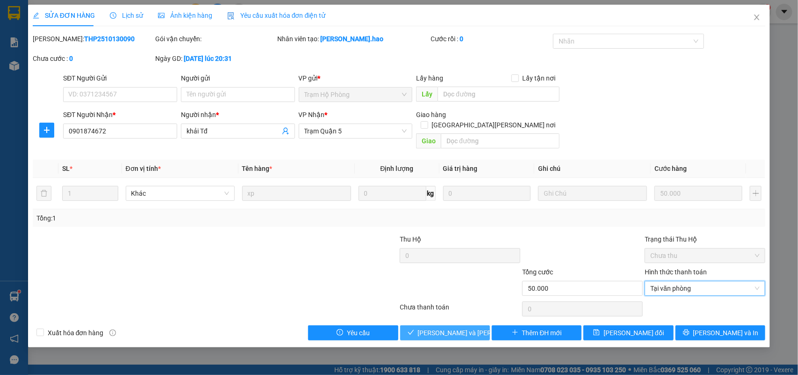
drag, startPoint x: 456, startPoint y: 328, endPoint x: 461, endPoint y: 303, distance: 25.1
click at [457, 327] on span "[PERSON_NAME] và Giao hàng" at bounding box center [481, 332] width 126 height 10
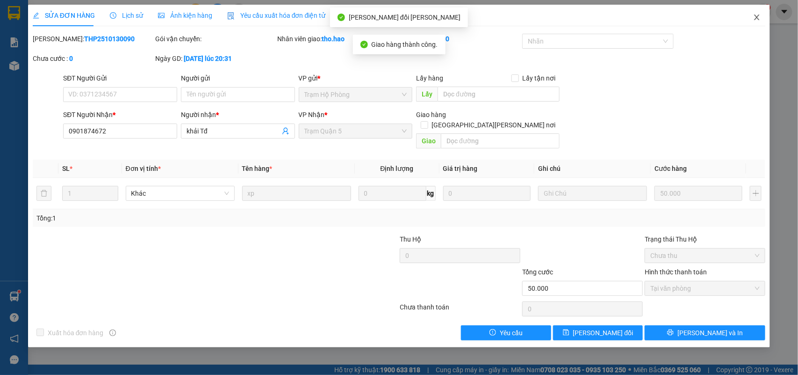
click at [754, 16] on icon "close" at bounding box center [756, 17] width 7 height 7
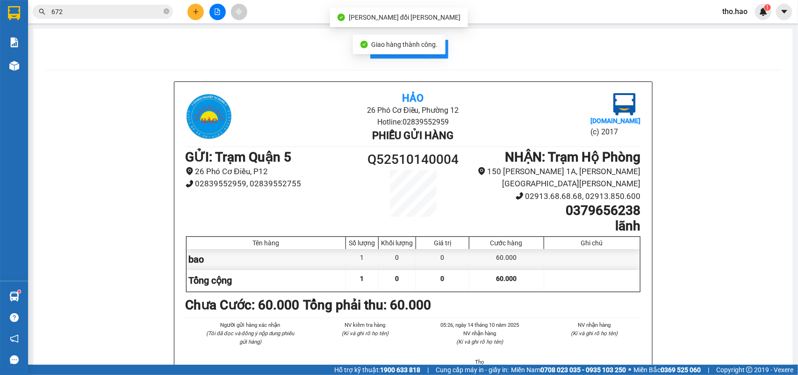
click at [136, 13] on input "672" at bounding box center [106, 12] width 110 height 10
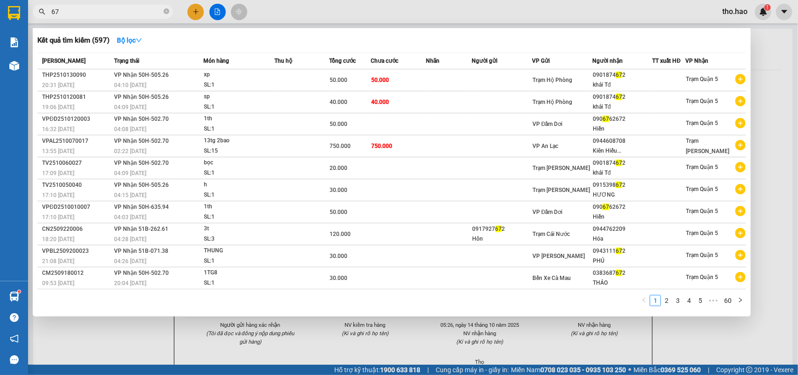
type input "6"
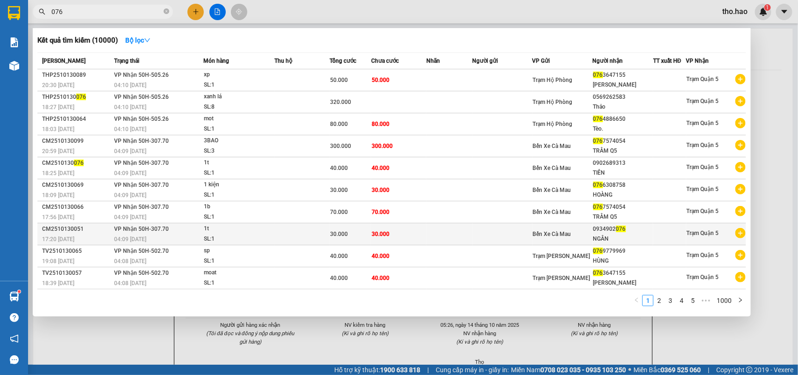
type input "076"
click at [413, 235] on td "30.000" at bounding box center [398, 234] width 55 height 22
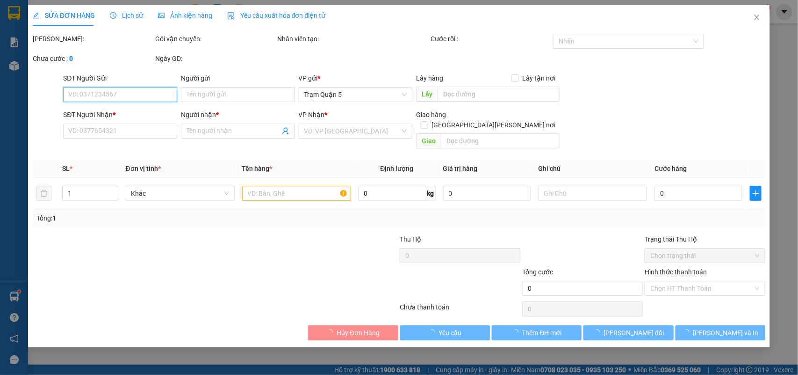
type input "0934902076"
type input "NGÂN"
type input "30.000"
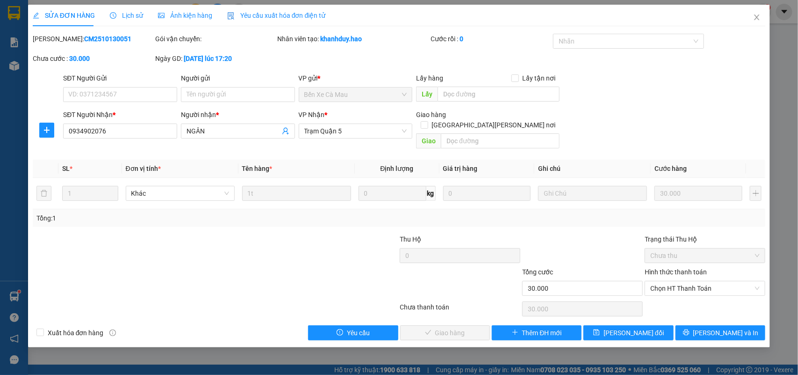
click at [202, 16] on span "Ảnh kiện hàng" at bounding box center [185, 15] width 54 height 7
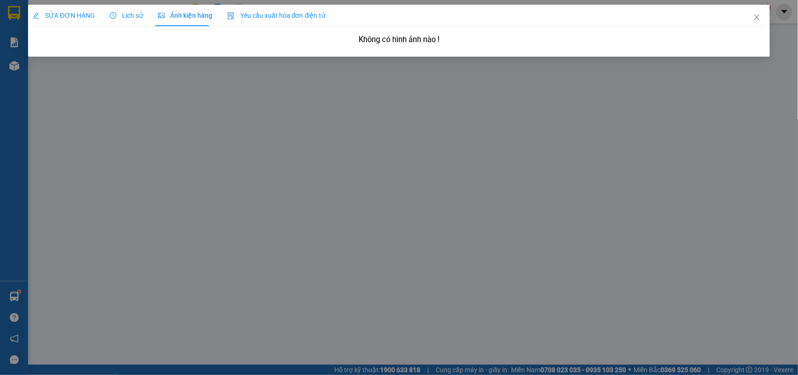
drag, startPoint x: 73, startPoint y: 10, endPoint x: 289, endPoint y: 85, distance: 228.4
click at [76, 11] on div "SỬA ĐƠN HÀNG" at bounding box center [64, 15] width 62 height 10
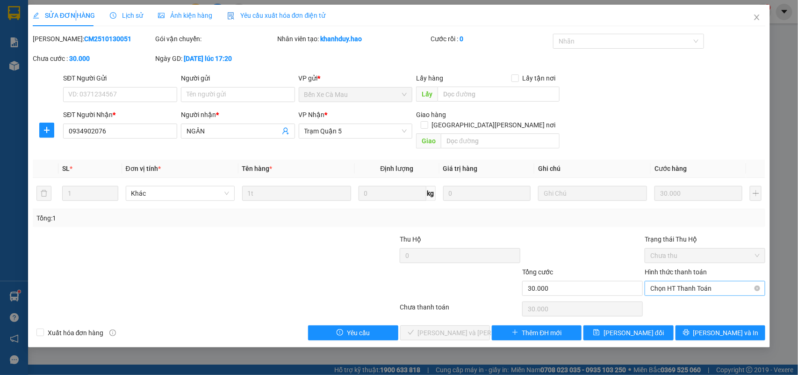
click at [664, 282] on span "Chọn HT Thanh Toán" at bounding box center [705, 288] width 109 height 14
drag, startPoint x: 663, startPoint y: 295, endPoint x: 470, endPoint y: 323, distance: 195.2
click at [663, 295] on div "Tại văn phòng" at bounding box center [705, 297] width 109 height 10
type input "0"
click at [453, 327] on span "[PERSON_NAME] và Giao hàng" at bounding box center [481, 332] width 126 height 10
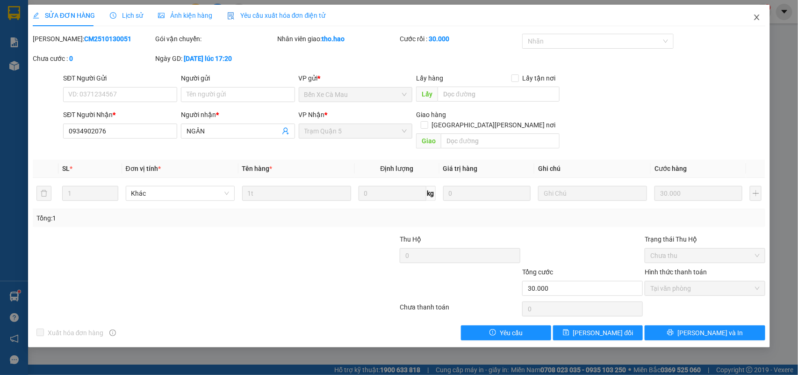
click at [754, 17] on icon "close" at bounding box center [756, 17] width 7 height 7
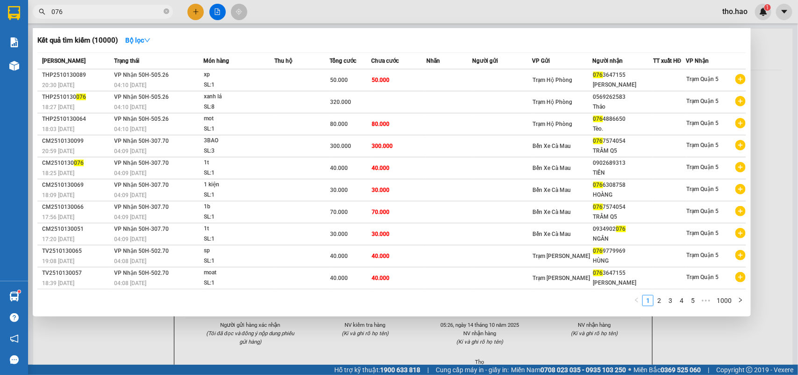
click at [162, 12] on span "076" at bounding box center [103, 12] width 140 height 14
click at [166, 8] on icon "close-circle" at bounding box center [167, 11] width 6 height 6
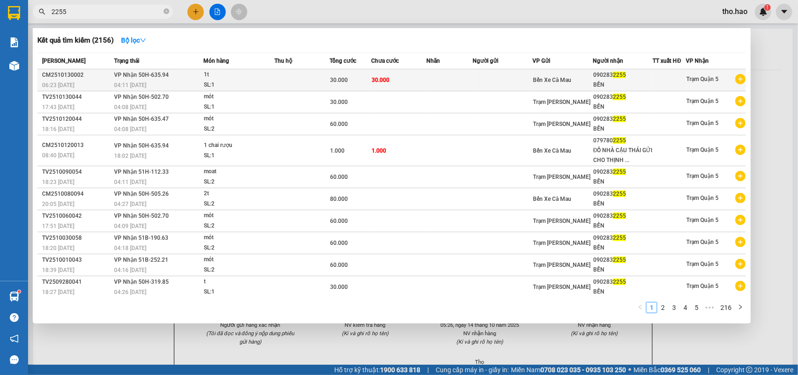
type input "2255"
click at [371, 74] on td "30.000" at bounding box center [398, 80] width 55 height 22
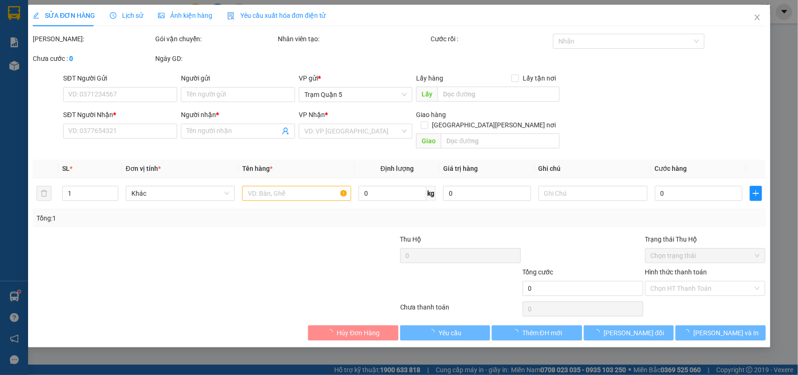
type input "0902832255"
type input "BỀN"
type input "30.000"
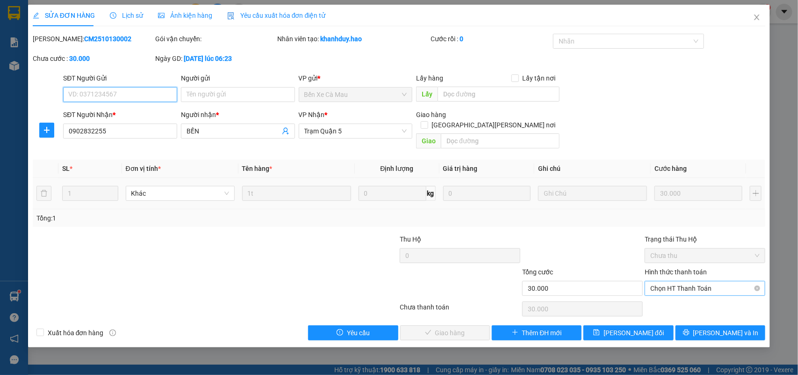
click at [710, 281] on span "Chọn HT Thanh Toán" at bounding box center [705, 288] width 109 height 14
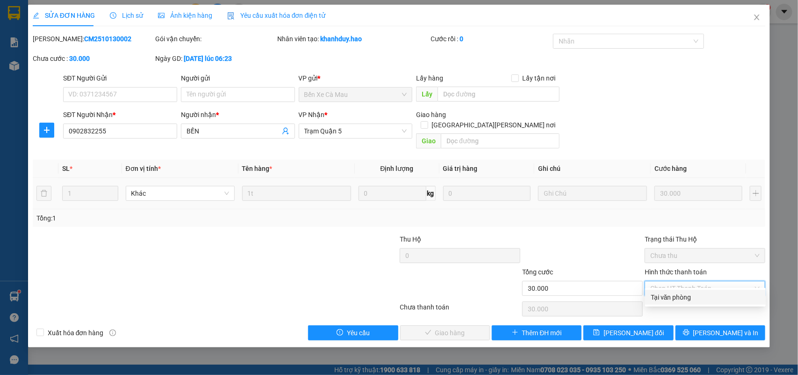
click at [702, 294] on div "Tại văn phòng" at bounding box center [705, 297] width 109 height 10
type input "0"
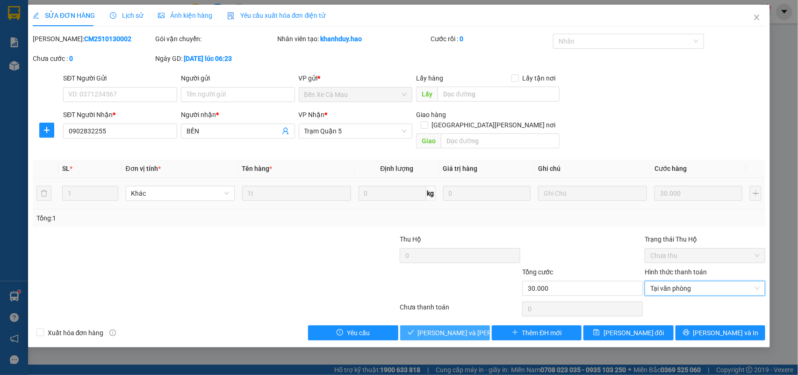
click at [462, 327] on span "[PERSON_NAME] và Giao hàng" at bounding box center [481, 332] width 126 height 10
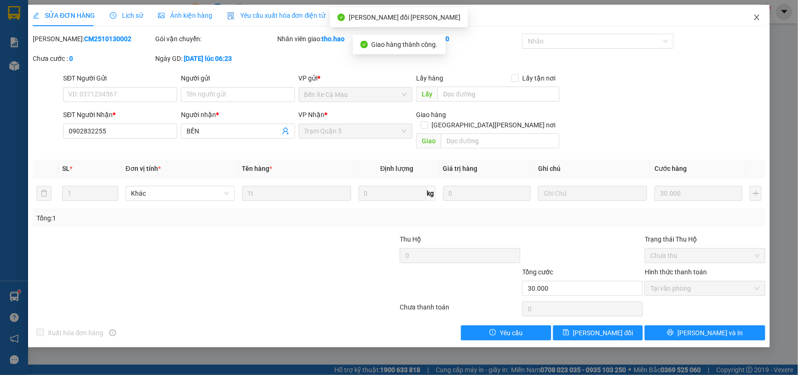
click at [757, 17] on icon "close" at bounding box center [757, 17] width 5 height 6
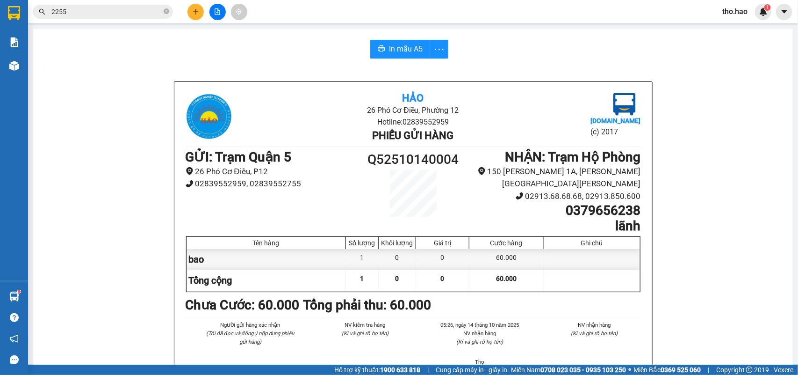
click at [167, 10] on icon "close-circle" at bounding box center [167, 11] width 6 height 6
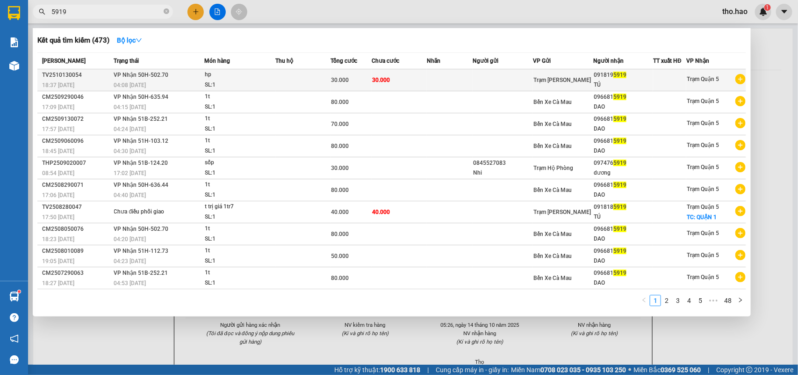
type input "5919"
click at [273, 72] on div "hp" at bounding box center [240, 75] width 70 height 10
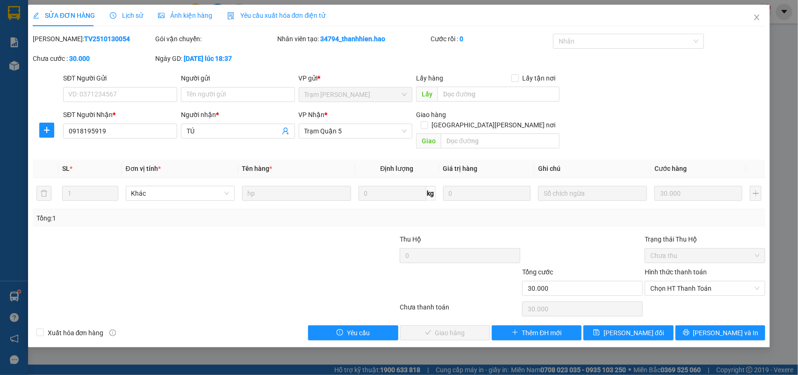
click at [174, 12] on span "Ảnh kiện hàng" at bounding box center [185, 15] width 54 height 7
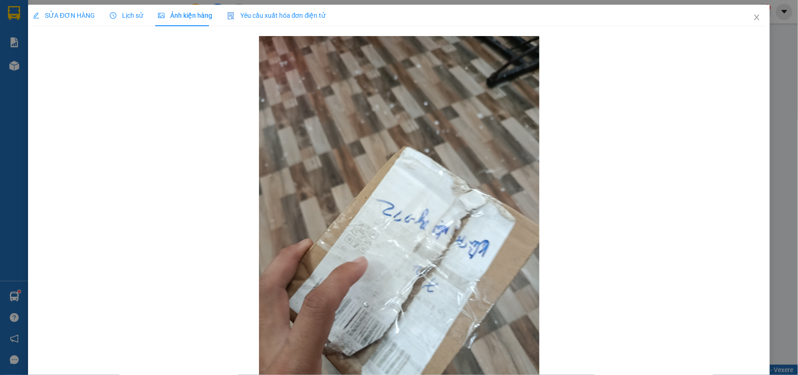
click at [80, 13] on span "SỬA ĐƠN HÀNG" at bounding box center [64, 15] width 62 height 7
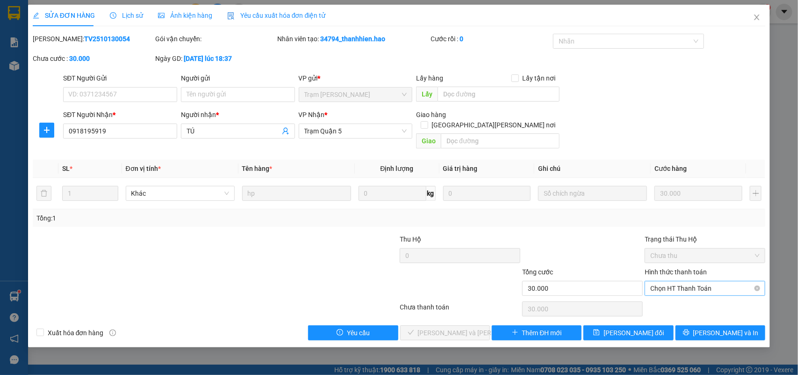
click at [693, 282] on span "Chọn HT Thanh Toán" at bounding box center [705, 288] width 109 height 14
drag, startPoint x: 678, startPoint y: 297, endPoint x: 595, endPoint y: 312, distance: 84.0
click at [677, 297] on div "Tại văn phòng" at bounding box center [705, 297] width 109 height 10
type input "0"
click at [459, 327] on span "[PERSON_NAME] và Giao hàng" at bounding box center [481, 332] width 126 height 10
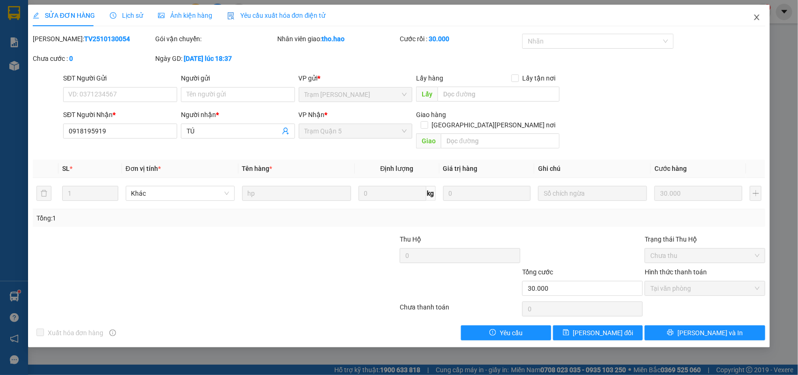
click at [760, 12] on span "Close" at bounding box center [757, 18] width 26 height 26
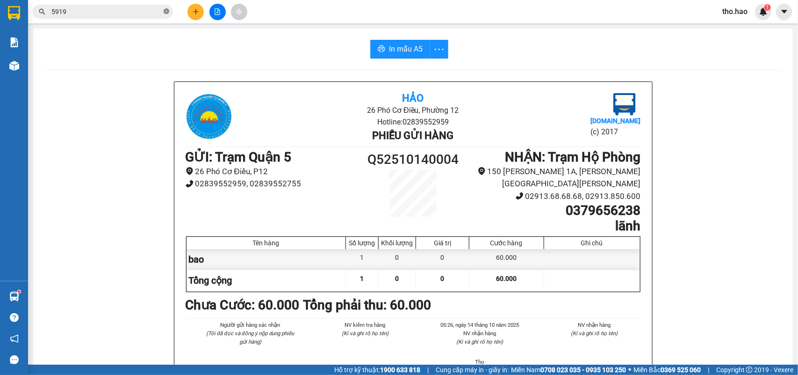
click at [164, 13] on icon "close-circle" at bounding box center [167, 11] width 6 height 6
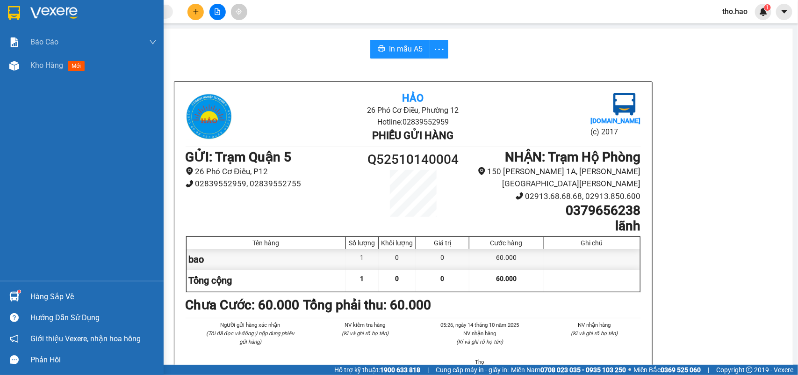
click at [27, 80] on div "Báo cáo BC tiền công nợ Báo cáo dòng tiền (trưởng trạm) Doanh số tạo đơn theo V…" at bounding box center [82, 155] width 164 height 250
click at [47, 64] on span "Kho hàng" at bounding box center [46, 65] width 33 height 9
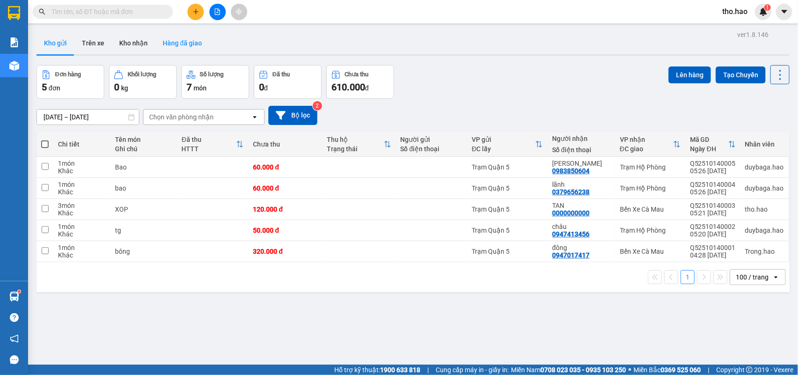
click at [192, 40] on button "Hàng đã giao" at bounding box center [182, 43] width 54 height 22
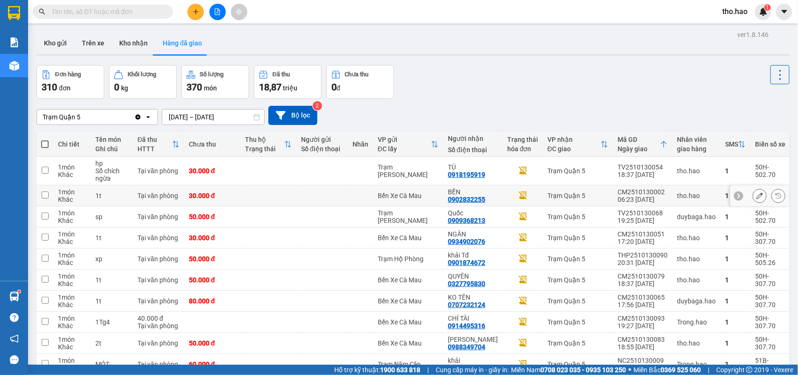
click at [557, 195] on div "Trạm Quận 5" at bounding box center [578, 195] width 61 height 7
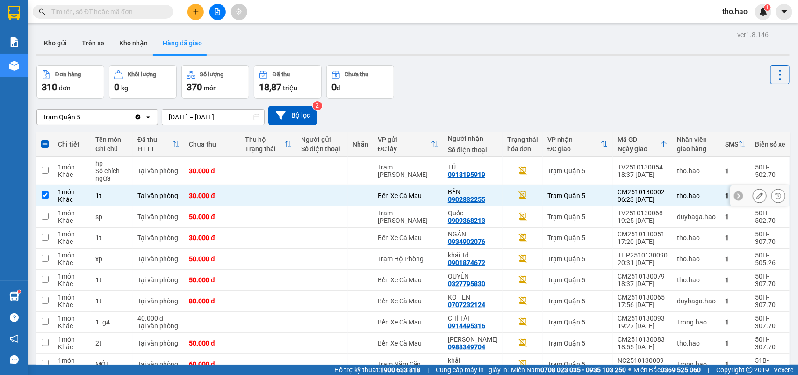
click at [558, 194] on div "Trạm Quận 5" at bounding box center [578, 195] width 61 height 7
checkbox input "false"
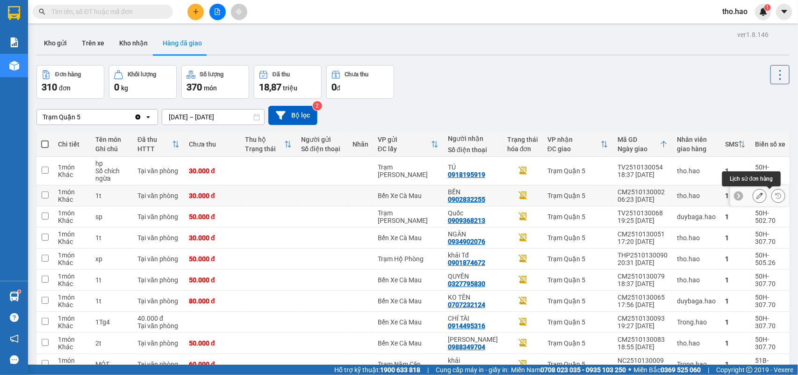
click at [775, 193] on icon at bounding box center [778, 195] width 7 height 7
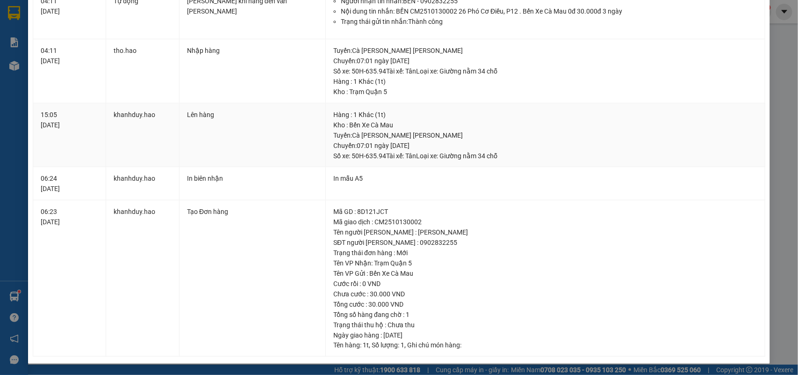
scroll to position [452, 0]
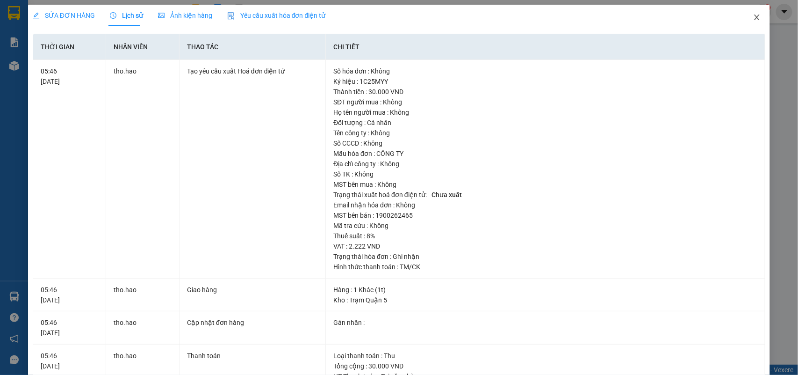
drag, startPoint x: 746, startPoint y: 10, endPoint x: 737, endPoint y: 13, distance: 9.5
click at [746, 11] on span "Close" at bounding box center [757, 18] width 26 height 26
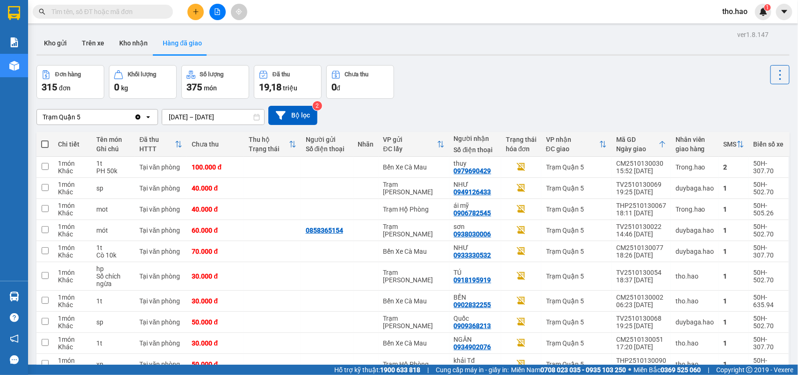
click at [87, 11] on input "text" at bounding box center [106, 12] width 110 height 10
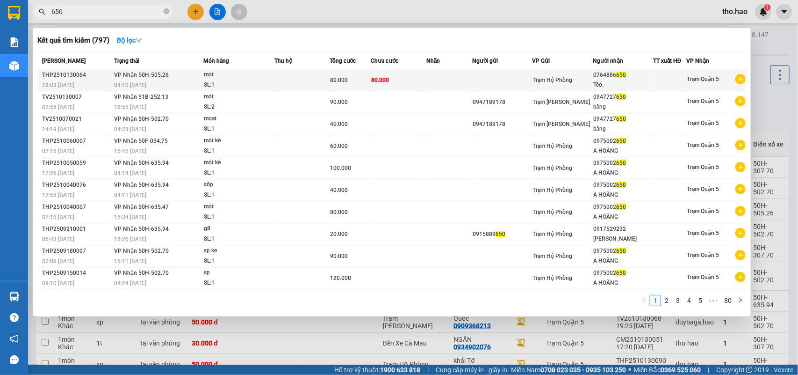
type input "650"
click at [394, 76] on td "80.000" at bounding box center [398, 80] width 55 height 22
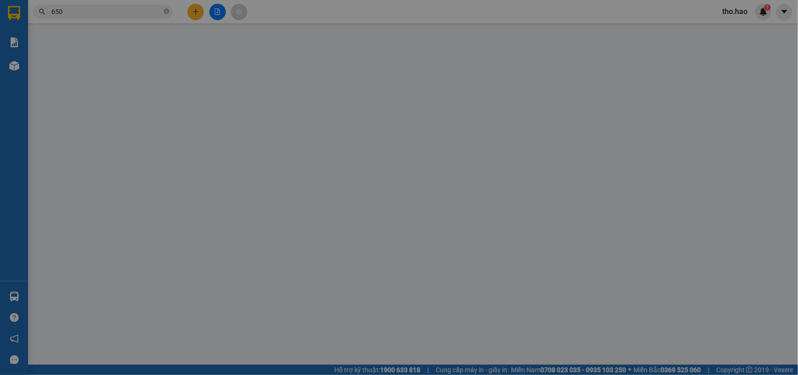
type input "0764886650"
type input "Tèo."
type input "80.000"
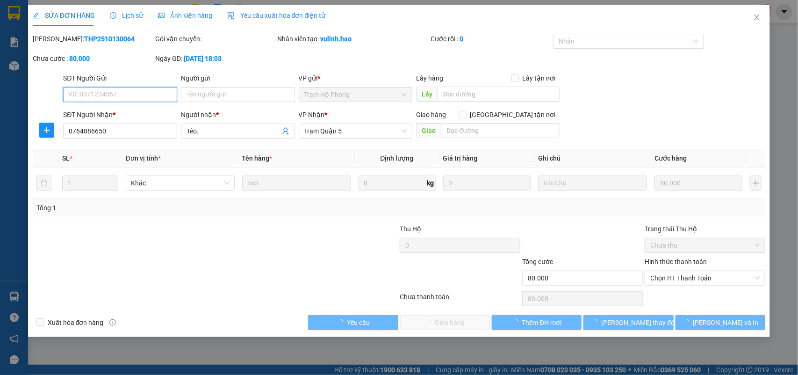
drag, startPoint x: 675, startPoint y: 280, endPoint x: 673, endPoint y: 295, distance: 15.5
click at [675, 279] on span "Chọn HT Thanh Toán" at bounding box center [705, 278] width 109 height 14
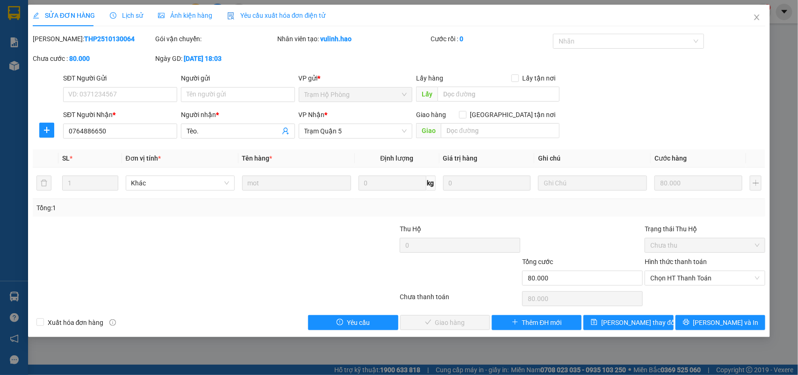
click at [673, 295] on div "Chọn HT Thanh Toán" at bounding box center [705, 298] width 123 height 19
drag, startPoint x: 698, startPoint y: 278, endPoint x: 689, endPoint y: 288, distance: 13.6
click at [697, 278] on span "Chọn HT Thanh Toán" at bounding box center [705, 278] width 109 height 14
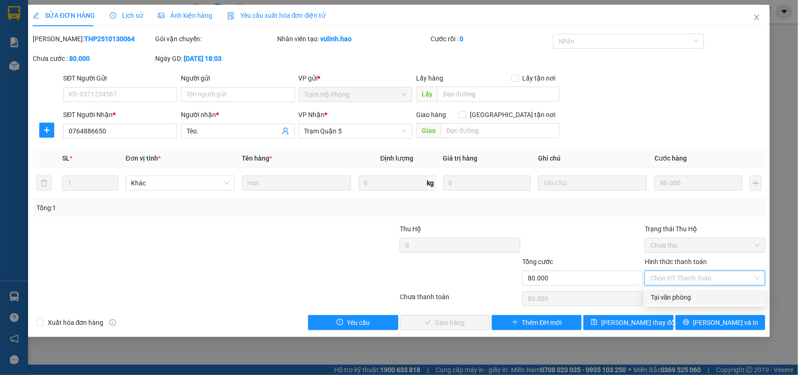
click at [677, 297] on div "Tại văn phòng" at bounding box center [705, 297] width 109 height 10
type input "0"
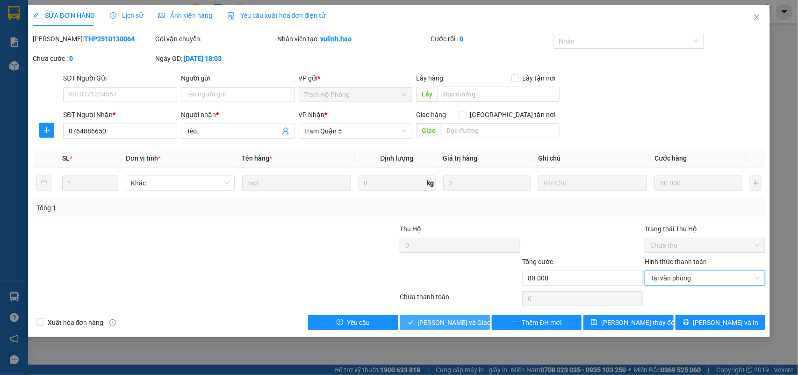
click at [475, 325] on span "[PERSON_NAME] và Giao hàng" at bounding box center [463, 322] width 90 height 10
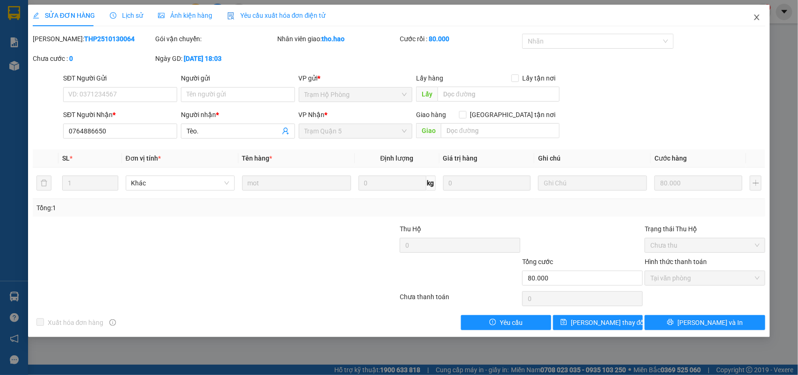
click at [756, 15] on icon "close" at bounding box center [756, 17] width 7 height 7
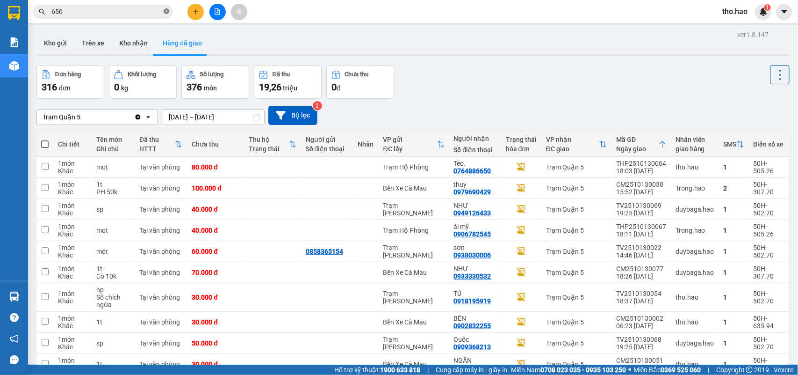
click at [165, 13] on icon "close-circle" at bounding box center [167, 11] width 6 height 6
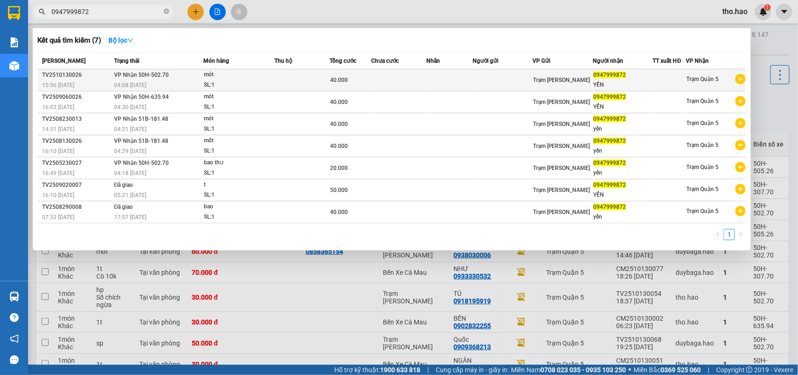
type input "0947999872"
click at [164, 80] on div "04:08 [DATE]" at bounding box center [158, 85] width 89 height 10
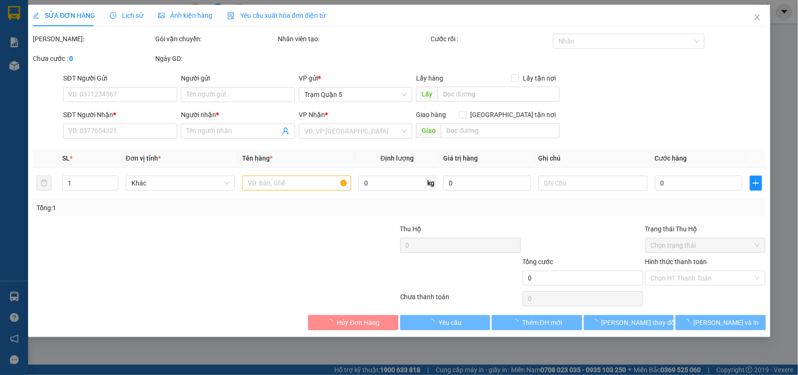
type input "0947999872"
type input "YẾN"
type input "40.000"
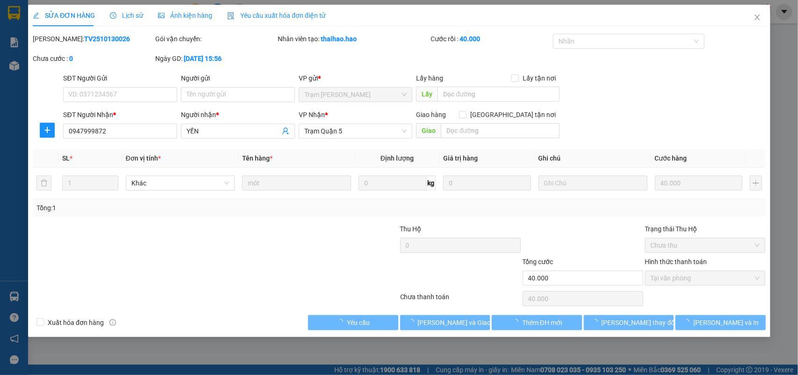
click at [181, 19] on span "Ảnh kiện hàng" at bounding box center [185, 15] width 54 height 7
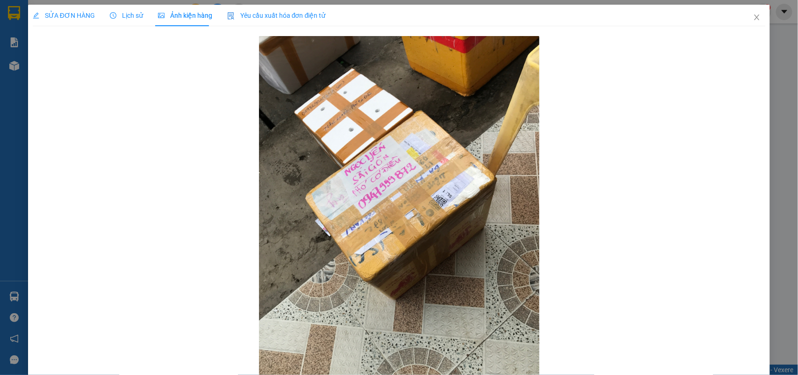
click at [78, 9] on div "SỬA ĐƠN HÀNG" at bounding box center [64, 16] width 62 height 22
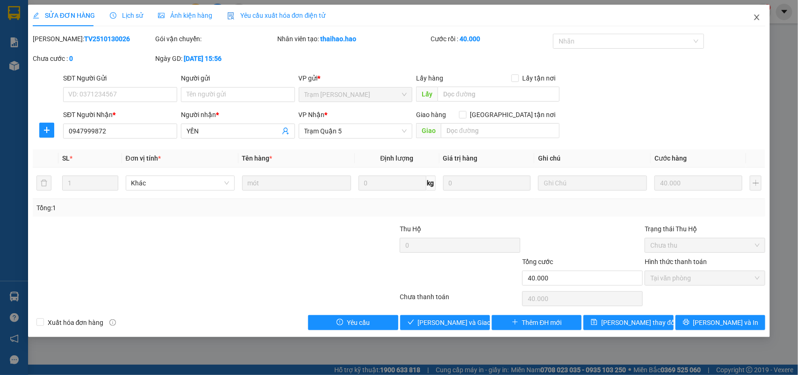
click at [756, 19] on icon "close" at bounding box center [757, 17] width 5 height 6
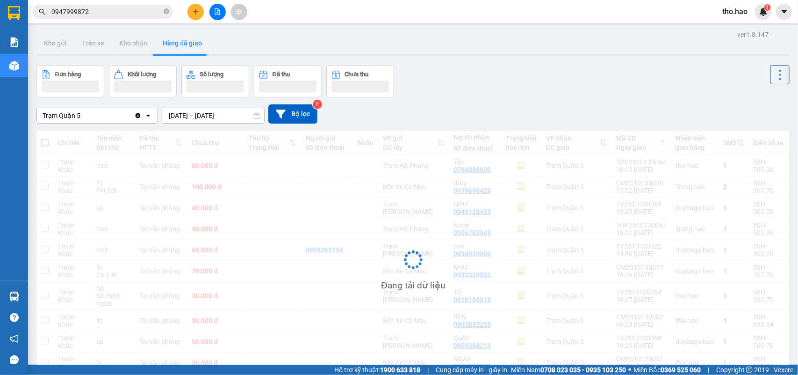
click at [124, 12] on input "0947999872" at bounding box center [106, 12] width 110 height 10
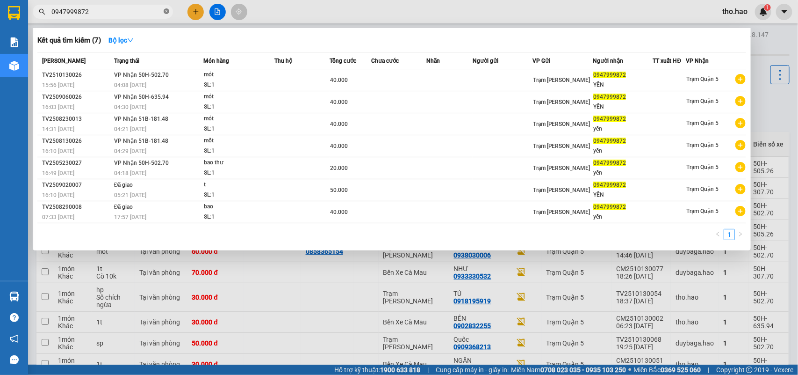
click at [166, 8] on icon "close-circle" at bounding box center [167, 11] width 6 height 6
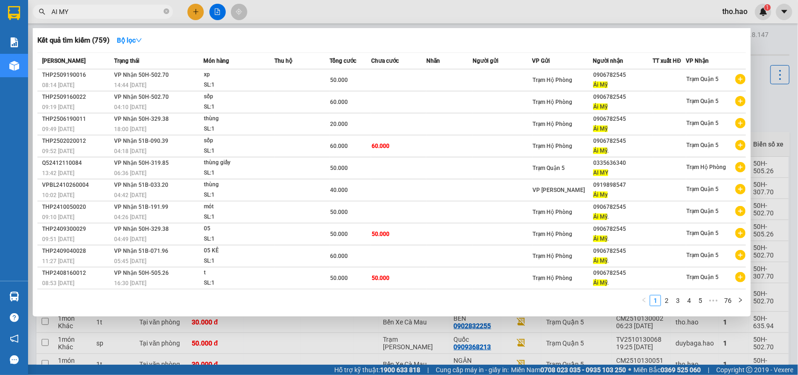
type input "AI MY"
click at [168, 9] on span "AI MY" at bounding box center [103, 12] width 140 height 14
click at [166, 9] on icon "close-circle" at bounding box center [167, 11] width 6 height 6
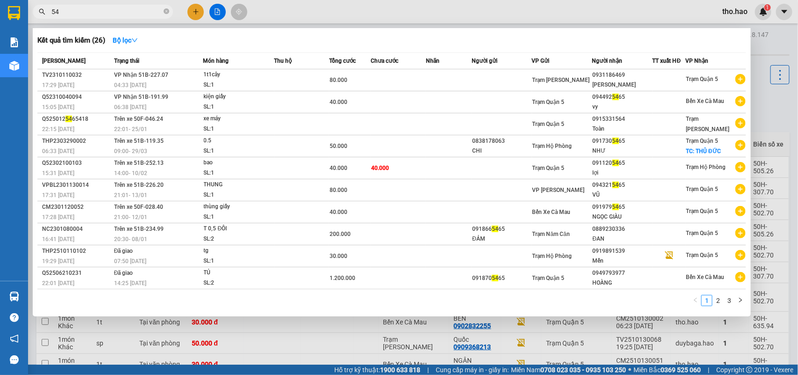
type input "545"
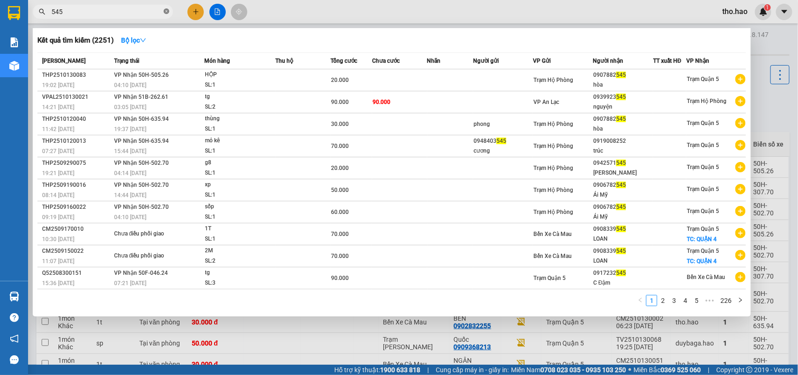
click at [166, 9] on icon "close-circle" at bounding box center [167, 11] width 6 height 6
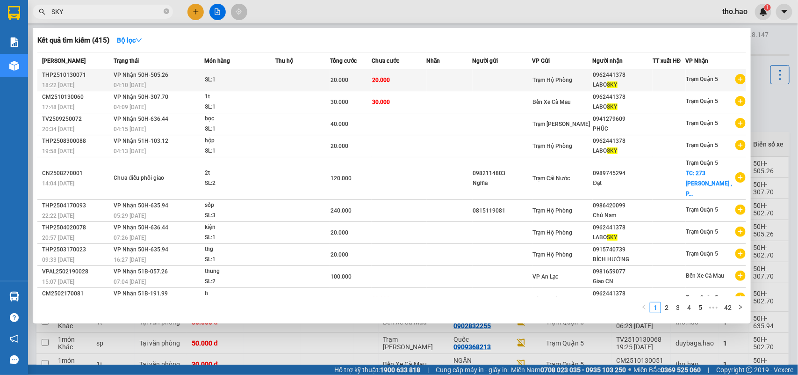
type input "SKY"
click at [333, 79] on span "20.000" at bounding box center [340, 80] width 18 height 7
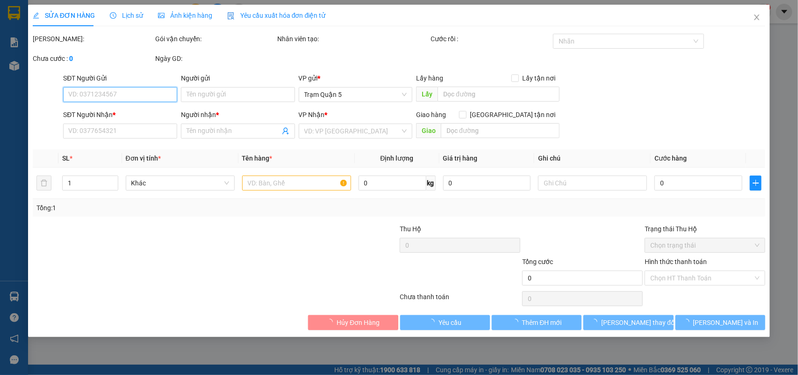
type input "0962441378"
type input "LABO SKY"
type input "20.000"
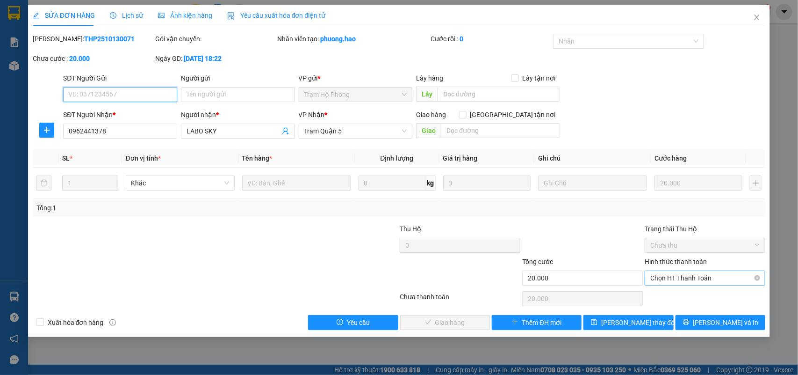
click at [697, 284] on span "Chọn HT Thanh Toán" at bounding box center [705, 278] width 109 height 14
click at [698, 307] on div "Chọn HT Thanh Toán" at bounding box center [705, 298] width 123 height 19
click at [690, 283] on span "Chọn HT Thanh Toán" at bounding box center [705, 278] width 109 height 14
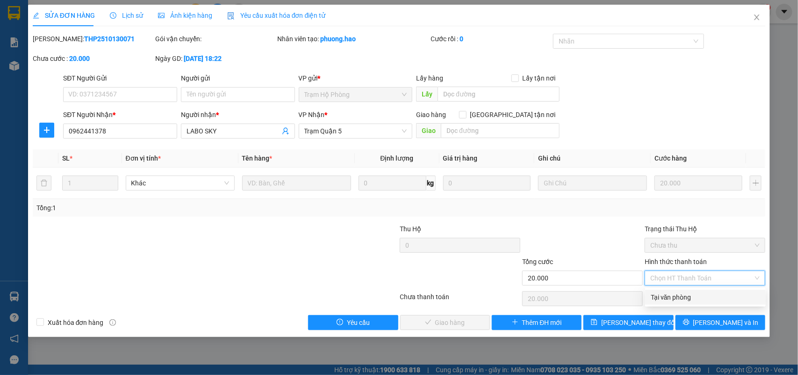
click at [684, 292] on div "Tại văn phòng" at bounding box center [705, 297] width 109 height 10
type input "0"
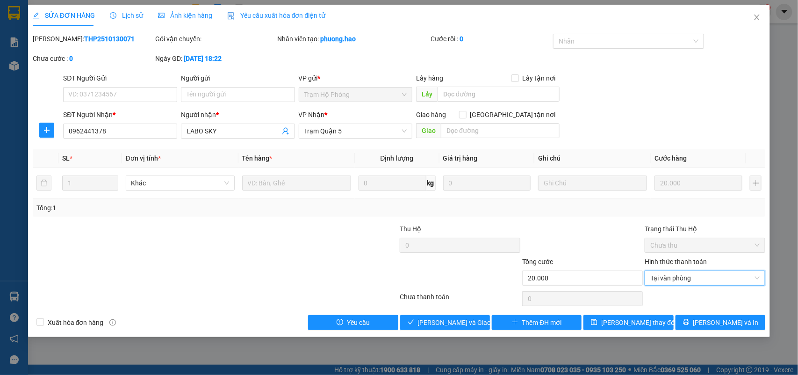
click at [429, 314] on div "Total Paid Fee 0 Total UnPaid Fee 20.000 Cash Collection Total Fee Mã ĐH: THP25…" at bounding box center [399, 182] width 733 height 296
click at [430, 321] on span "[PERSON_NAME] và Giao hàng" at bounding box center [463, 322] width 90 height 10
click at [448, 317] on span "[PERSON_NAME] và Giao hàng" at bounding box center [463, 322] width 90 height 10
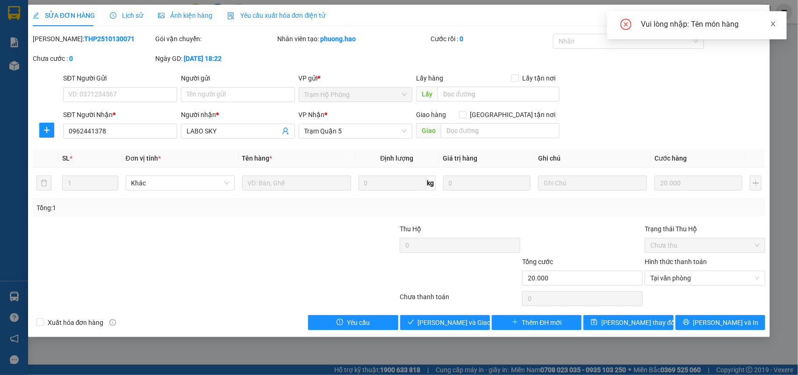
click at [775, 21] on icon "close" at bounding box center [773, 24] width 7 height 7
click at [727, 5] on div "SỬA ĐƠN HÀNG Lịch sử Ảnh kiện hàng Yêu cầu xuất hóa đơn điện tử" at bounding box center [399, 16] width 733 height 22
click at [754, 16] on icon "close" at bounding box center [756, 17] width 7 height 7
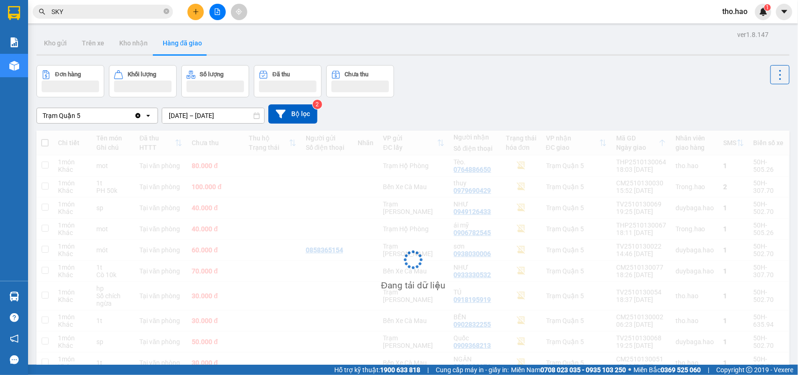
click at [148, 13] on input "SKY" at bounding box center [106, 12] width 110 height 10
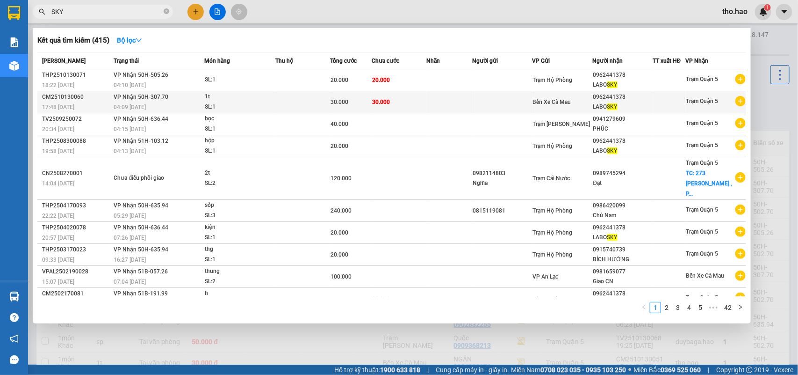
click at [349, 91] on td "30.000" at bounding box center [351, 102] width 42 height 22
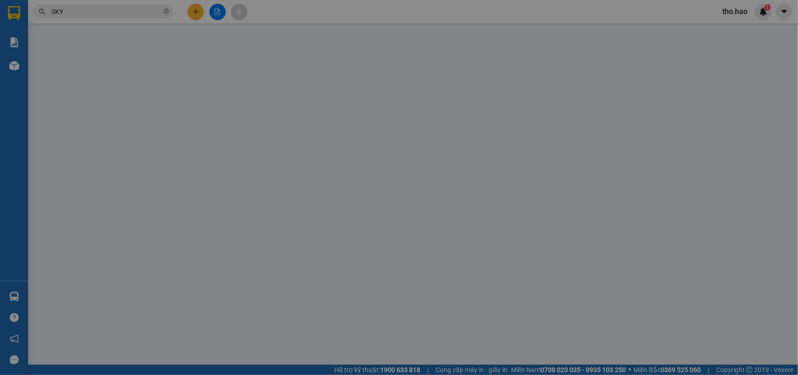
type input "0962441378"
type input "LABO SKY"
type input "30.000"
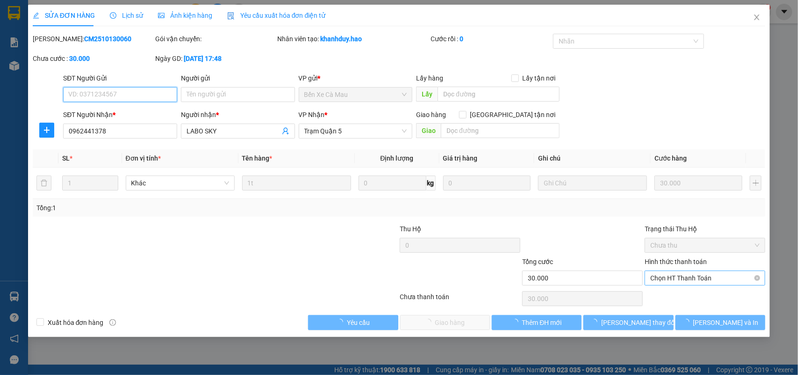
click at [681, 274] on span "Chọn HT Thanh Toán" at bounding box center [705, 278] width 109 height 14
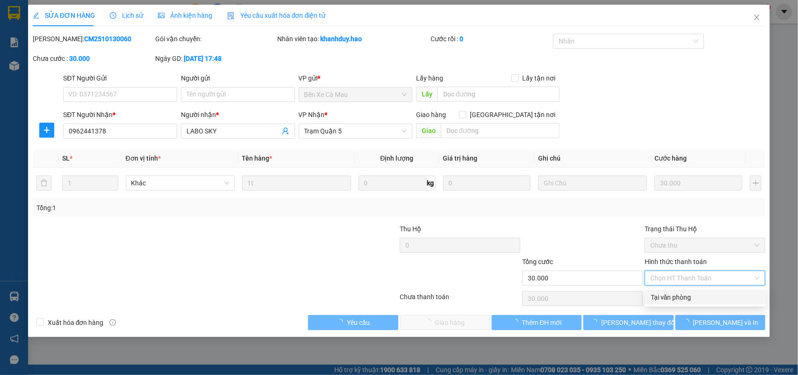
click at [686, 291] on div "Tại văn phòng" at bounding box center [705, 296] width 121 height 15
type input "0"
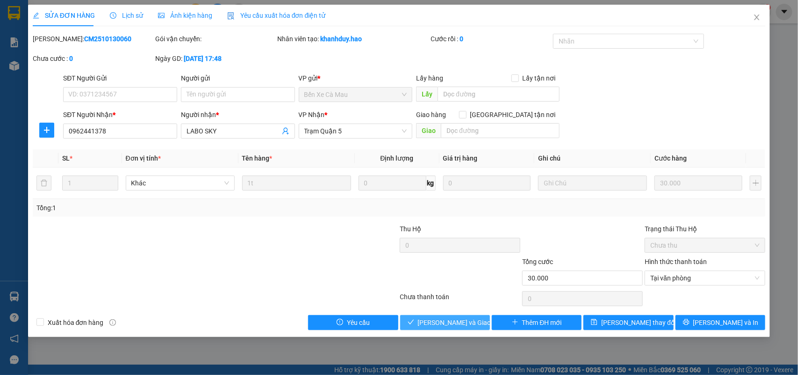
click at [450, 325] on span "[PERSON_NAME] và Giao hàng" at bounding box center [463, 322] width 90 height 10
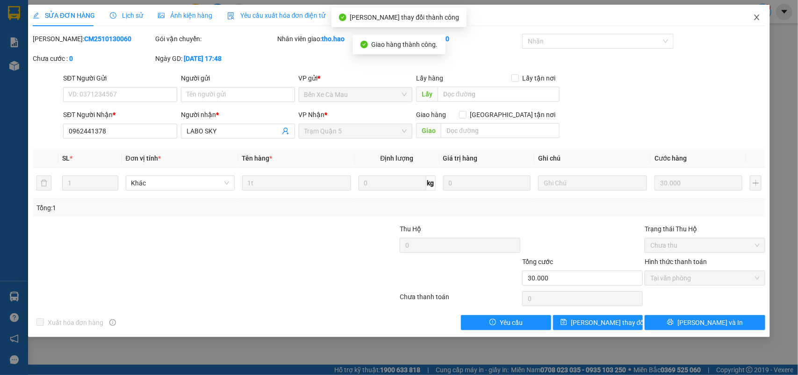
click at [763, 14] on span "Close" at bounding box center [757, 18] width 26 height 26
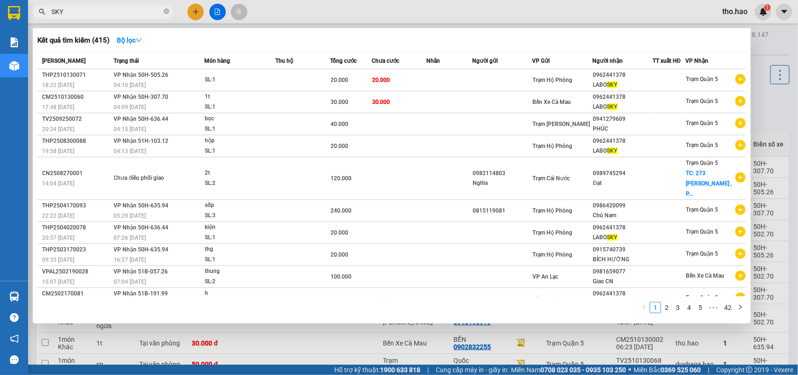
click at [134, 11] on input "SKY" at bounding box center [106, 12] width 110 height 10
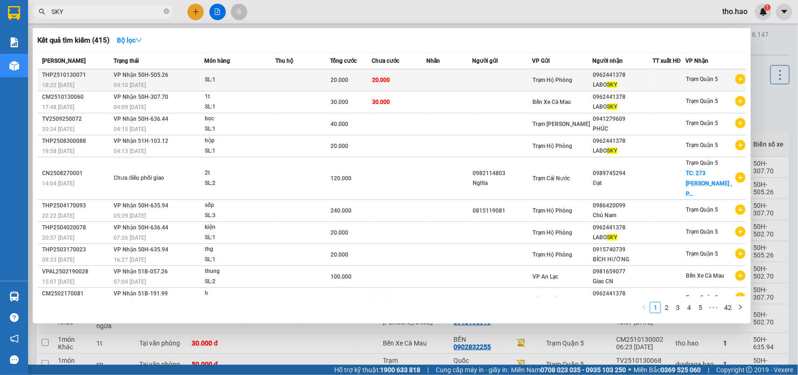
click at [379, 80] on span "20.000" at bounding box center [381, 80] width 18 height 7
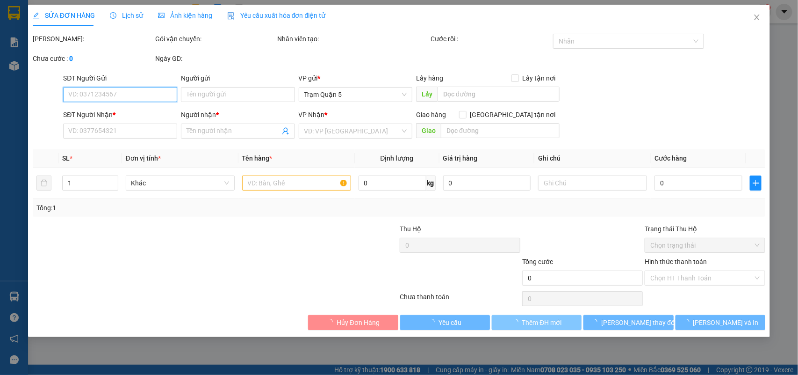
type input "0962441378"
type input "LABO SKY"
type input "20.000"
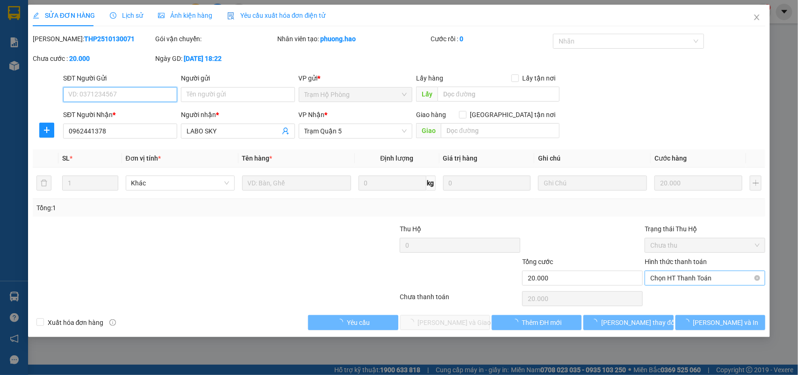
click at [684, 276] on span "Chọn HT Thanh Toán" at bounding box center [705, 278] width 109 height 14
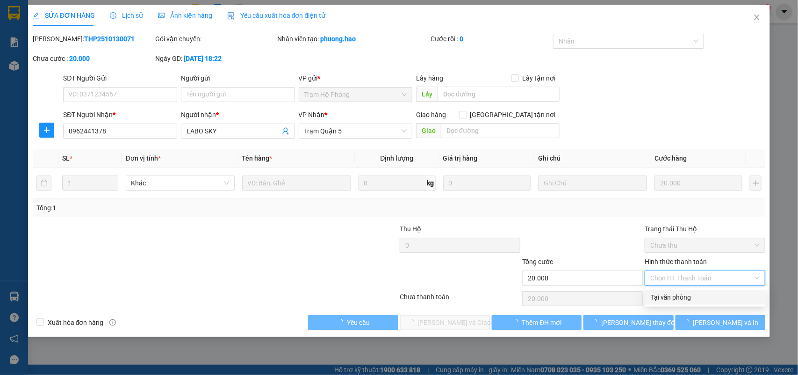
click at [678, 303] on div "Tại văn phòng" at bounding box center [705, 296] width 121 height 15
type input "0"
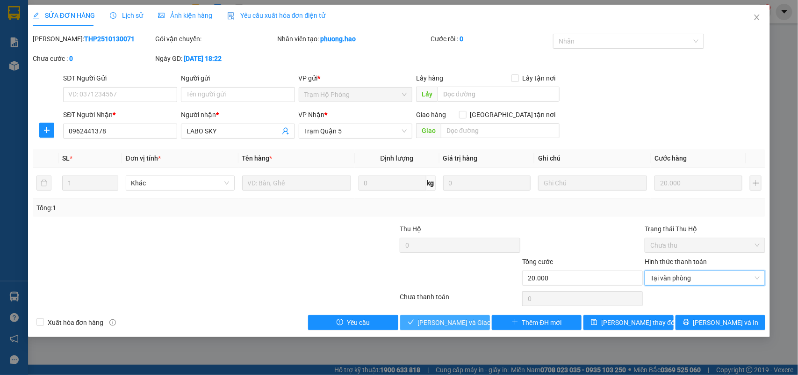
click at [456, 321] on span "[PERSON_NAME] và Giao hàng" at bounding box center [463, 322] width 90 height 10
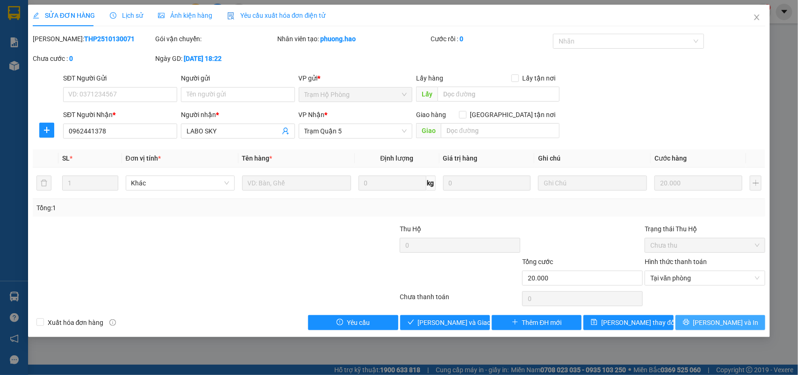
click at [716, 317] on button "[PERSON_NAME] và In" at bounding box center [721, 322] width 90 height 15
click at [753, 10] on span "Close" at bounding box center [757, 18] width 26 height 26
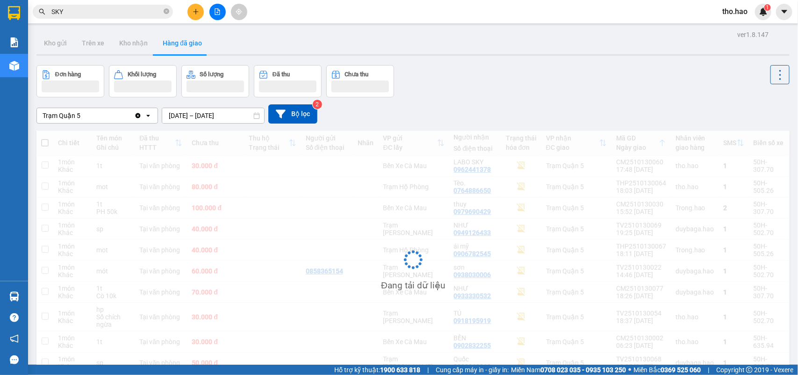
click at [150, 12] on input "SKY" at bounding box center [106, 12] width 110 height 10
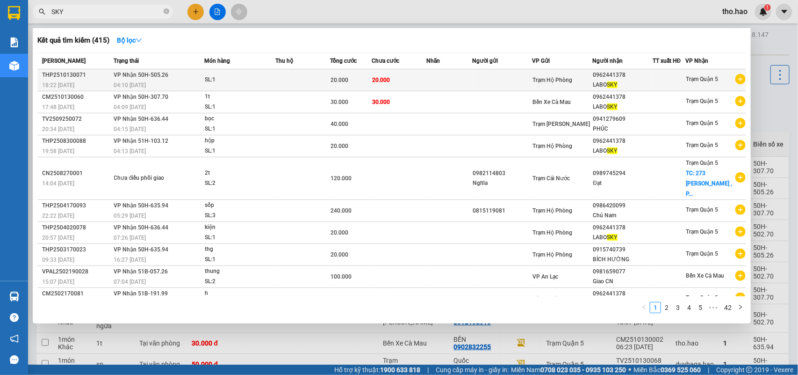
click at [672, 82] on div at bounding box center [669, 80] width 32 height 10
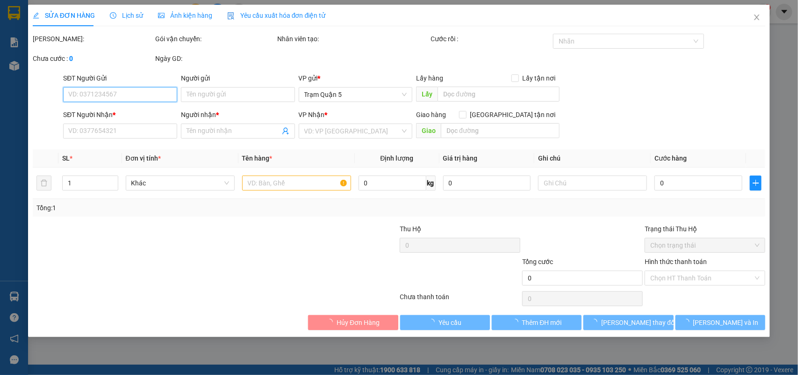
type input "0962441378"
type input "LABO SKY"
type input "20.000"
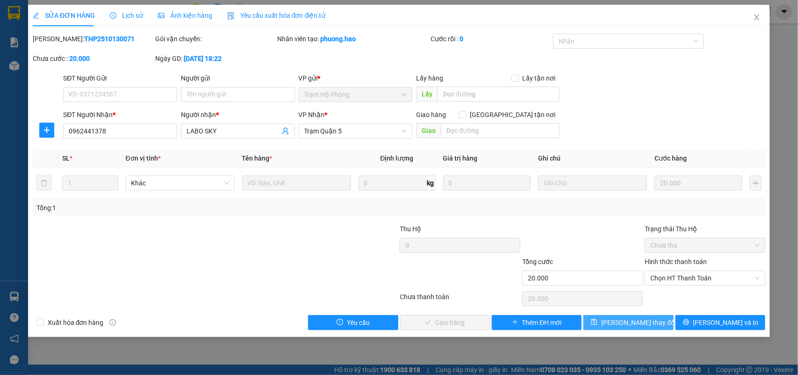
click at [625, 324] on span "[PERSON_NAME] thay đổi" at bounding box center [638, 322] width 75 height 10
click at [649, 322] on span "[PERSON_NAME] thay đổi" at bounding box center [638, 322] width 75 height 10
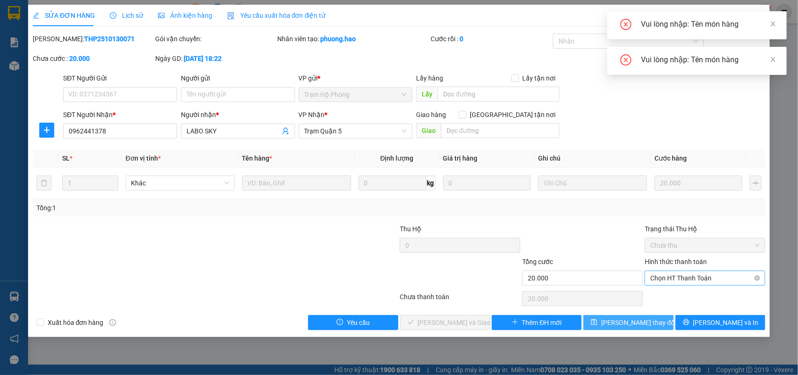
click at [677, 281] on span "Chọn HT Thanh Toán" at bounding box center [705, 278] width 109 height 14
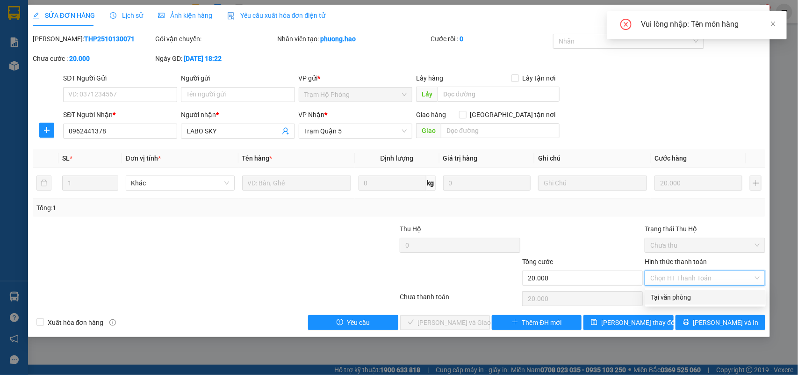
click at [680, 296] on div "Tại văn phòng" at bounding box center [705, 297] width 109 height 10
type input "0"
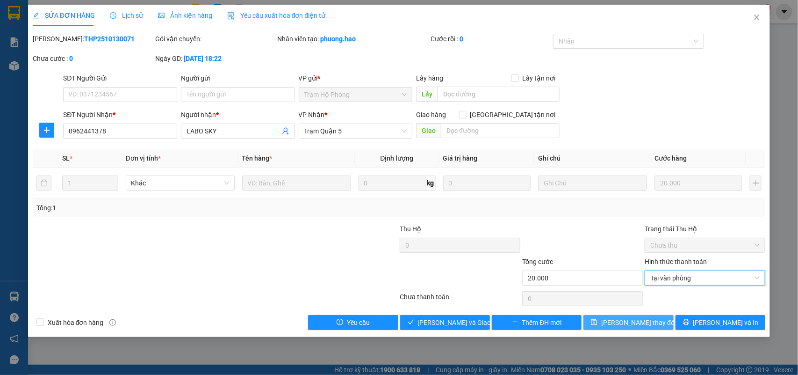
drag, startPoint x: 638, startPoint y: 324, endPoint x: 653, endPoint y: 325, distance: 15.0
click at [653, 325] on button "[PERSON_NAME] thay đổi" at bounding box center [629, 322] width 90 height 15
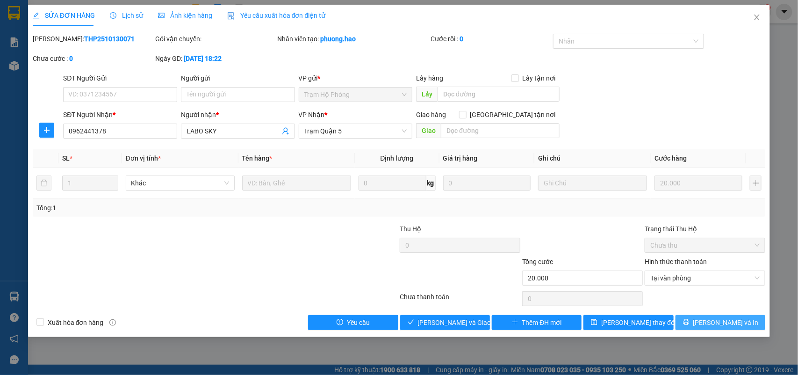
click at [720, 324] on span "[PERSON_NAME] và In" at bounding box center [726, 322] width 65 height 10
click at [759, 15] on icon "close" at bounding box center [757, 17] width 5 height 6
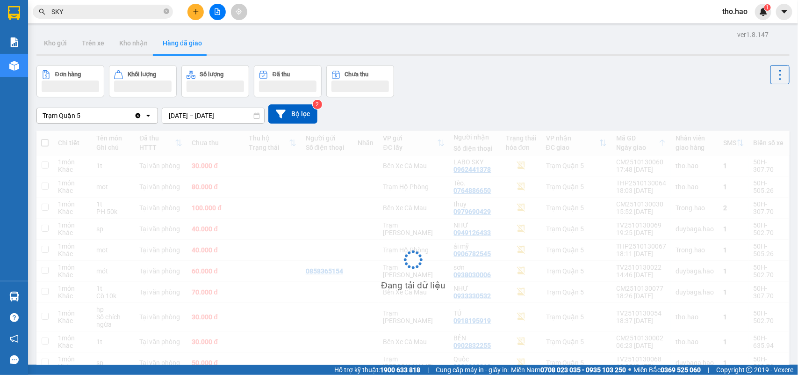
click at [121, 12] on input "SKY" at bounding box center [106, 12] width 110 height 10
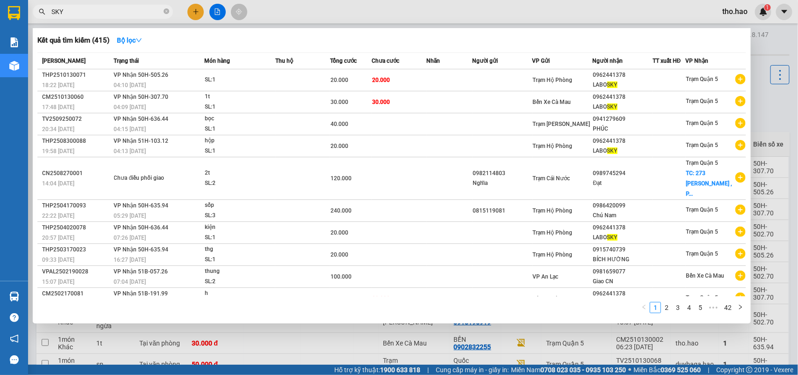
click at [765, 116] on div at bounding box center [399, 187] width 798 height 375
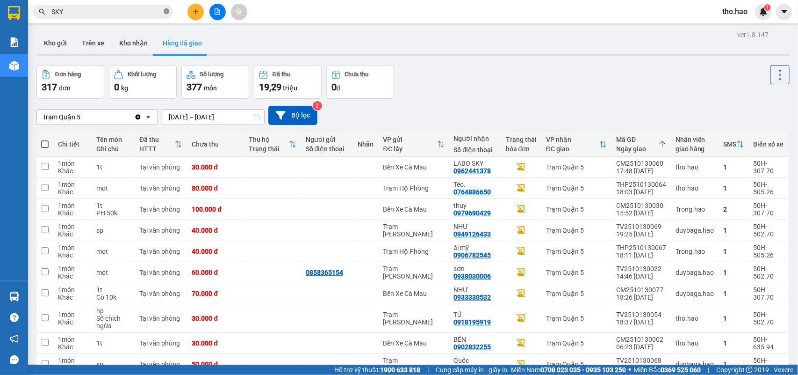
click at [167, 12] on icon "close-circle" at bounding box center [167, 11] width 6 height 6
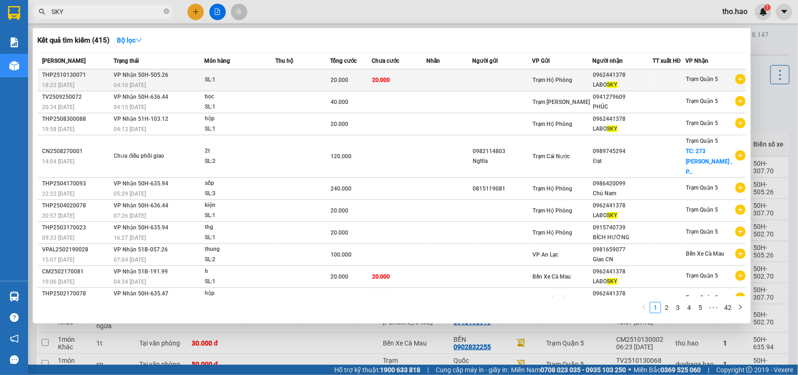
type input "SKY"
click at [298, 74] on td at bounding box center [302, 80] width 55 height 22
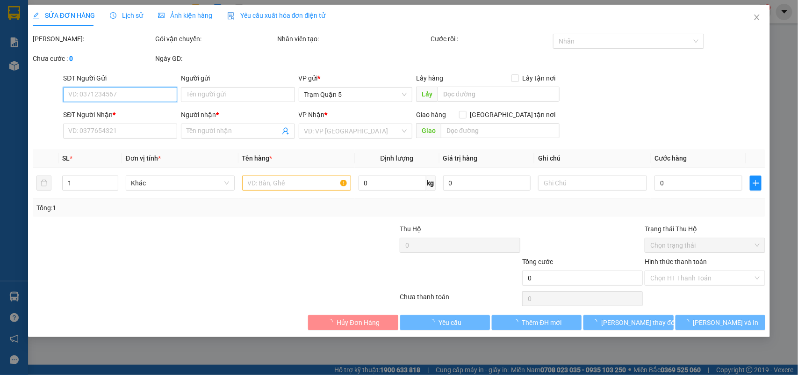
type input "0962441378"
type input "LABO SKY"
type input "20.000"
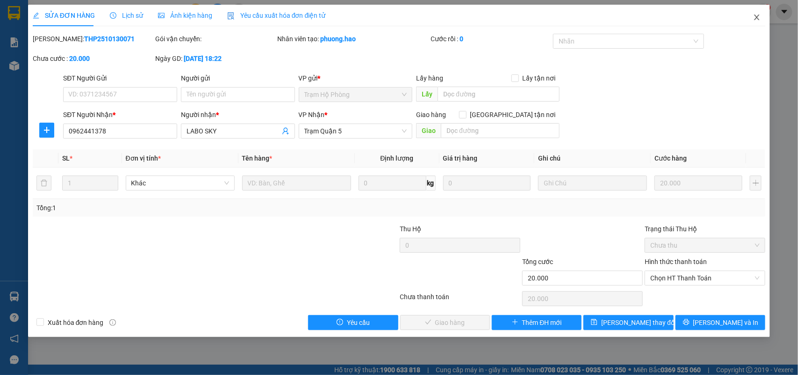
drag, startPoint x: 752, startPoint y: 13, endPoint x: 737, endPoint y: 19, distance: 16.6
click at [753, 14] on span "Close" at bounding box center [757, 18] width 26 height 26
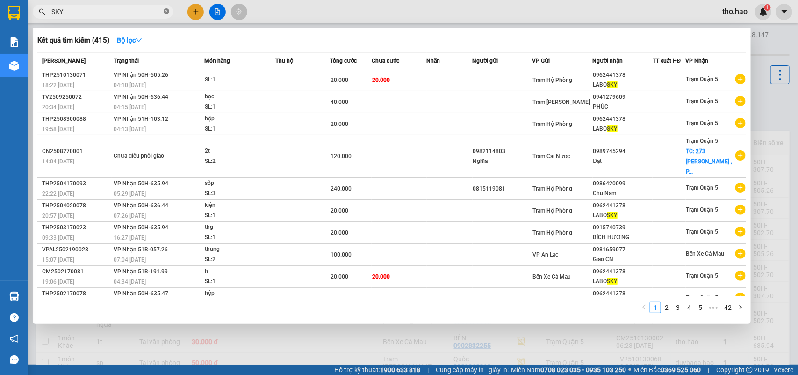
click at [167, 8] on span at bounding box center [167, 11] width 6 height 9
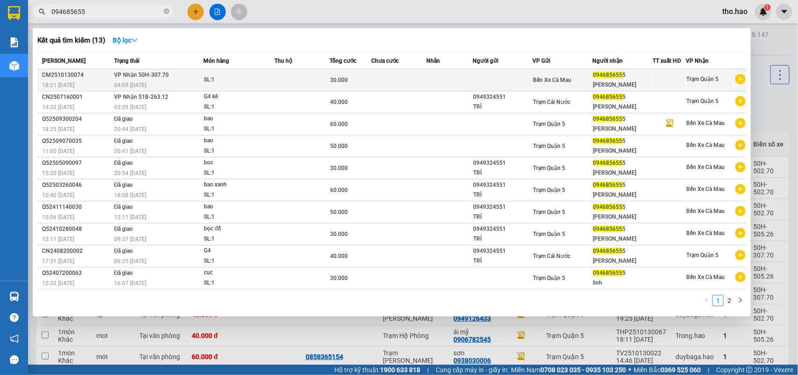
type input "094685655"
click at [202, 78] on td "VP Nhận 50H-307.70 04:09 - 14/10" at bounding box center [158, 80] width 92 height 22
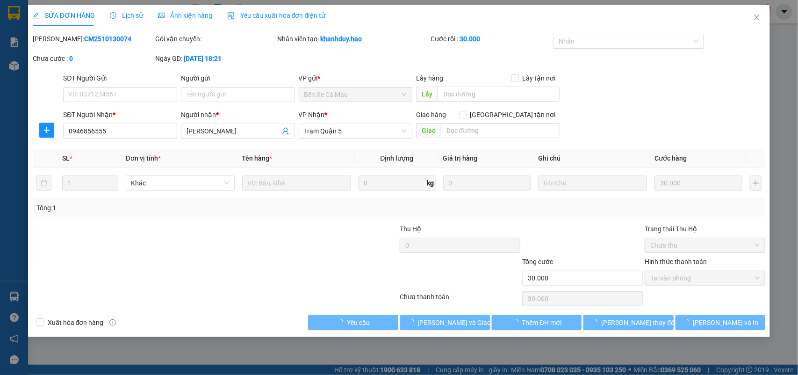
click at [187, 19] on span "Ảnh kiện hàng" at bounding box center [185, 15] width 54 height 7
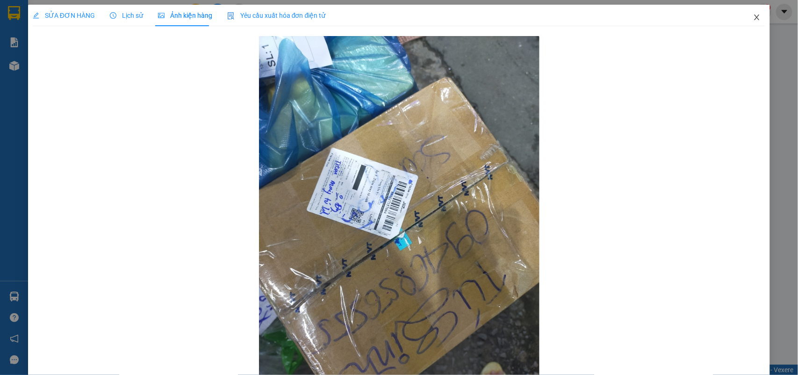
click at [755, 17] on icon "close" at bounding box center [757, 17] width 5 height 6
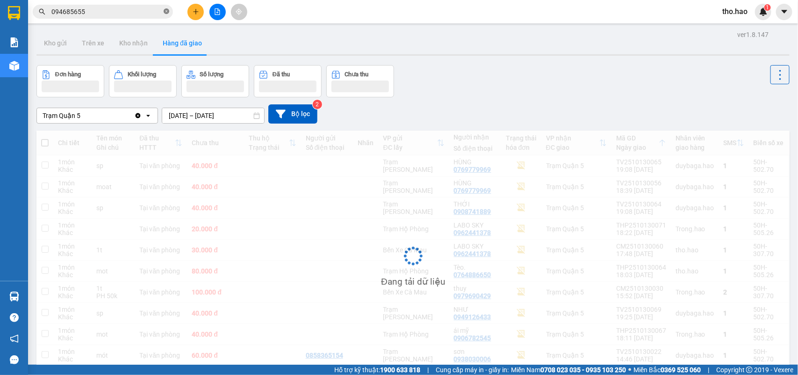
click at [164, 13] on icon "close-circle" at bounding box center [167, 11] width 6 height 6
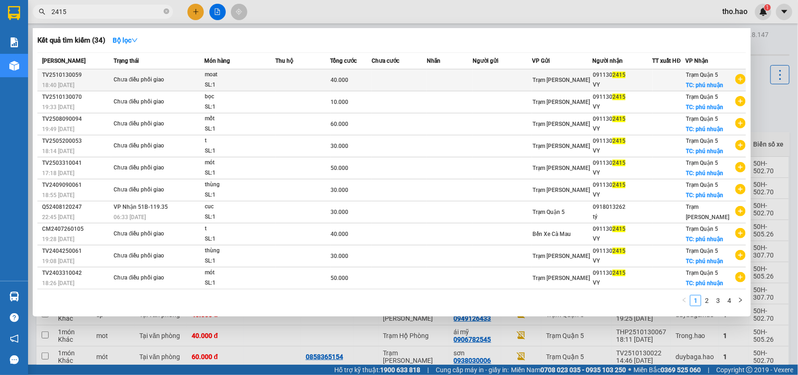
type input "2415"
click at [173, 75] on div "Chưa điều phối giao" at bounding box center [149, 80] width 70 height 10
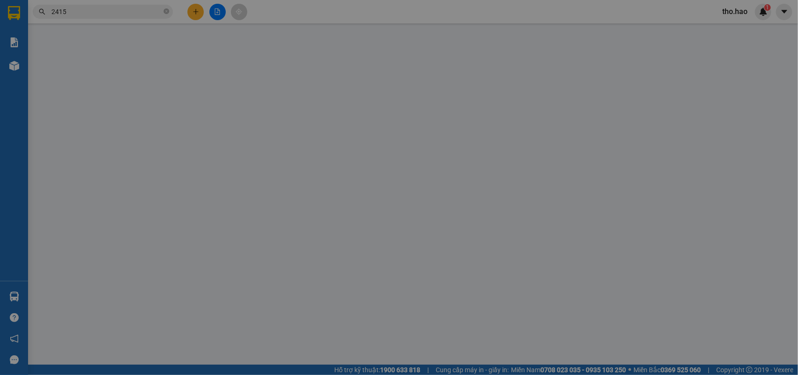
type input "0911302415"
type input "VY"
checkbox input "true"
type input "phú nhuận"
type input "40.000"
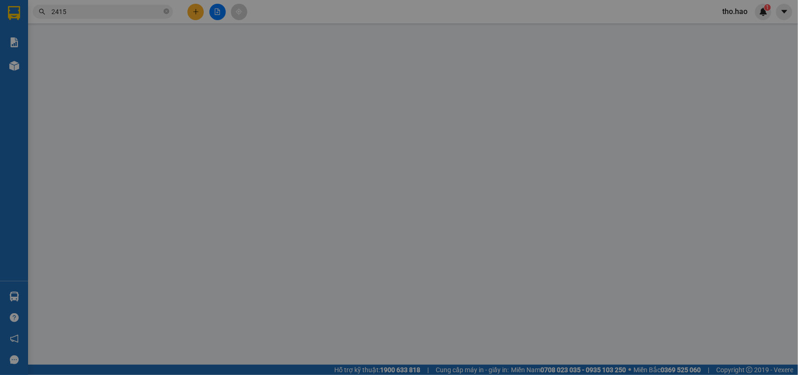
type input "0"
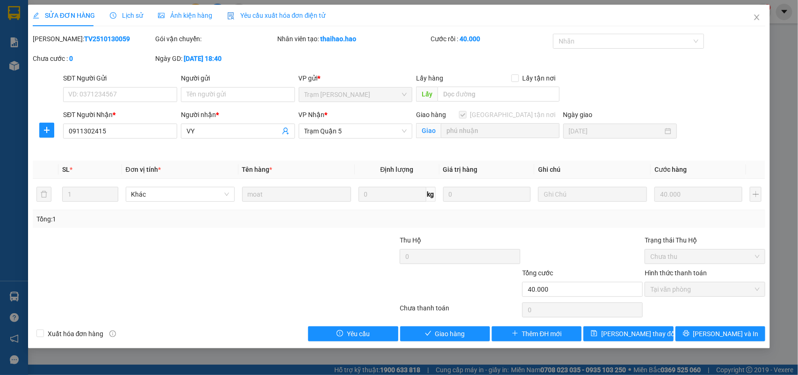
click at [172, 7] on div "Ảnh kiện hàng" at bounding box center [185, 16] width 54 height 22
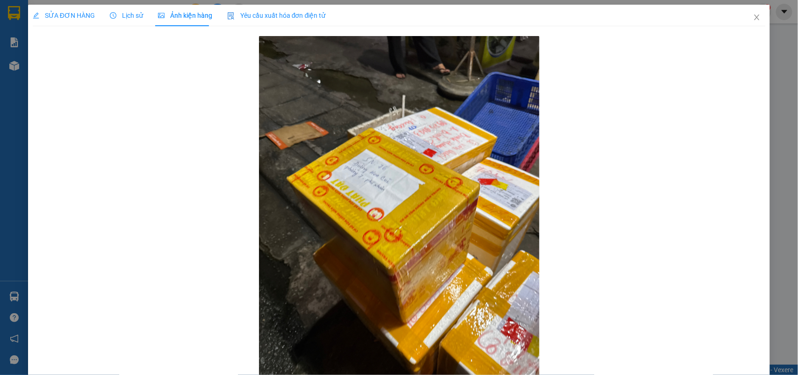
click at [106, 9] on div "SỬA ĐƠN HÀNG Lịch sử Ảnh kiện hàng Yêu cầu xuất hóa đơn điện tử" at bounding box center [179, 16] width 293 height 22
click at [119, 13] on span "Lịch sử" at bounding box center [126, 15] width 33 height 7
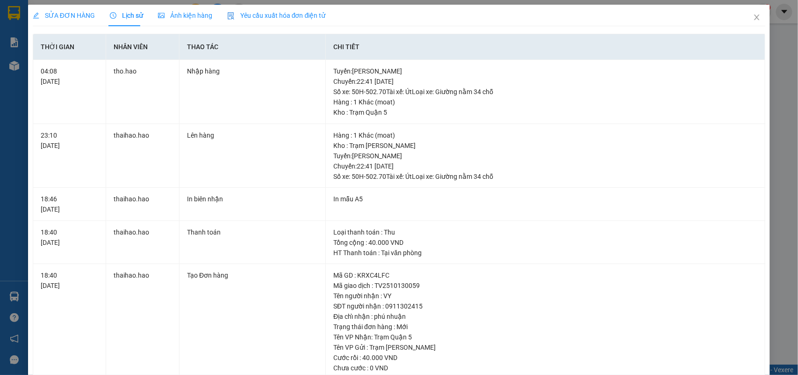
click at [94, 13] on div "SỬA ĐƠN HÀNG Lịch sử Ảnh kiện hàng Yêu cầu xuất hóa đơn điện tử" at bounding box center [179, 16] width 293 height 22
click at [73, 17] on span "SỬA ĐƠN HÀNG" at bounding box center [64, 15] width 62 height 7
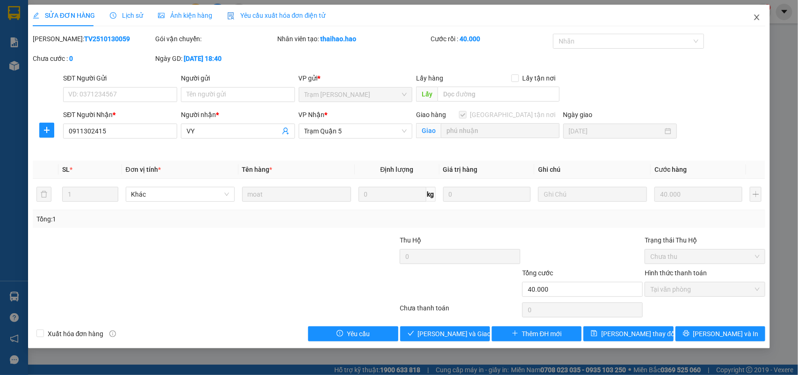
click at [748, 17] on span "Close" at bounding box center [757, 18] width 26 height 26
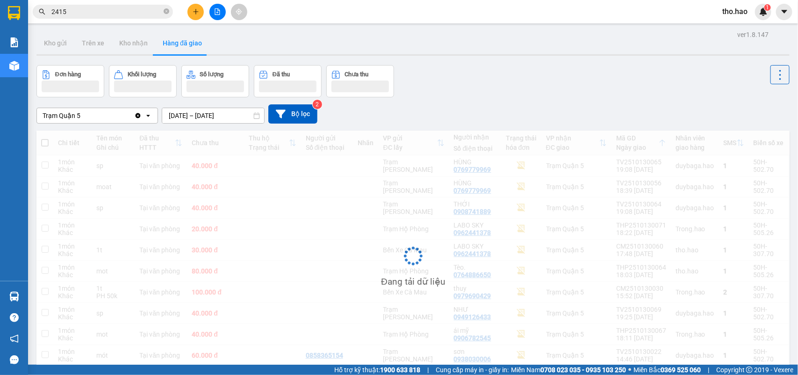
click at [113, 12] on input "2415" at bounding box center [106, 12] width 110 height 10
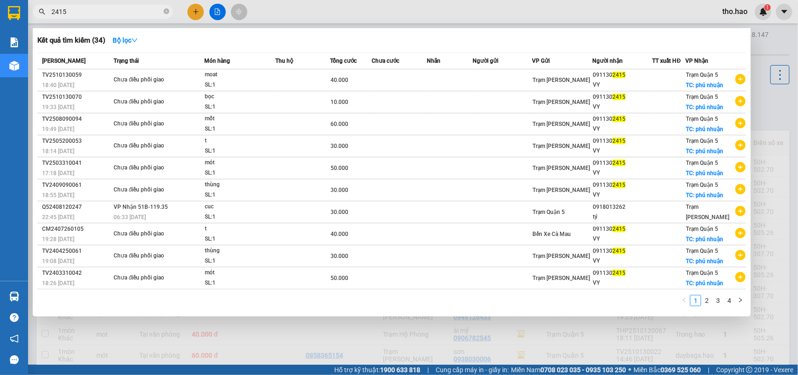
click at [113, 12] on input "2415" at bounding box center [106, 12] width 110 height 10
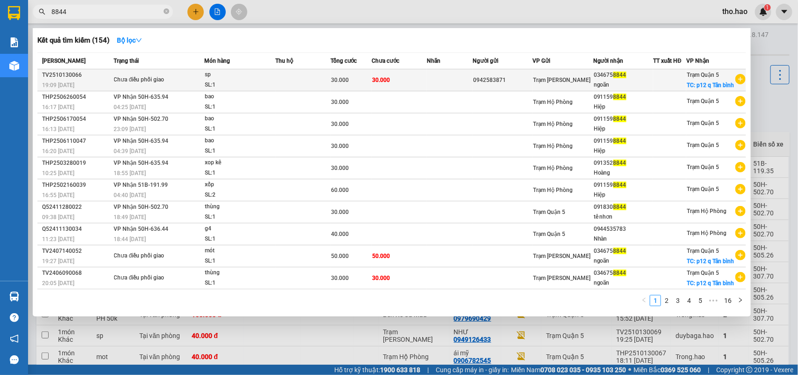
type input "8844"
click at [609, 86] on div "ngoãn" at bounding box center [623, 85] width 59 height 10
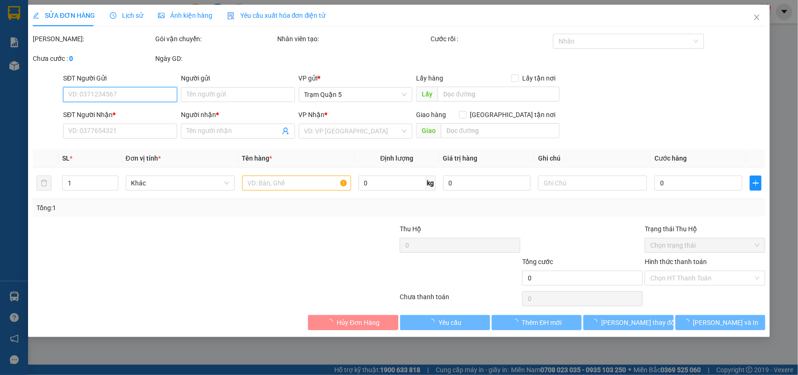
type input "0942583871"
type input "0346758844"
type input "ngoãn"
checkbox input "true"
type input "p12 q Tân bình"
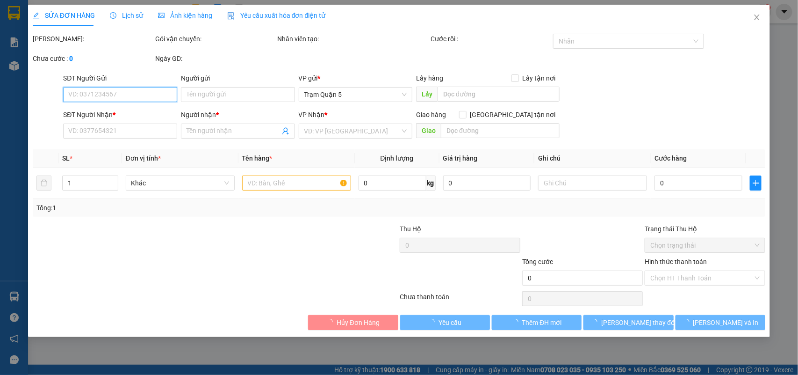
type input "30.000"
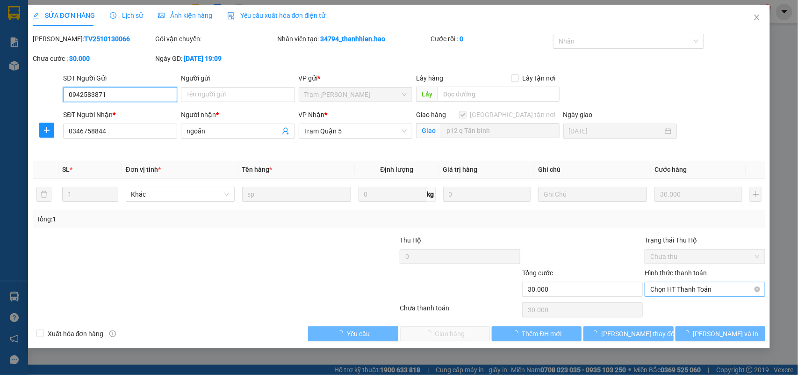
click at [681, 294] on span "Chọn HT Thanh Toán" at bounding box center [705, 289] width 109 height 14
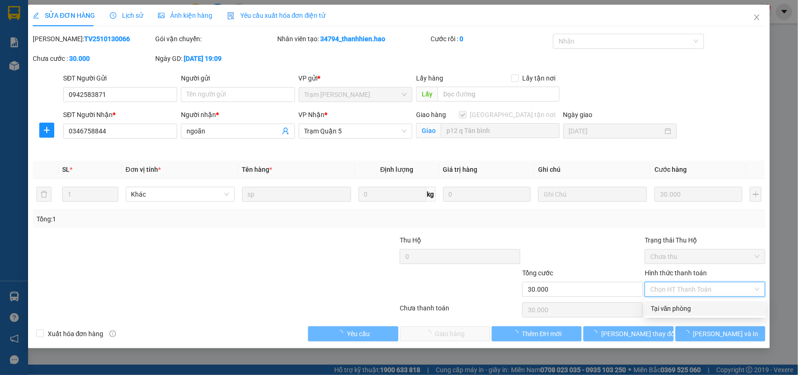
click at [676, 311] on div "Tại văn phòng" at bounding box center [705, 308] width 109 height 10
type input "0"
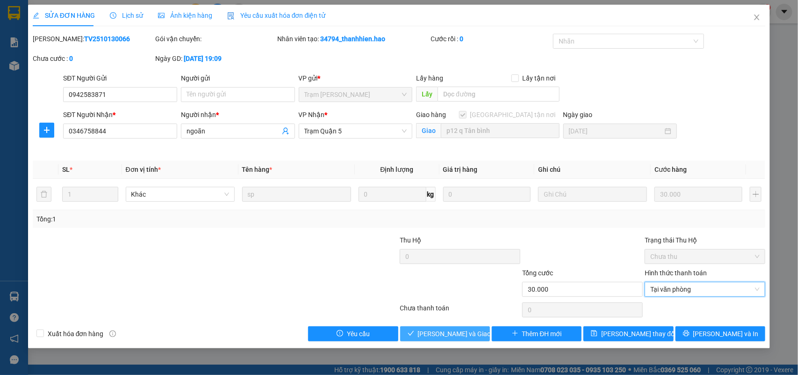
click at [444, 334] on span "[PERSON_NAME] và Giao hàng" at bounding box center [463, 333] width 90 height 10
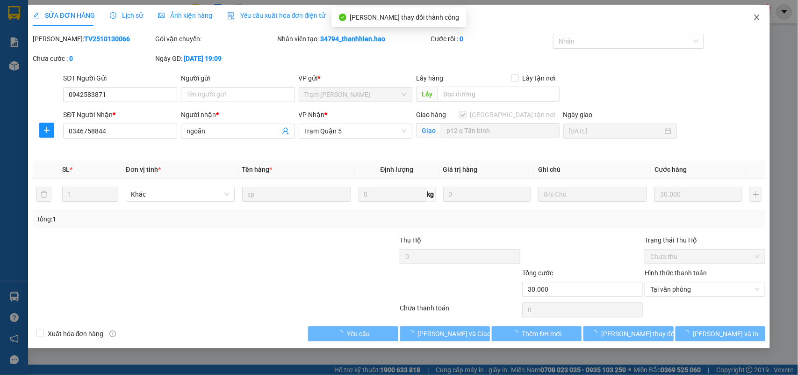
click at [757, 22] on span "Close" at bounding box center [757, 18] width 26 height 26
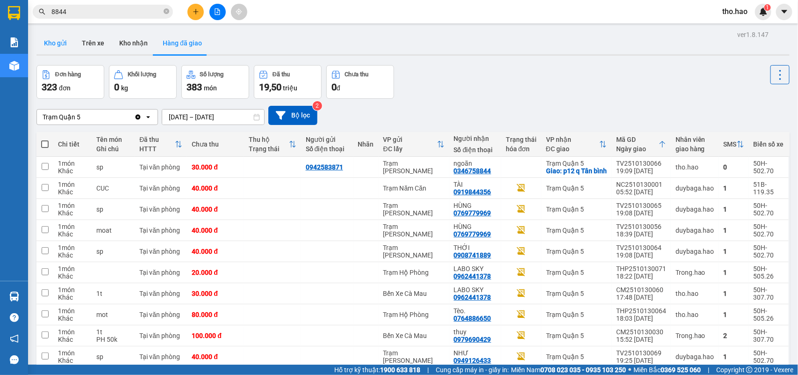
click at [54, 39] on button "Kho gửi" at bounding box center [55, 43] width 38 height 22
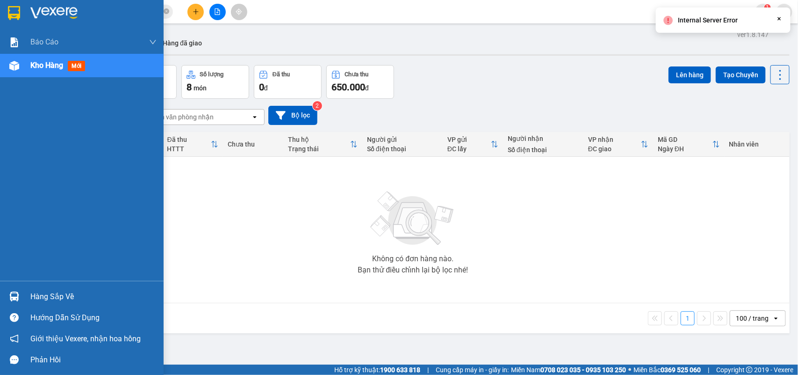
click at [17, 15] on img at bounding box center [14, 13] width 12 height 14
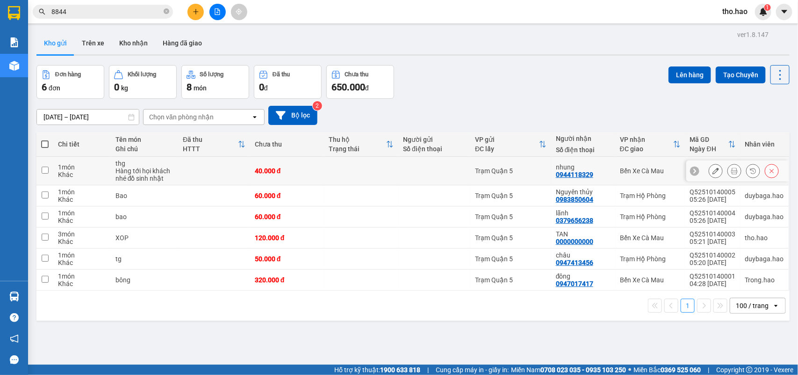
click at [731, 172] on icon at bounding box center [734, 170] width 7 height 7
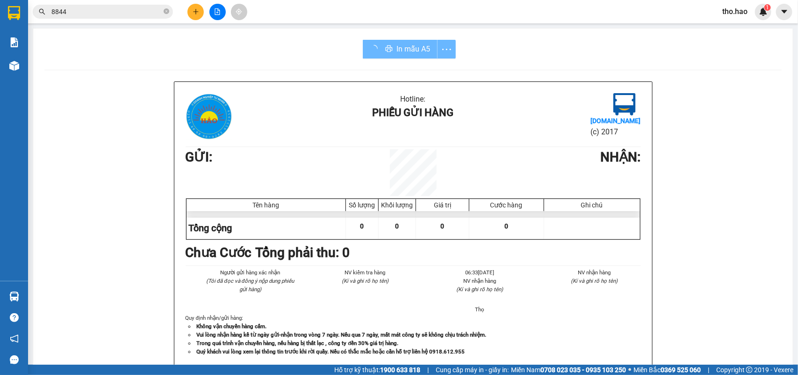
click at [379, 52] on div "In mẫu A5" at bounding box center [409, 49] width 93 height 19
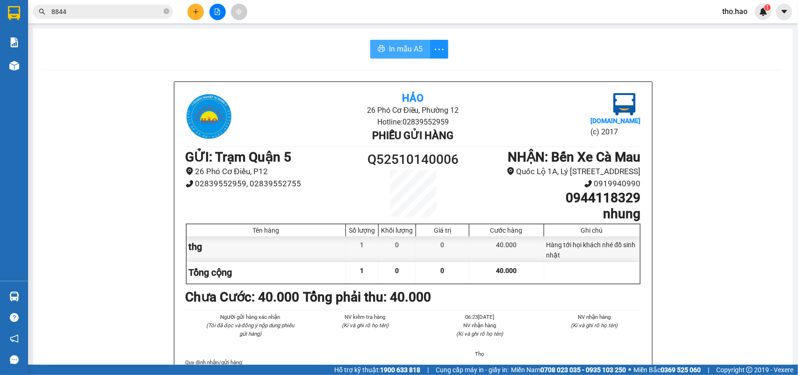
click at [378, 52] on icon "printer" at bounding box center [381, 48] width 7 height 7
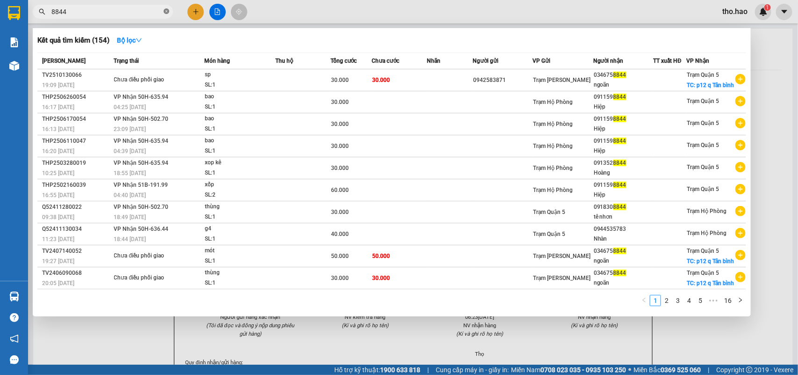
click at [166, 9] on icon "close-circle" at bounding box center [167, 11] width 6 height 6
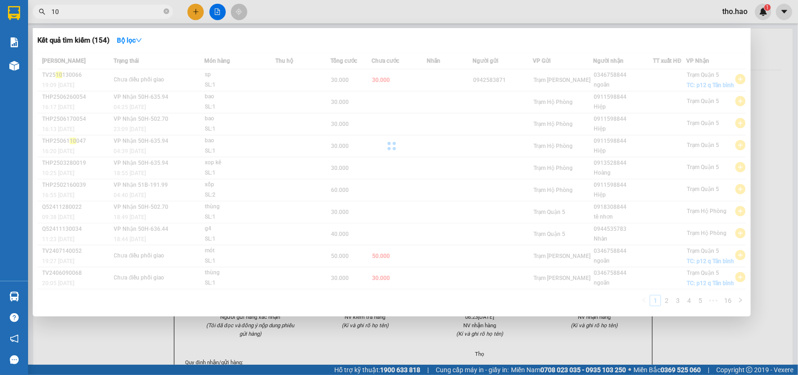
type input "1"
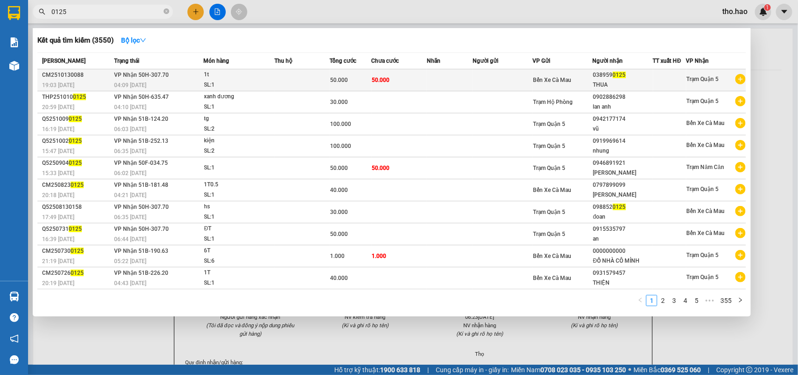
type input "0125"
click at [370, 85] on td "50.000" at bounding box center [351, 80] width 42 height 22
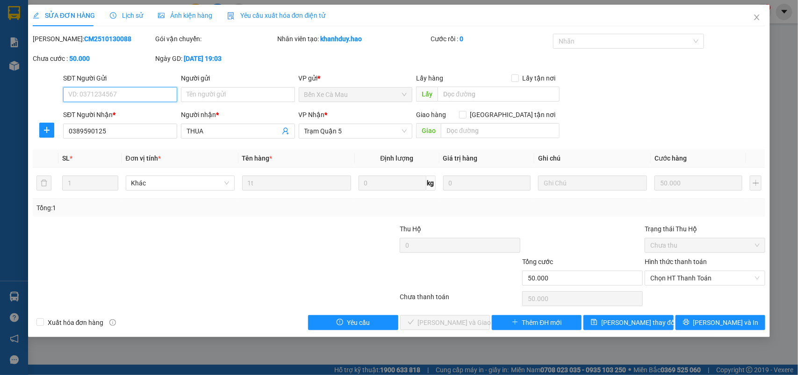
type input "0389590125"
type input "THUA"
type input "50.000"
click at [704, 282] on span "Chọn HT Thanh Toán" at bounding box center [705, 278] width 109 height 14
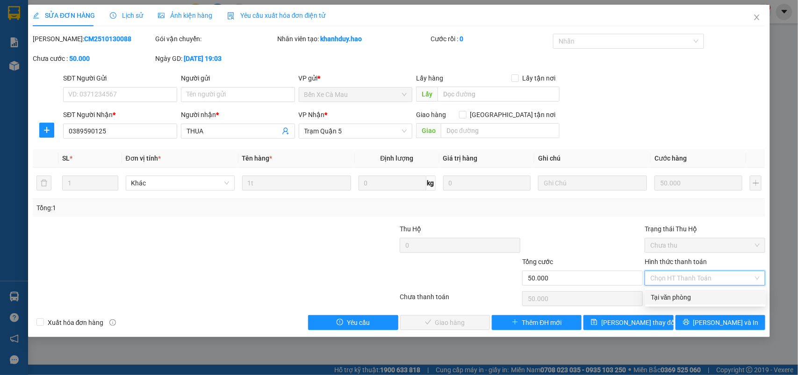
click at [695, 294] on div "Tại văn phòng" at bounding box center [705, 297] width 109 height 10
type input "0"
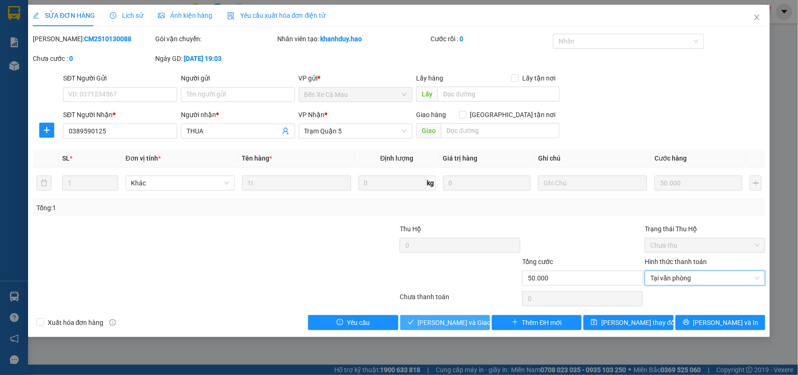
click at [469, 318] on span "[PERSON_NAME] và Giao hàng" at bounding box center [463, 322] width 90 height 10
